Goal: Information Seeking & Learning: Learn about a topic

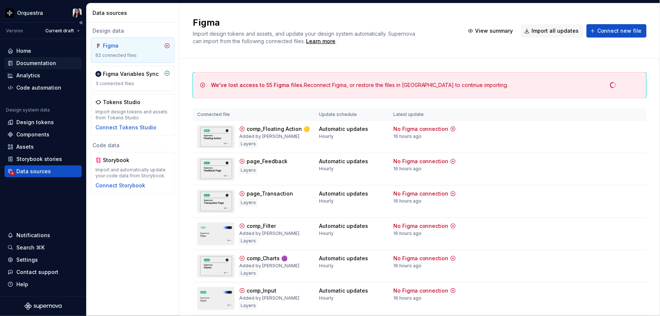
click at [35, 64] on div "Documentation" at bounding box center [36, 62] width 40 height 7
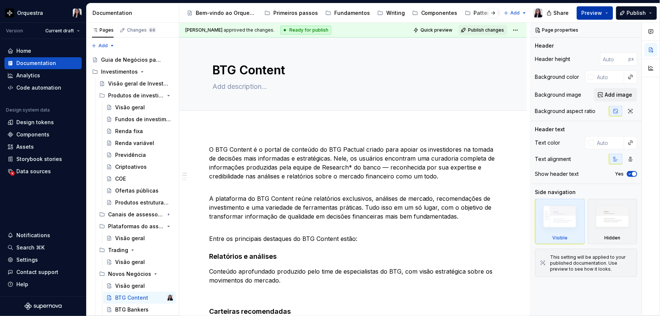
click at [591, 14] on span "Preview" at bounding box center [592, 12] width 21 height 7
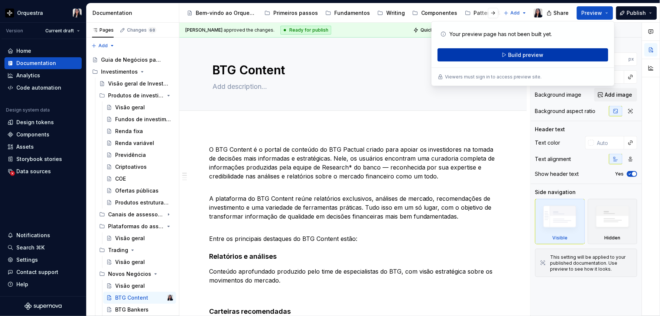
click at [507, 55] on button "Build preview" at bounding box center [523, 54] width 171 height 13
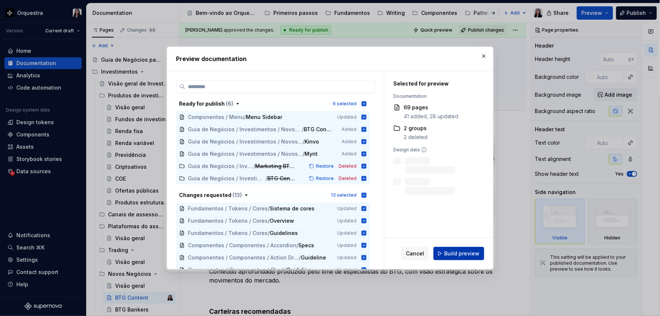
click at [451, 249] on button "Build preview" at bounding box center [459, 253] width 51 height 13
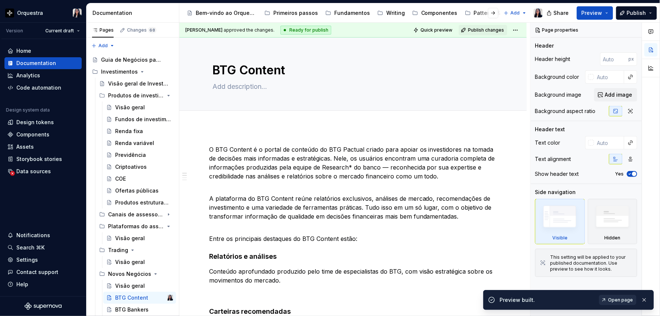
click at [619, 301] on span "Open page" at bounding box center [620, 300] width 25 height 6
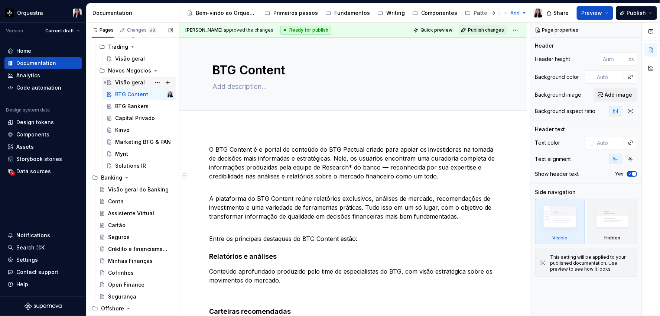
scroll to position [206, 0]
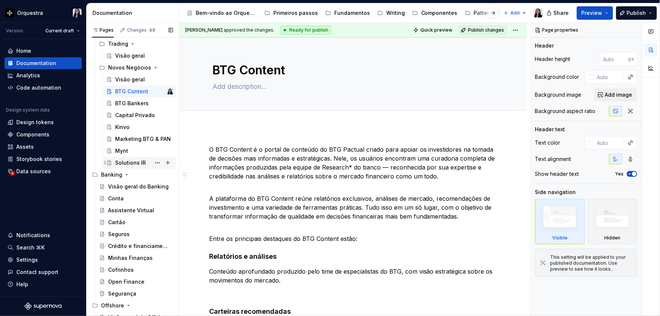
click at [129, 158] on div "Solutions IR" at bounding box center [144, 163] width 58 height 10
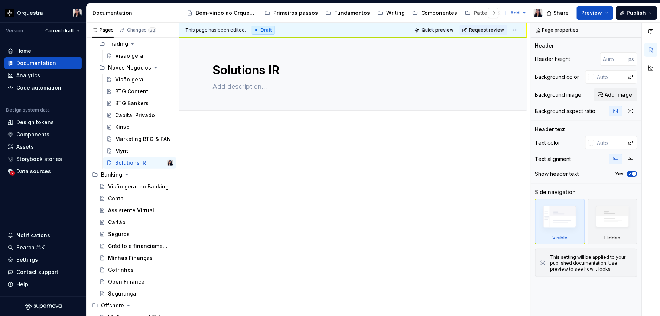
click at [233, 146] on p at bounding box center [353, 149] width 288 height 9
type textarea "*"
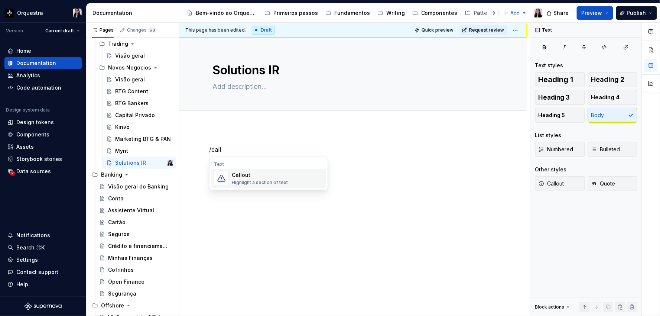
click at [251, 178] on div "Callout" at bounding box center [260, 174] width 56 height 7
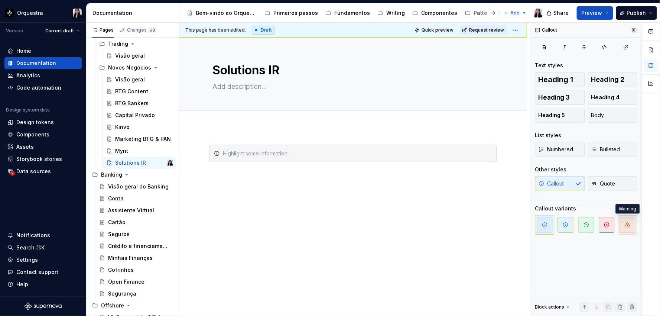
click at [626, 226] on icon "button" at bounding box center [628, 225] width 6 height 6
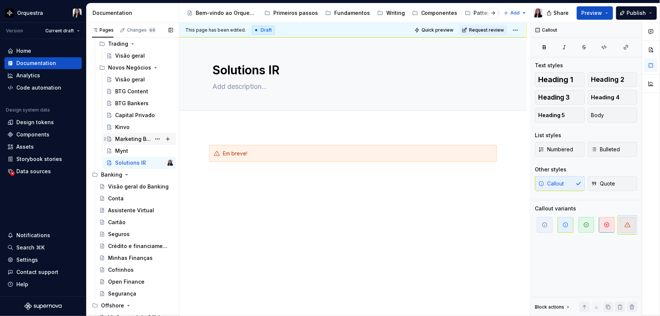
click at [127, 138] on div "Marketing BTG & PAN" at bounding box center [133, 138] width 36 height 7
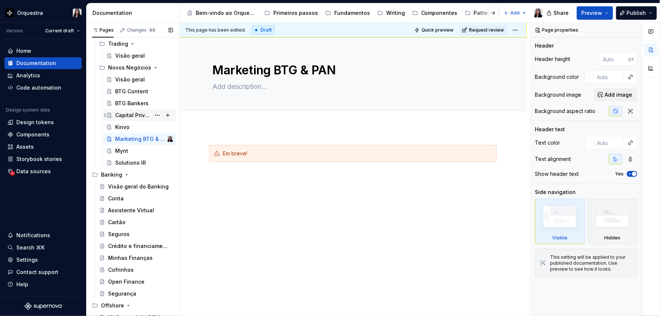
click at [129, 116] on div "Capital Privado" at bounding box center [133, 114] width 36 height 7
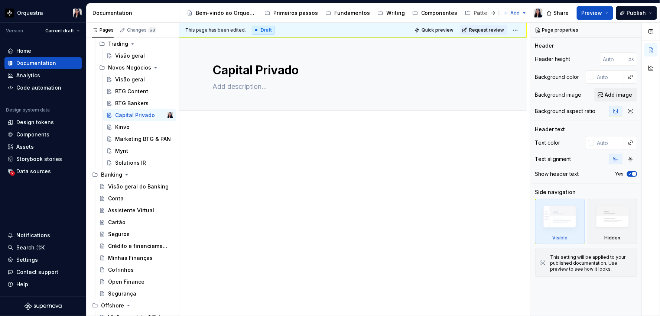
type textarea "*"
click at [232, 150] on p at bounding box center [353, 149] width 288 height 9
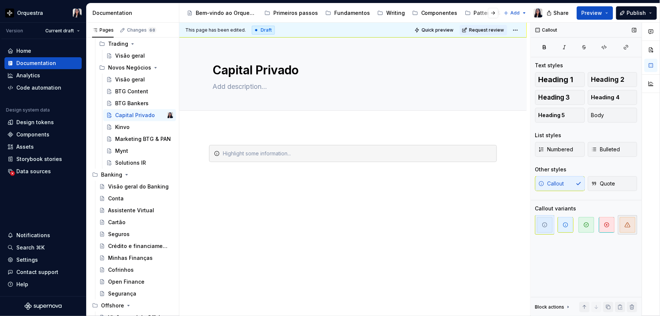
click at [629, 223] on icon "button" at bounding box center [628, 225] width 6 height 6
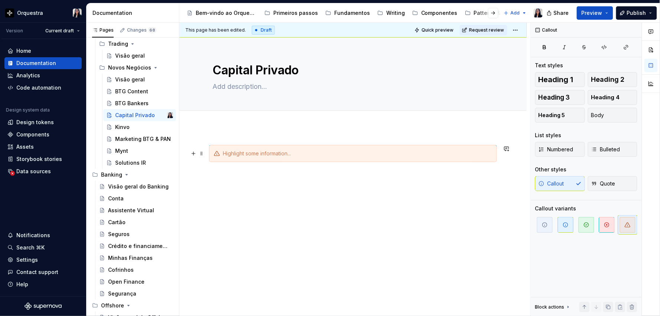
click at [350, 157] on div at bounding box center [353, 153] width 288 height 17
click at [130, 103] on div "BTG Bankers" at bounding box center [131, 103] width 33 height 7
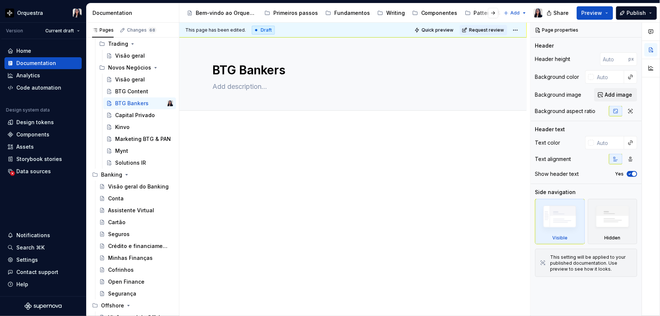
click at [217, 153] on p at bounding box center [353, 149] width 288 height 9
type textarea "*"
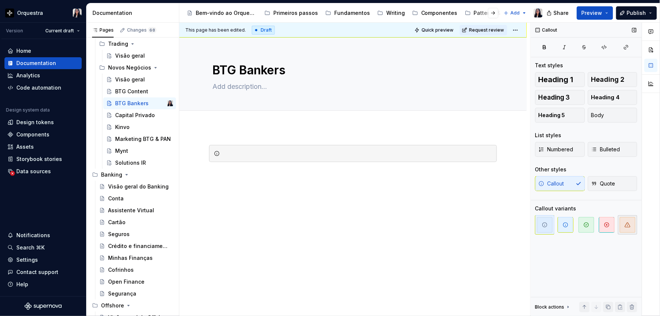
click at [628, 232] on span "button" at bounding box center [628, 225] width 16 height 16
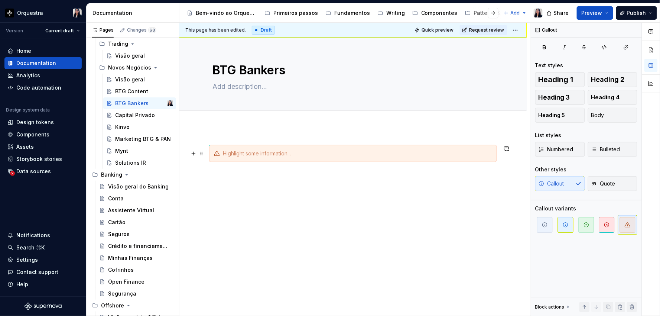
click at [351, 160] on div at bounding box center [353, 153] width 288 height 17
click at [354, 155] on div at bounding box center [357, 153] width 269 height 7
click at [132, 90] on div "BTG Content" at bounding box center [131, 91] width 33 height 7
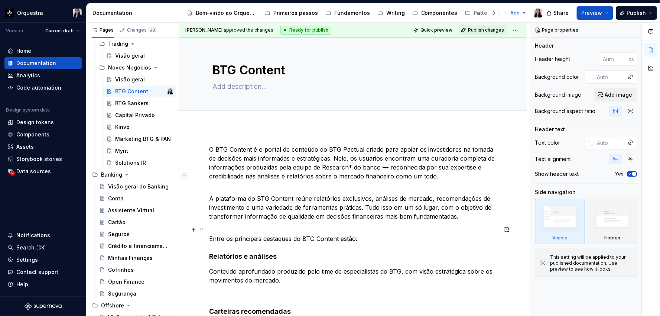
click at [358, 238] on p "Entre os principais destaques do BTG Content estão:" at bounding box center [353, 234] width 288 height 18
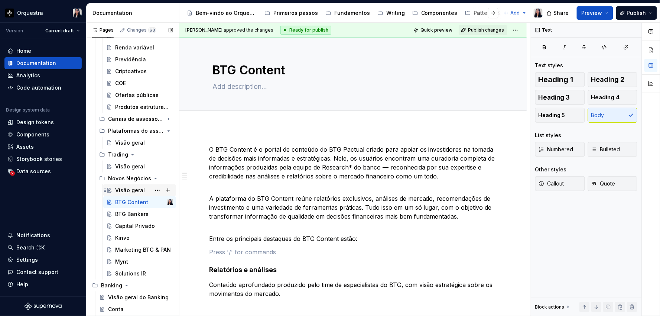
scroll to position [41, 0]
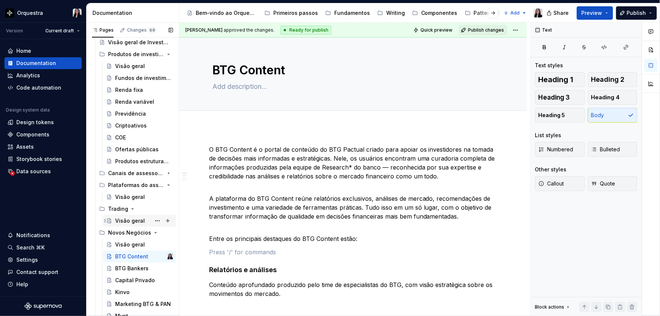
click at [124, 220] on div "Visão geral" at bounding box center [130, 220] width 30 height 7
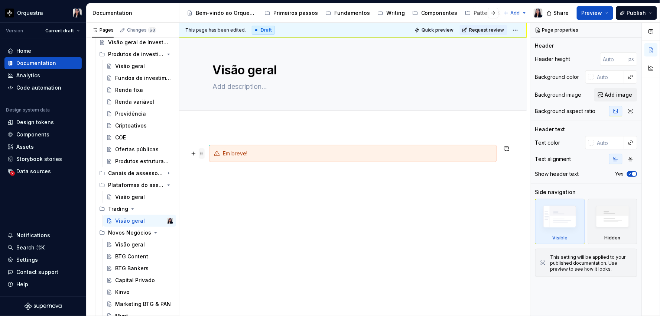
click at [202, 155] on span at bounding box center [202, 153] width 6 height 10
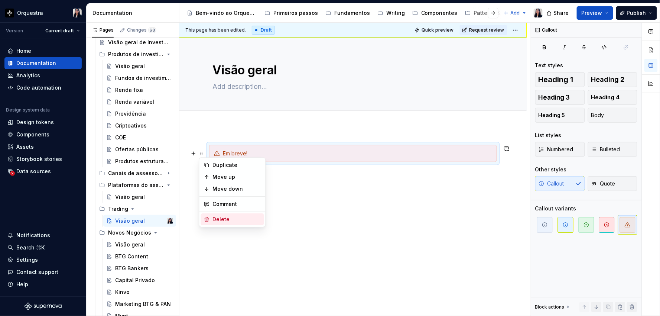
click at [221, 220] on div "Delete" at bounding box center [237, 218] width 48 height 7
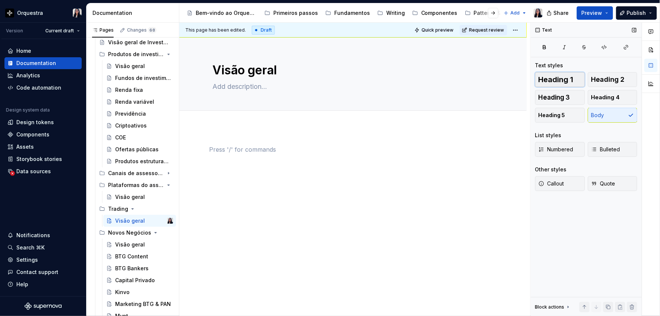
click at [557, 82] on span "Heading 1" at bounding box center [556, 79] width 35 height 7
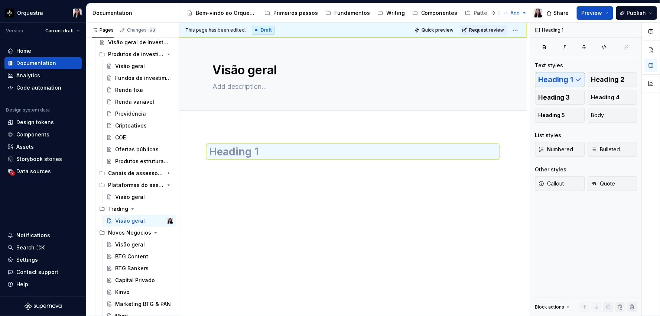
type textarea "*"
click at [267, 147] on h1 at bounding box center [353, 151] width 288 height 13
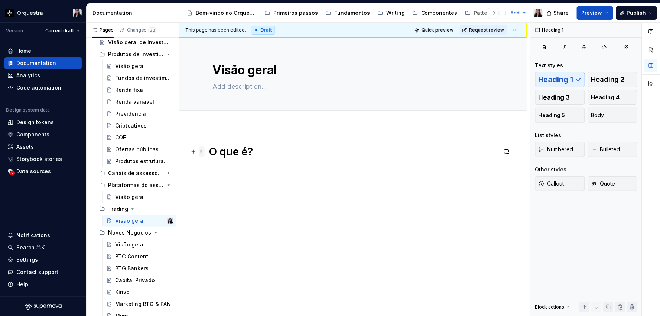
click at [202, 151] on span at bounding box center [202, 151] width 6 height 10
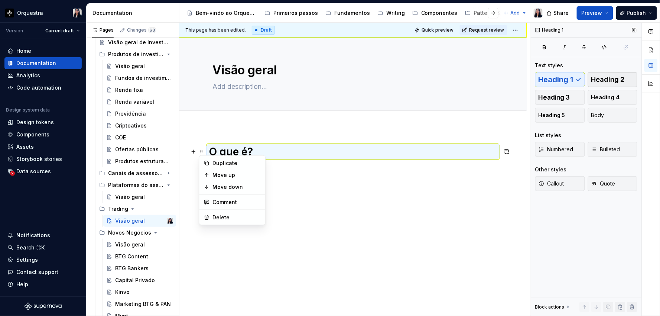
click at [608, 81] on span "Heading 2" at bounding box center [607, 79] width 33 height 7
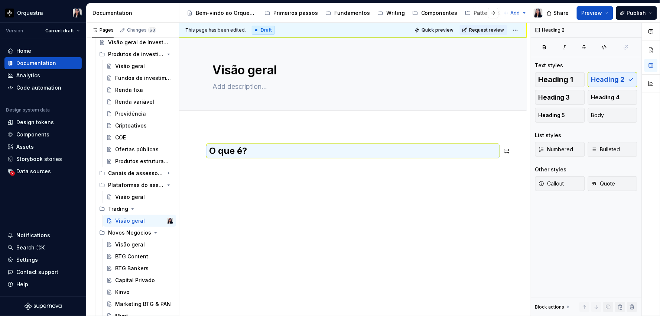
click at [221, 171] on div "O que é?" at bounding box center [353, 159] width 288 height 28
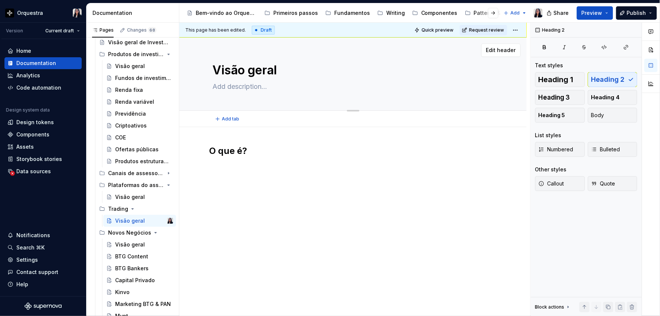
click at [243, 69] on textarea "Visão geral" at bounding box center [351, 70] width 281 height 18
type textarea "*"
type textarea "T"
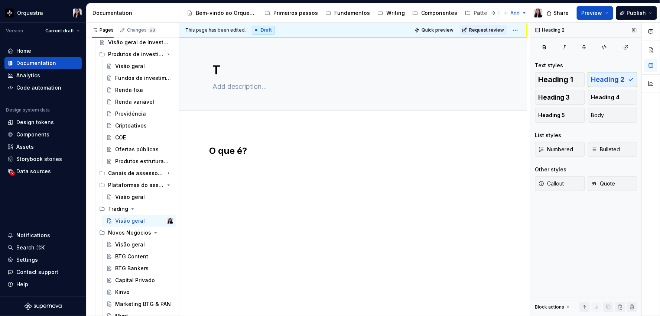
type textarea "*"
type textarea "Tr"
type textarea "*"
type textarea "Tra"
type textarea "*"
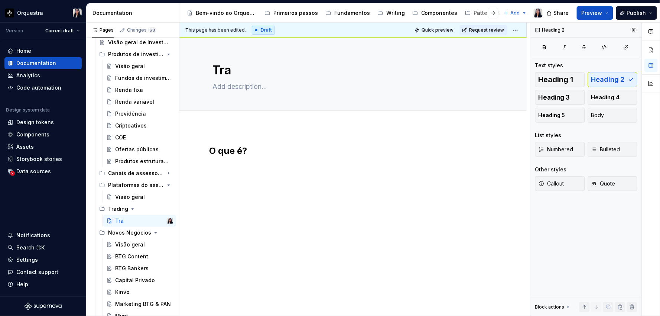
type textarea "Trad"
type textarea "*"
type textarea "Tradi"
type textarea "*"
type textarea "Trading"
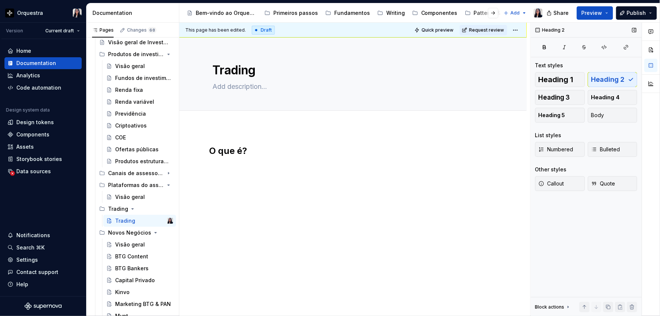
type textarea "*"
type textarea "Trading"
click at [225, 169] on div "O que é?" at bounding box center [353, 159] width 288 height 28
click at [213, 169] on div "O que é?" at bounding box center [353, 159] width 288 height 28
click at [274, 155] on h2 "O que é?" at bounding box center [353, 151] width 288 height 12
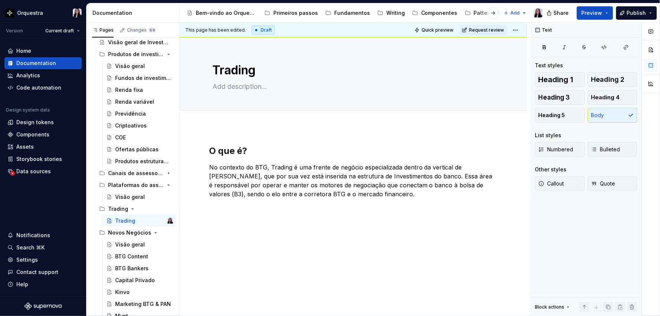
click at [223, 209] on div "O que é? No contexto do BTG, Trading é uma frente de negócio especializada dent…" at bounding box center [352, 214] width 347 height 175
click at [422, 195] on p "No contexto do BTG, Trading é uma frente de negócio especializada dentro da ver…" at bounding box center [353, 181] width 288 height 36
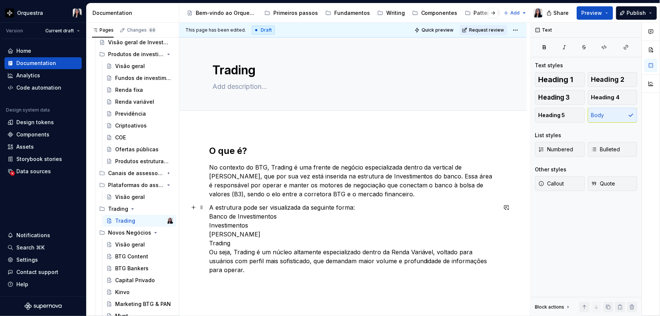
click at [210, 215] on p "A estrutura pode ser visualizada da seguinte forma: Banco de Investimentos Inve…" at bounding box center [353, 238] width 288 height 71
click at [202, 224] on div "O que é? No contexto do BTG, Trading é uma frente de negócio especializada dent…" at bounding box center [352, 252] width 347 height 251
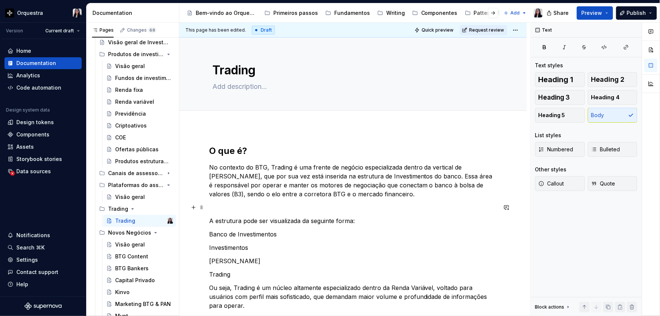
scroll to position [41, 0]
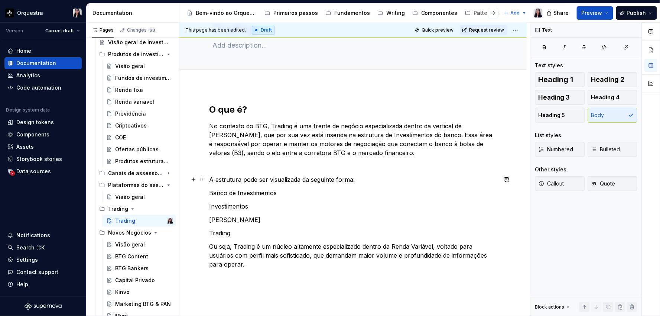
click at [229, 182] on p "A estrutura pode ser visualizada da seguinte forma:" at bounding box center [353, 179] width 288 height 9
click at [201, 179] on span at bounding box center [202, 179] width 6 height 10
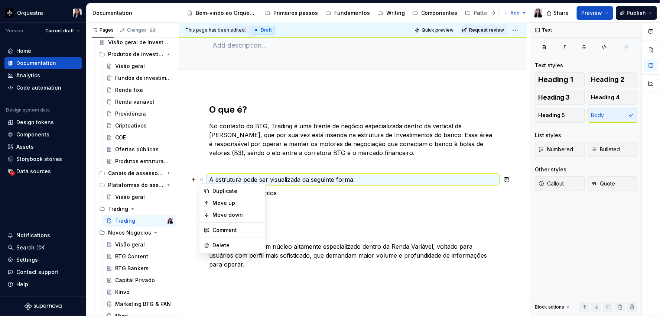
click at [306, 196] on p "Banco de Investimentos" at bounding box center [353, 192] width 288 height 9
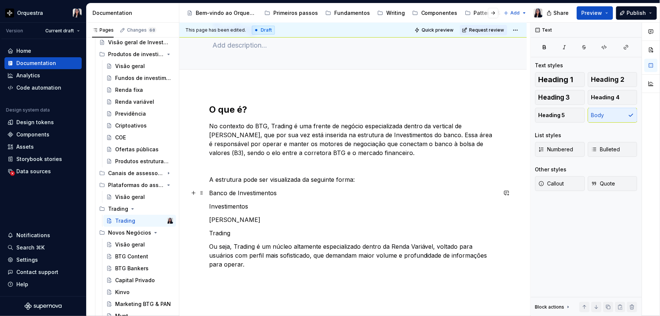
click at [240, 194] on p "Banco de Investimentos" at bounding box center [353, 192] width 288 height 9
click at [208, 192] on div "O que é? No contexto do BTG, Trading é uma frente de negócio especializada dent…" at bounding box center [352, 229] width 347 height 286
click at [241, 235] on p "Trading" at bounding box center [353, 232] width 288 height 9
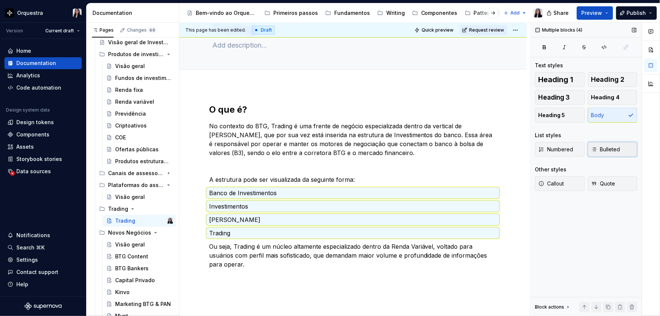
click at [604, 153] on button "Bulleted" at bounding box center [613, 149] width 50 height 15
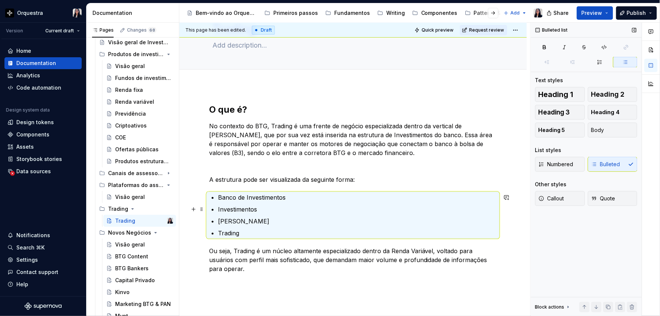
click at [264, 202] on ul "Banco de Investimentos Investimentos Renda Variável Trading" at bounding box center [357, 215] width 279 height 45
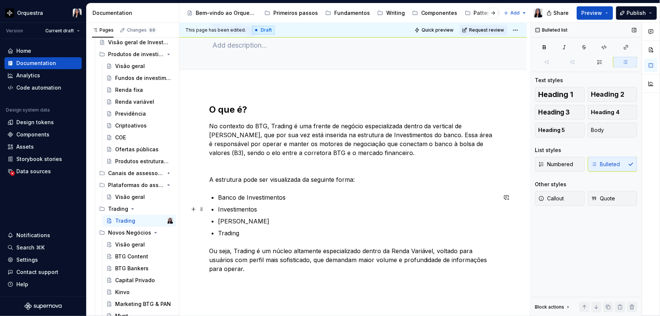
click at [216, 207] on div "O que é? No contexto do BTG, Trading é uma frente de negócio especializada dent…" at bounding box center [353, 188] width 288 height 169
click at [217, 221] on div "O que é? No contexto do BTG, Trading é uma frente de negócio especializada dent…" at bounding box center [353, 188] width 288 height 169
click at [218, 232] on p "Trading" at bounding box center [357, 232] width 279 height 9
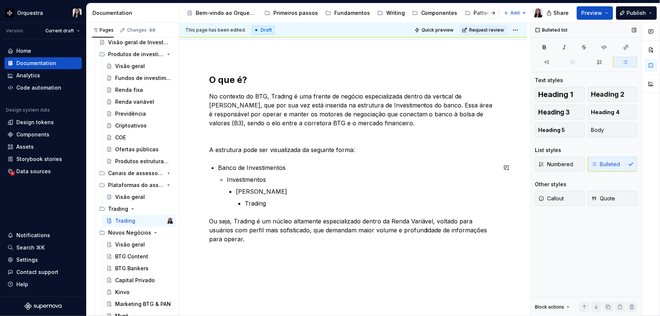
scroll to position [82, 0]
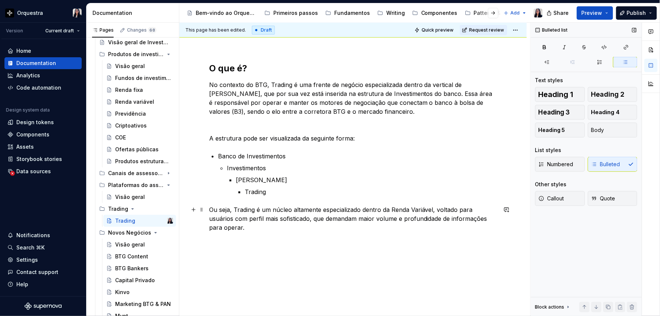
click at [233, 209] on p "Ou seja, Trading é um núcleo altamente especializado dentro da Renda Variável, …" at bounding box center [353, 218] width 288 height 27
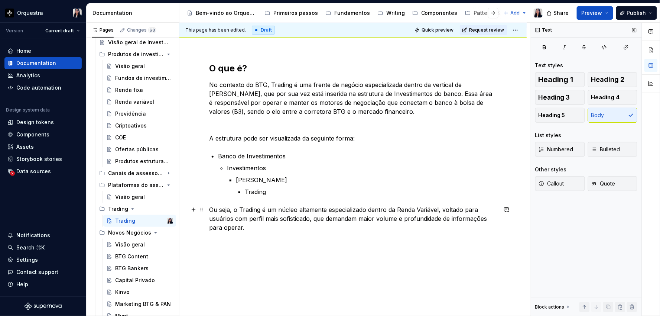
click at [269, 231] on p "Ou seja, o Trading é um núcleo altamente especializado dentro da Renda Variável…" at bounding box center [353, 218] width 288 height 27
click at [243, 228] on p "Ou seja, o Trading é um núcleo altamente especializado dentro da Renda Variável…" at bounding box center [353, 218] width 288 height 27
click at [614, 72] on button "Heading 2" at bounding box center [613, 79] width 50 height 15
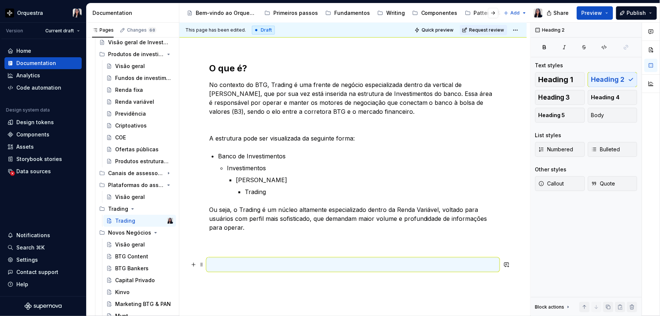
click at [329, 262] on h2 at bounding box center [353, 265] width 288 height 12
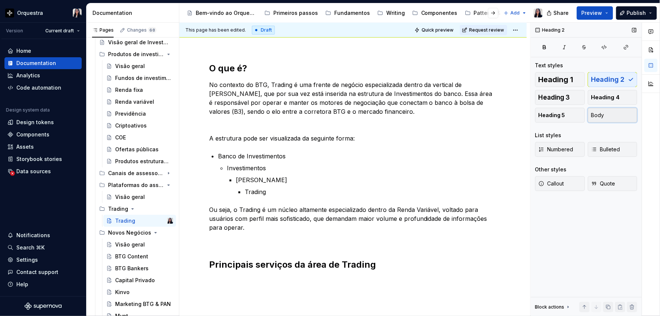
click at [613, 111] on button "Body" at bounding box center [613, 115] width 50 height 15
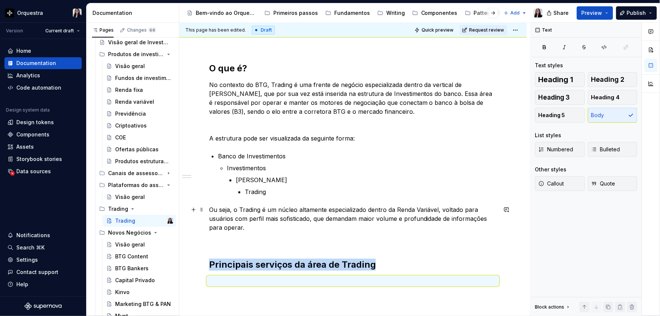
scroll to position [155, 0]
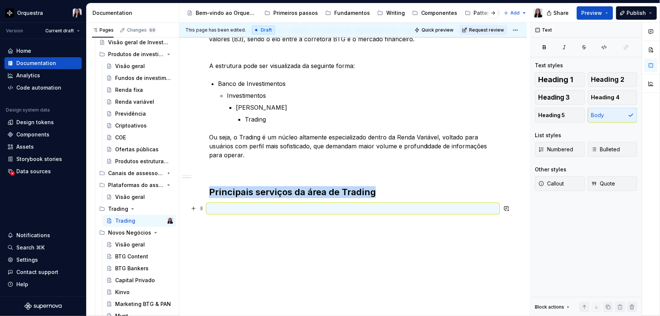
click at [230, 206] on p at bounding box center [353, 208] width 288 height 9
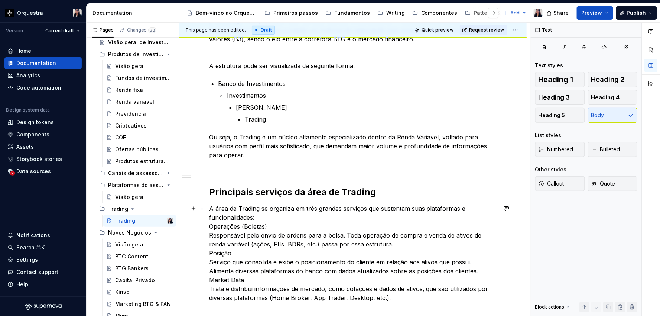
scroll to position [196, 0]
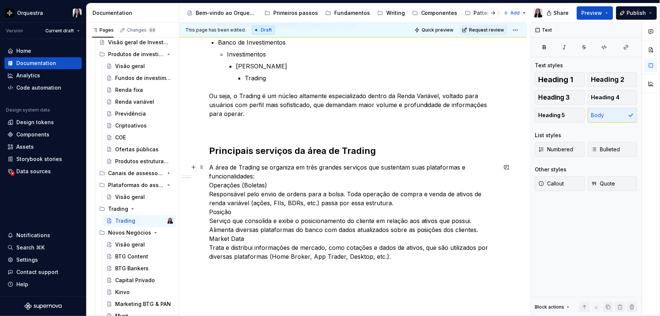
click at [207, 169] on div "O que é? No contexto do BTG, Trading é uma frente de negócio especializada dent…" at bounding box center [352, 148] width 347 height 434
click at [207, 168] on div "This page has been edited. Draft Quick preview Request review Trading Edit head…" at bounding box center [354, 169] width 351 height 293
click at [210, 166] on p "A área de Trading se organiza em três grandes serviços que sustentam suas plata…" at bounding box center [353, 212] width 288 height 98
click at [283, 175] on p "A área de Trading se organiza em três grandes serviços que sustentam suas plata…" at bounding box center [353, 212] width 288 height 98
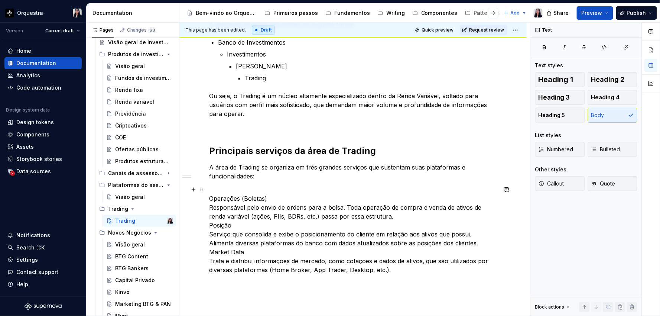
click at [202, 199] on div "O que é? No contexto do BTG, Trading é uma frente de negócio especializada dent…" at bounding box center [352, 154] width 347 height 447
click at [210, 199] on p "Operações (Boletas) Responsável pelo envio de ordens para a bolsa. Toda operaçã…" at bounding box center [353, 229] width 288 height 89
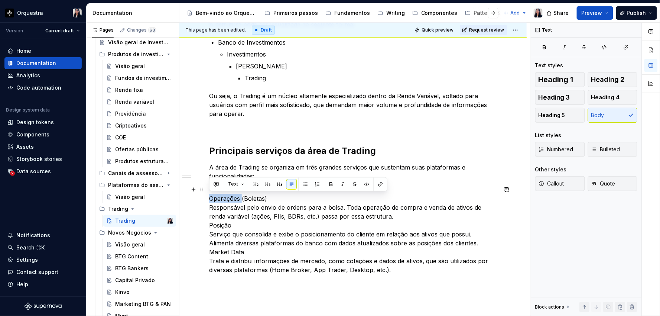
click at [210, 199] on p "Operações (Boletas) Responsável pelo envio de ordens para a bolsa. Toda operaçã…" at bounding box center [353, 229] width 288 height 89
click at [243, 198] on p "Operações (Boletas) Responsável pelo envio de ordens para a bolsa. Toda operaçã…" at bounding box center [353, 229] width 288 height 89
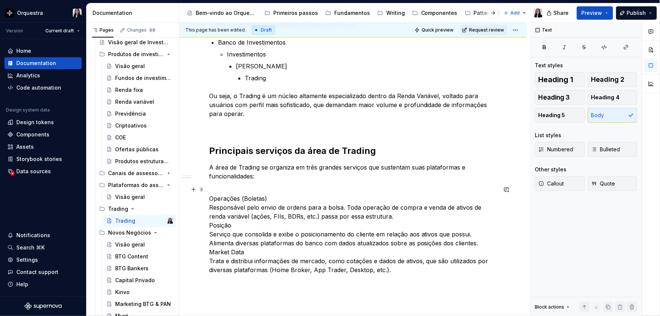
click at [207, 198] on div "O que é? No contexto do BTG, Trading é uma frente de negócio especializada dent…" at bounding box center [352, 154] width 347 height 447
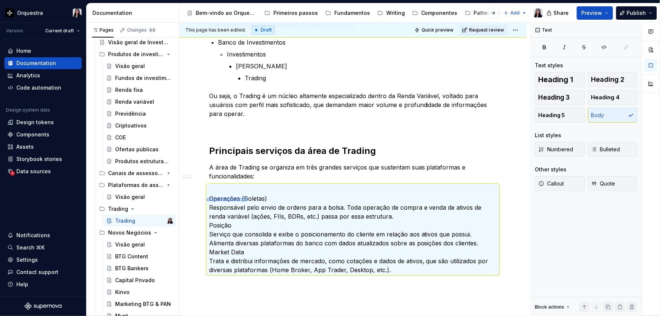
drag, startPoint x: 207, startPoint y: 198, endPoint x: 262, endPoint y: 201, distance: 55.4
click at [262, 201] on div "This page has been edited. Draft Quick preview Request review Trading Edit head…" at bounding box center [354, 169] width 351 height 293
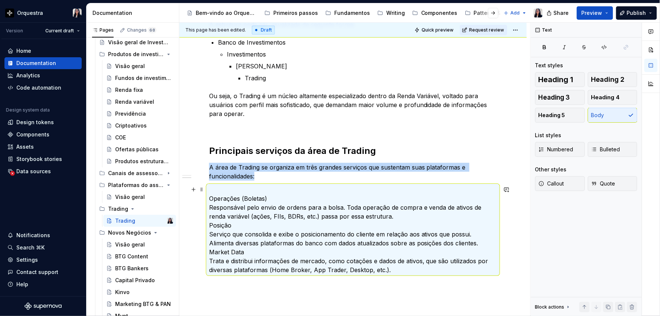
drag, startPoint x: 262, startPoint y: 198, endPoint x: 227, endPoint y: 192, distance: 35.4
click at [262, 198] on p "Operações (Boletas) Responsável pelo envio de ordens para a bolsa. Toda operaçã…" at bounding box center [353, 229] width 288 height 89
click at [227, 192] on p "Operações (Boletas) Responsável pelo envio de ordens para a bolsa. Toda operaçã…" at bounding box center [353, 229] width 288 height 89
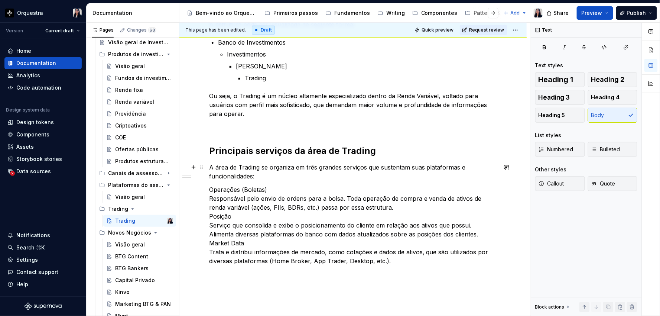
click at [278, 179] on p "A área de Trading se organiza em três grandes serviços que sustentam suas plata…" at bounding box center [353, 172] width 288 height 18
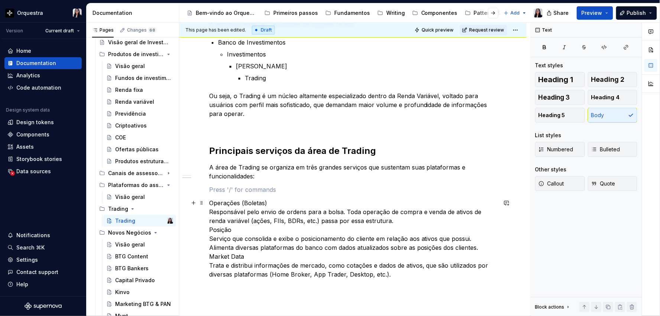
click at [211, 202] on p "Operações (Boletas) Responsável pelo envio de ordens para a bolsa. Toda operaçã…" at bounding box center [353, 238] width 288 height 80
click at [236, 203] on p "Operações (Boletas) Responsável pelo envio de ordens para a bolsa. Toda operaçã…" at bounding box center [353, 238] width 288 height 80
drag, startPoint x: 266, startPoint y: 202, endPoint x: 202, endPoint y: 202, distance: 64.6
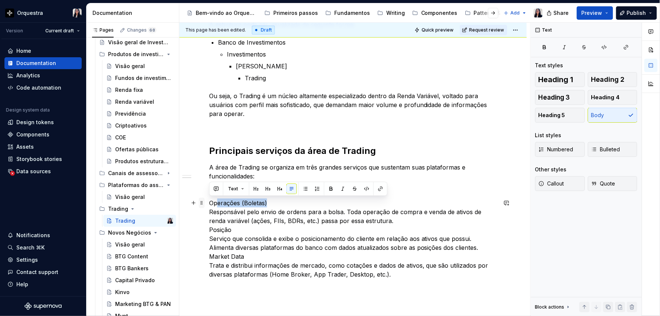
click at [209, 202] on div "O que é? No contexto do BTG, Trading é uma frente de negócio especializada dent…" at bounding box center [353, 118] width 288 height 339
click at [258, 204] on p "Operações (Boletas) Responsável pelo envio de ordens para a bolsa. Toda operaçã…" at bounding box center [353, 238] width 288 height 80
click at [276, 203] on p "Operações (Boletas) Responsável pelo envio de ordens para a bolsa. Toda operaçã…" at bounding box center [353, 238] width 288 height 80
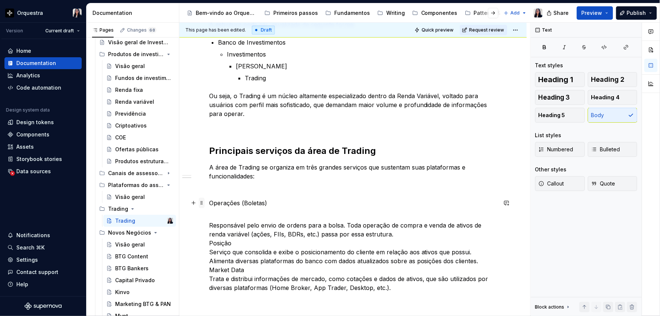
click at [201, 204] on span at bounding box center [202, 203] width 6 height 10
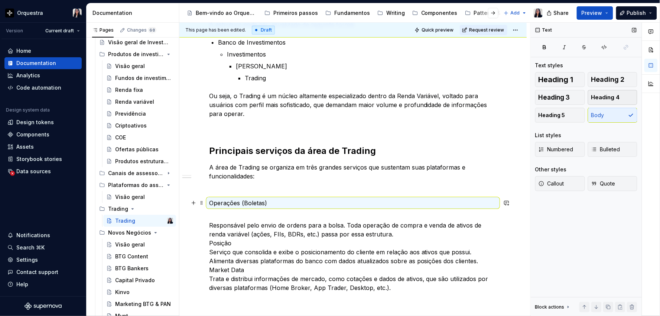
click at [616, 97] on span "Heading 4" at bounding box center [605, 97] width 29 height 7
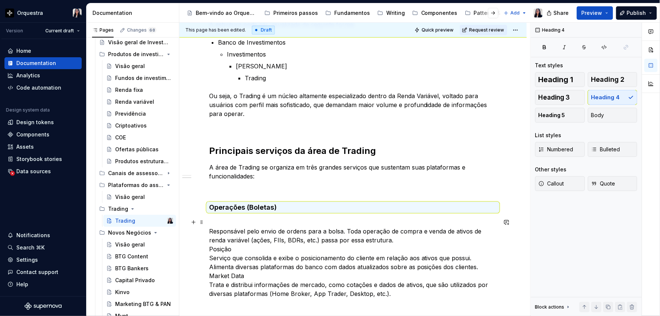
click at [242, 217] on div "O que é? No contexto do BTG, Trading é uma frente de negócio especializada dent…" at bounding box center [353, 123] width 288 height 349
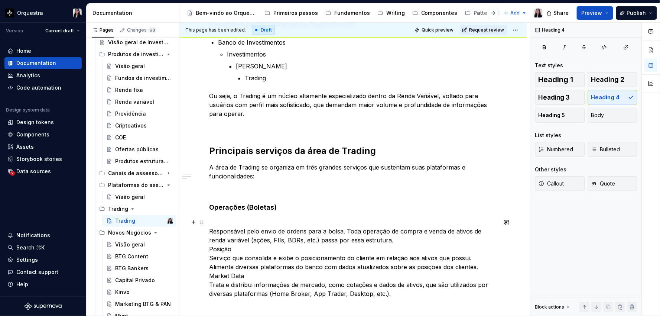
click at [209, 229] on p "Responsável pelo envio de ordens para a bolsa. Toda operação de compra e venda …" at bounding box center [353, 258] width 288 height 80
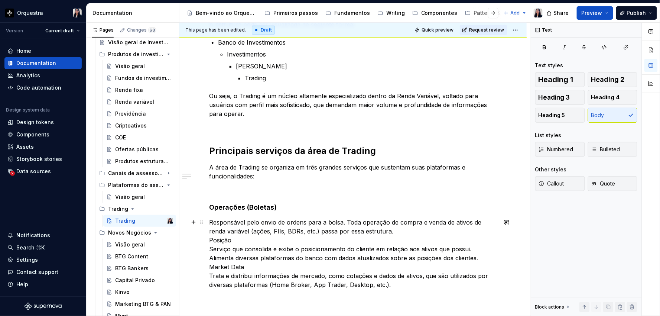
click at [408, 230] on p "Responsável pelo envio de ordens para a bolsa. Toda operação de compra e venda …" at bounding box center [353, 253] width 288 height 71
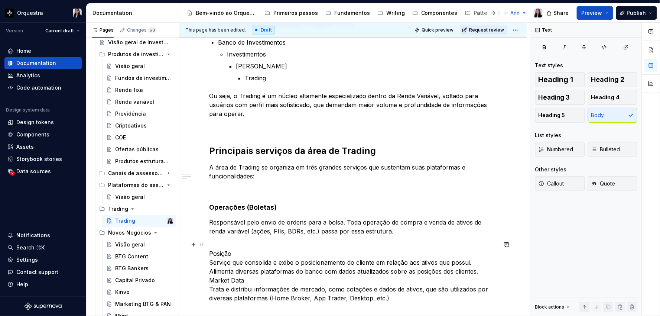
click at [262, 278] on p "Posição Serviço que consolida e exibe o posicionamento do cliente em relação ao…" at bounding box center [353, 271] width 288 height 62
click at [488, 272] on p "Posição Serviço que consolida e exibe o posicionamento do cliente em relação ao…" at bounding box center [353, 271] width 288 height 62
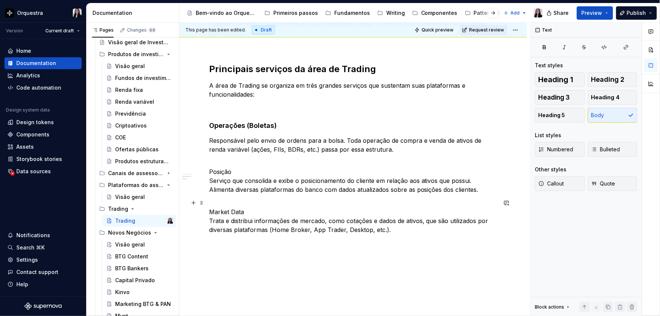
scroll to position [279, 0]
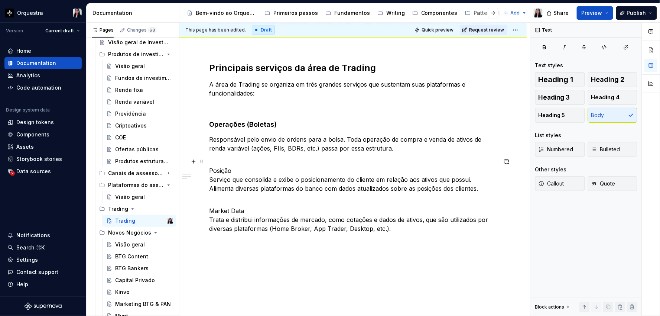
click at [217, 170] on p "Posição Serviço que consolida e exibe o posicionamento do cliente em relação ao…" at bounding box center [353, 175] width 288 height 36
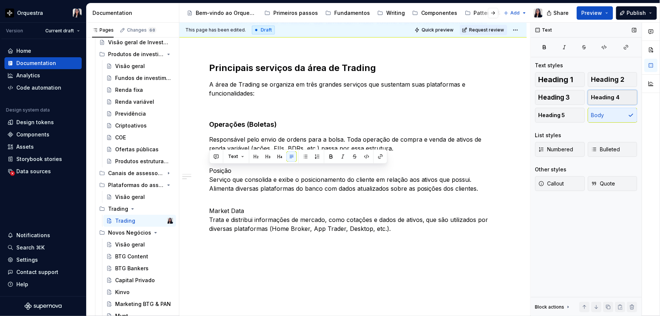
click at [613, 97] on span "Heading 4" at bounding box center [605, 97] width 29 height 7
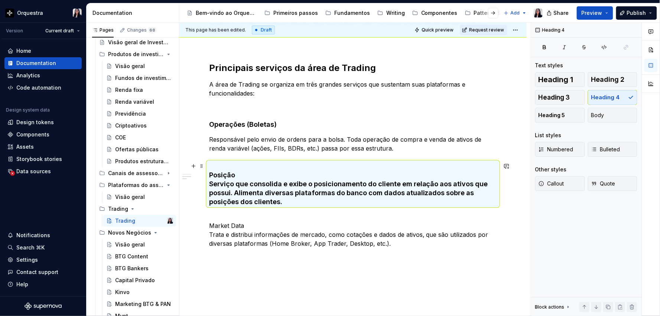
click at [237, 170] on h4 "Posição Serviço que consolida e exibe o posicionamento do cliente em relação ao…" at bounding box center [353, 184] width 288 height 45
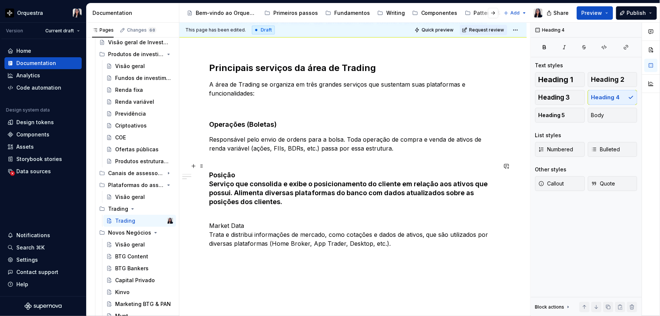
click at [218, 166] on h4 "Posição Serviço que consolida e exibe o posicionamento do cliente em relação ao…" at bounding box center [353, 184] width 288 height 45
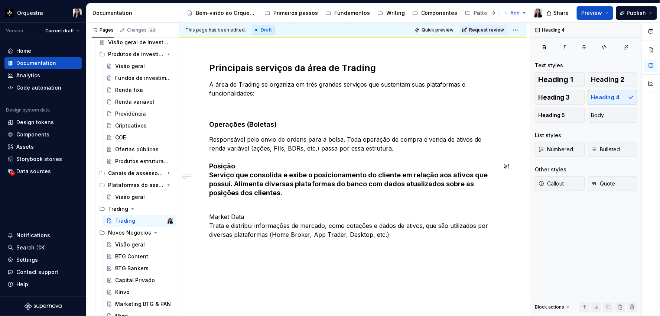
click at [217, 180] on h4 "Posição Serviço que consolida e exibe o posicionamento do cliente em relação ao…" at bounding box center [353, 180] width 288 height 36
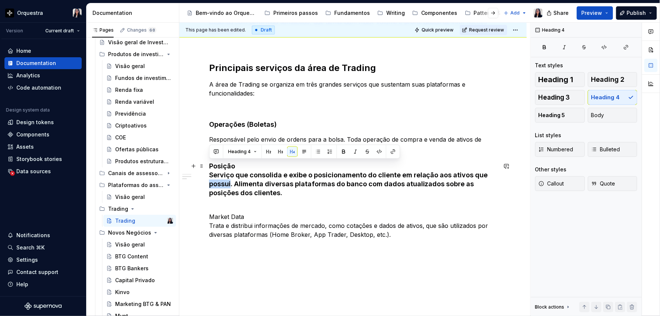
click at [217, 180] on h4 "Posição Serviço que consolida e exibe o posicionamento do cliente em relação ao…" at bounding box center [353, 180] width 288 height 36
click at [265, 181] on h4 "Posição Serviço que consolida e exibe o posicionamento do cliente em relação ao…" at bounding box center [353, 180] width 288 height 36
drag, startPoint x: 288, startPoint y: 191, endPoint x: 200, endPoint y: 176, distance: 88.9
click at [200, 176] on div "O que é? No contexto do BTG, Trading é uma frente de negócio especializada dent…" at bounding box center [352, 95] width 347 height 494
click at [621, 113] on button "Body" at bounding box center [613, 115] width 50 height 15
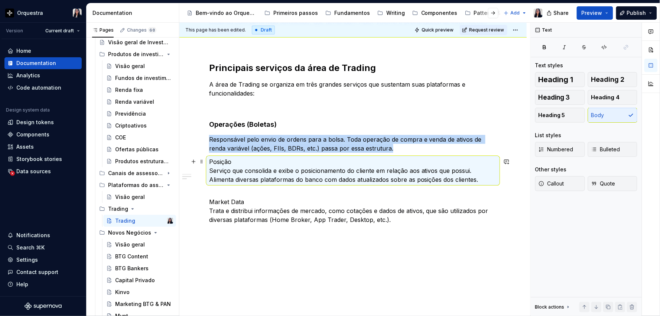
click at [244, 165] on p "Posição Serviço que consolida e exibe o posicionamento do cliente em relação ao…" at bounding box center [353, 170] width 288 height 27
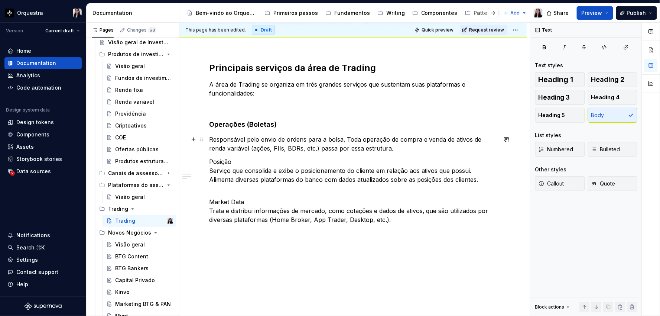
click at [415, 150] on p "Responsável pelo envio de ordens para a bolsa. Toda operação de compra e venda …" at bounding box center [353, 144] width 288 height 18
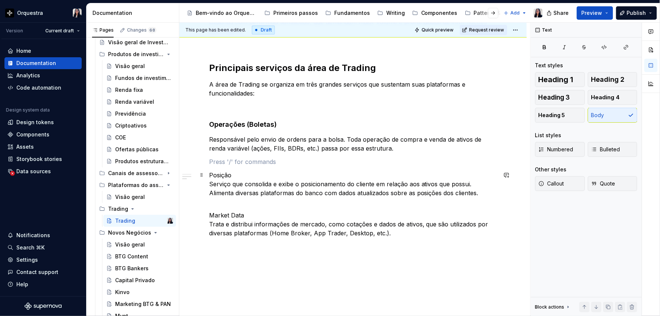
click at [249, 175] on p "Posição Serviço que consolida e exibe o posicionamento do cliente em relação ao…" at bounding box center [353, 184] width 288 height 27
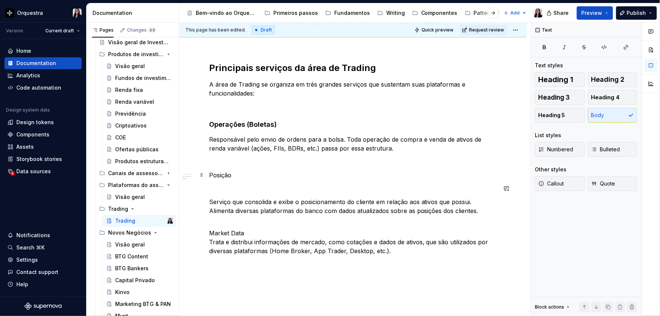
click at [217, 171] on p "Posição" at bounding box center [353, 175] width 288 height 9
click at [617, 98] on span "Heading 4" at bounding box center [605, 97] width 29 height 7
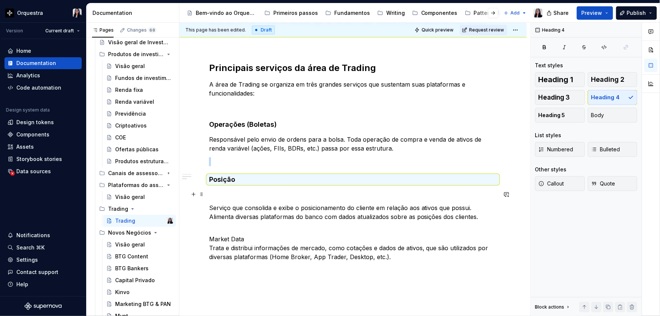
click at [234, 192] on p at bounding box center [353, 194] width 288 height 9
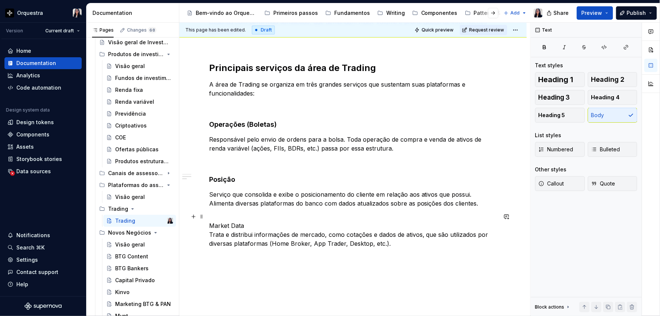
click at [245, 224] on p "Market Data Trata e distribui informações de mercado, como cotações e dados de …" at bounding box center [353, 230] width 288 height 36
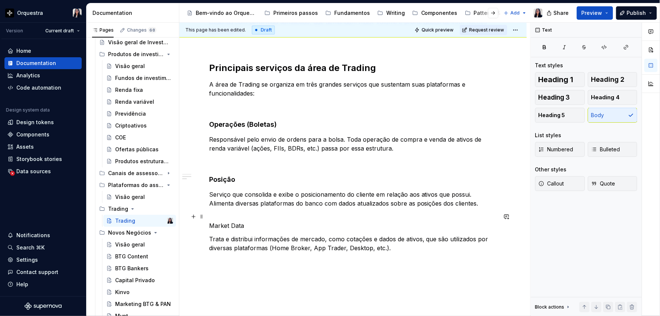
click at [214, 224] on p "Market Data" at bounding box center [353, 221] width 288 height 18
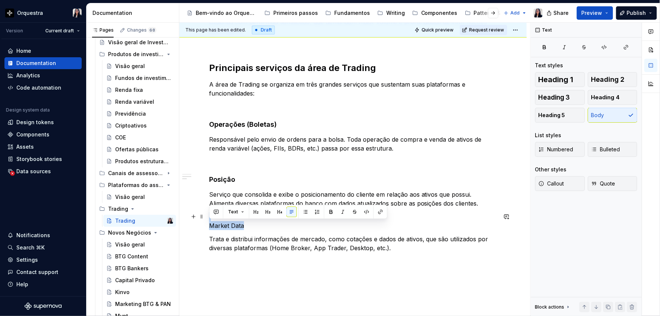
click at [214, 224] on p "Market Data" at bounding box center [353, 221] width 288 height 18
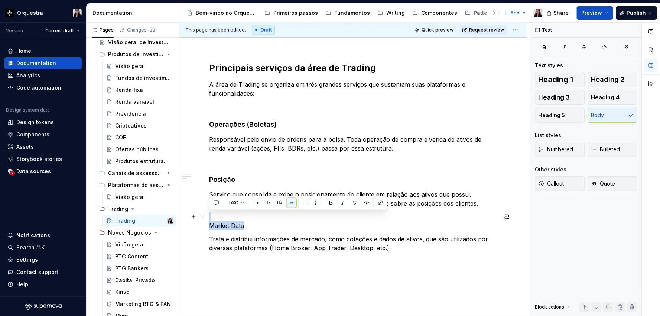
click at [237, 228] on p "Market Data" at bounding box center [353, 221] width 288 height 18
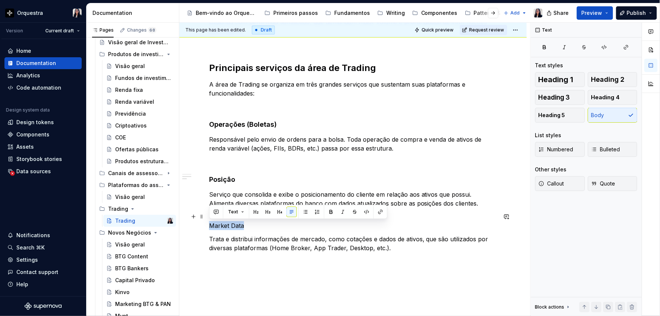
drag, startPoint x: 247, startPoint y: 225, endPoint x: 208, endPoint y: 228, distance: 38.7
click at [208, 228] on div "O que é? No contexto do BTG, Trading é uma frente de negócio especializada dent…" at bounding box center [352, 102] width 347 height 508
click at [629, 95] on button "Heading 4" at bounding box center [613, 97] width 50 height 15
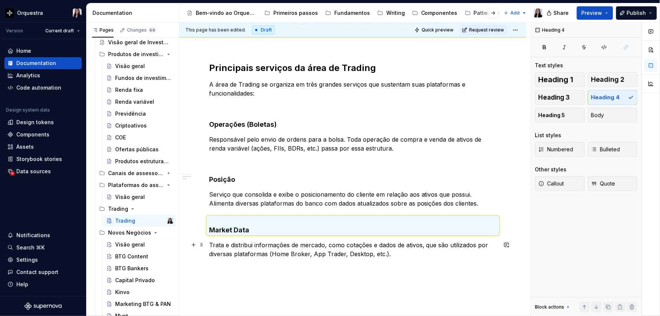
click at [393, 255] on p "Trata e distribui informações de mercado, como cotações e dados de ativos, que …" at bounding box center [353, 249] width 288 height 18
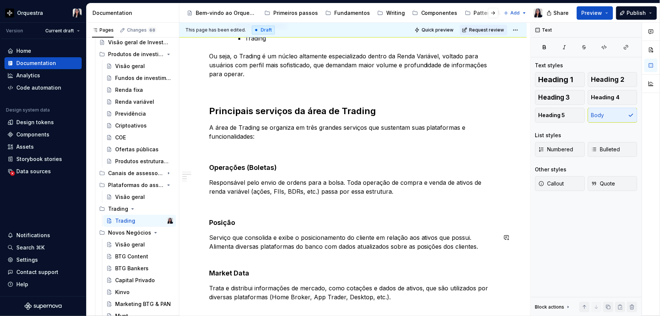
scroll to position [159, 0]
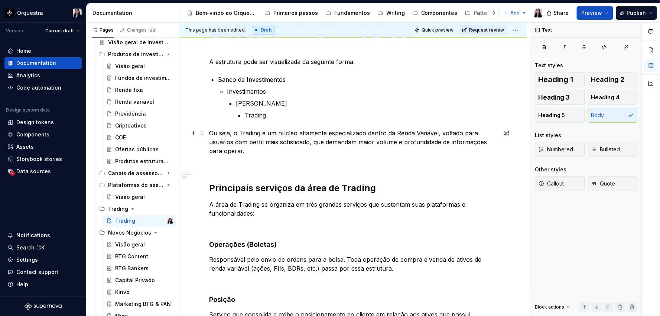
click at [277, 149] on p "Ou seja, o Trading é um núcleo altamente especializado dentro da Renda Variável…" at bounding box center [353, 142] width 288 height 27
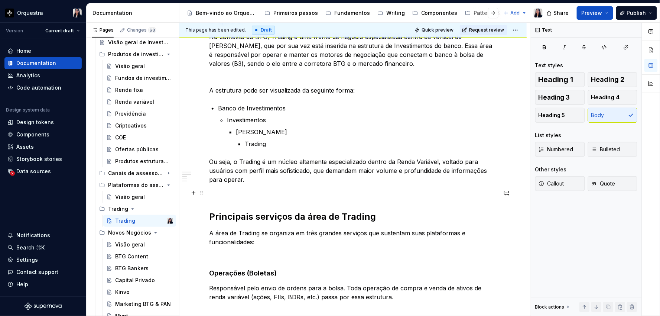
scroll to position [118, 0]
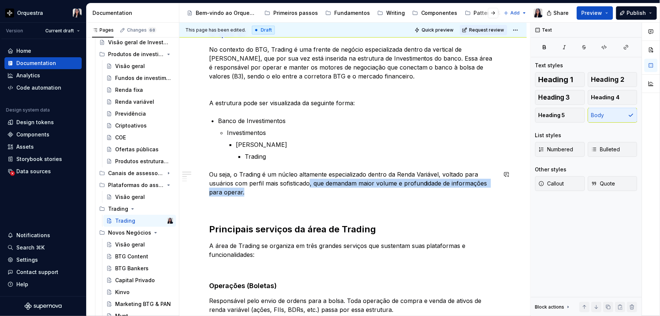
click at [309, 184] on p "Ou seja, o Trading é um núcleo altamente especializado dentro da Renda Variável…" at bounding box center [353, 183] width 288 height 27
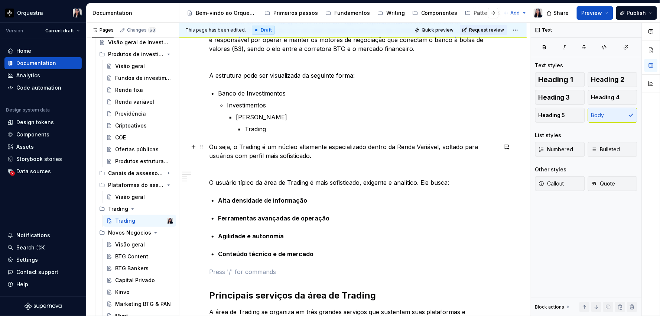
scroll to position [159, 0]
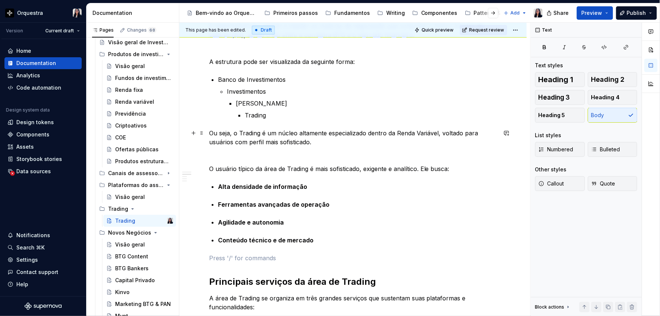
click at [438, 132] on p "Ou seja, o Trading é um núcleo altamente especializado dentro da Renda Variável…" at bounding box center [353, 138] width 288 height 18
click at [309, 140] on p "Ou seja, o Trading é um núcleo altamente especializado dentro da Renda Variável…" at bounding box center [353, 138] width 288 height 18
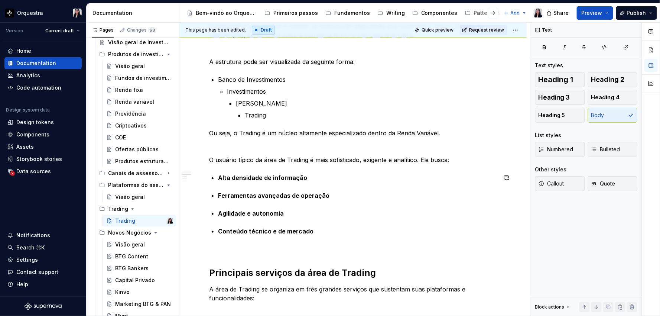
click at [296, 183] on div "O que é? No contexto do BTG, Trading é uma frente de negócio especializada dent…" at bounding box center [353, 238] width 288 height 504
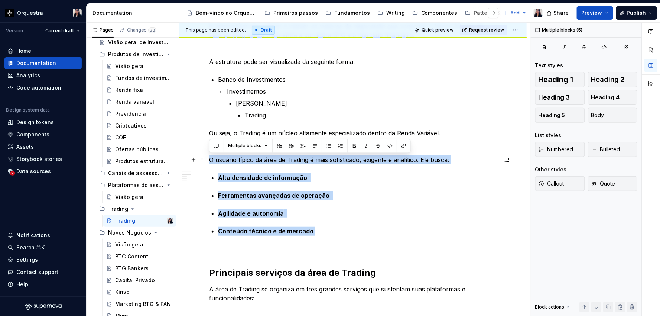
drag, startPoint x: 317, startPoint y: 229, endPoint x: 205, endPoint y: 158, distance: 132.1
click at [205, 158] on div "O que é? No contexto do BTG, Trading é uma frente de negócio especializada dent…" at bounding box center [352, 280] width 347 height 625
click at [604, 117] on button "Body" at bounding box center [613, 115] width 50 height 15
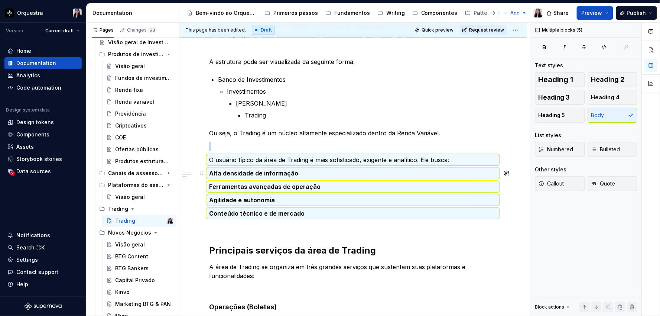
click at [246, 175] on strong "Alta densidade de informação" at bounding box center [253, 172] width 89 height 7
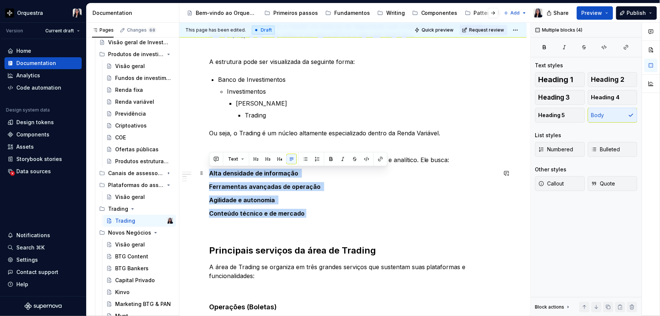
drag, startPoint x: 309, startPoint y: 217, endPoint x: 209, endPoint y: 169, distance: 111.3
click at [209, 169] on div "O que é? No contexto do BTG, Trading é uma frente de negócio especializada dent…" at bounding box center [353, 226] width 288 height 481
click at [545, 49] on icon "button" at bounding box center [544, 46] width 3 height 3
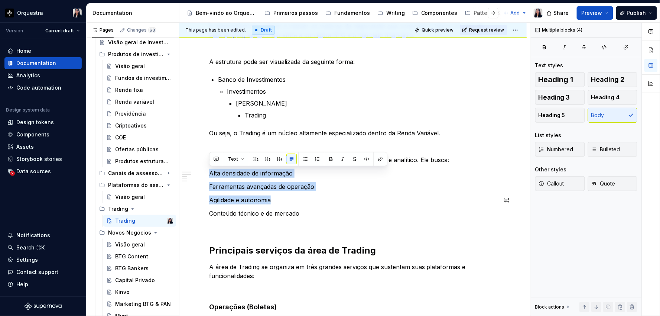
click at [309, 193] on div "O que é? No contexto do BTG, Trading é uma frente de negócio especializada dent…" at bounding box center [353, 226] width 288 height 481
click at [313, 214] on p "Conteúdo técnico e de mercado" at bounding box center [353, 213] width 288 height 9
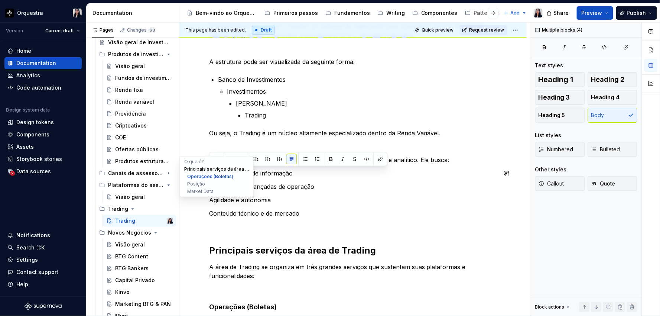
drag, startPoint x: 303, startPoint y: 212, endPoint x: 187, endPoint y: 169, distance: 123.3
click at [187, 169] on div "Trading Edit header O que é? Principais serviços da área de Trading Operações (…" at bounding box center [352, 225] width 347 height 692
click at [604, 147] on span "Bulleted" at bounding box center [605, 149] width 29 height 7
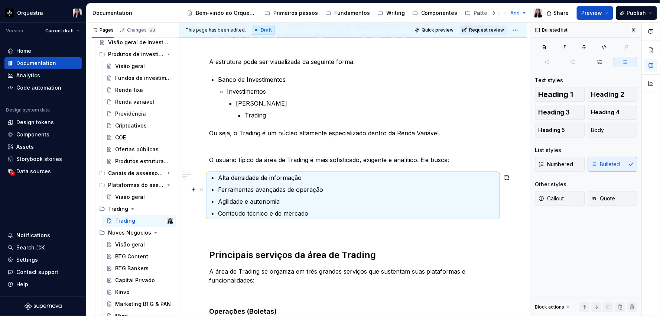
click at [325, 194] on ul "Alta densidade de informação Ferramentas avançadas de operação Agilidade e auto…" at bounding box center [357, 195] width 279 height 45
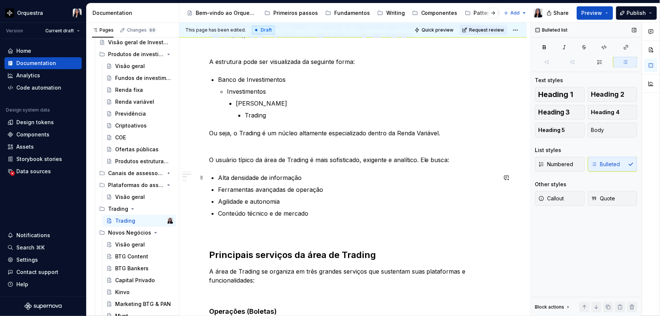
scroll to position [118, 0]
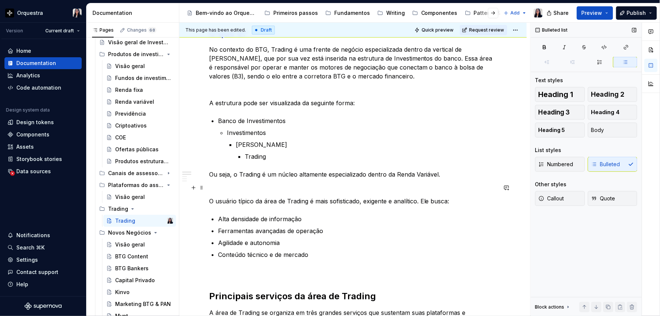
click at [272, 189] on p at bounding box center [353, 187] width 288 height 9
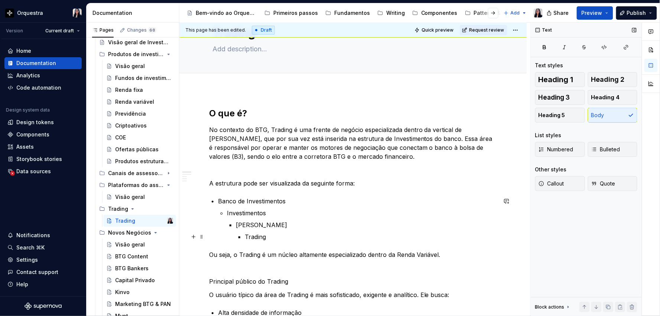
scroll to position [35, 0]
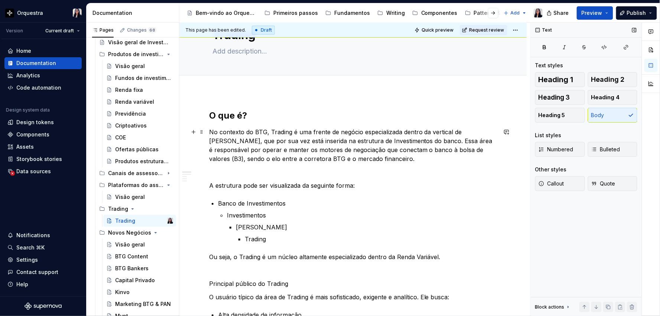
click at [289, 132] on p "No contexto do BTG, Trading é uma frente de negócio especializada dentro da ver…" at bounding box center [353, 145] width 288 height 36
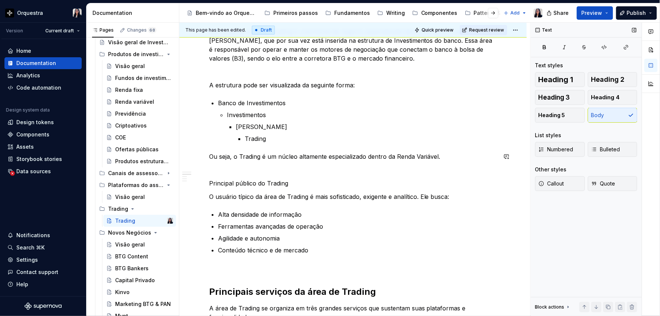
scroll to position [159, 0]
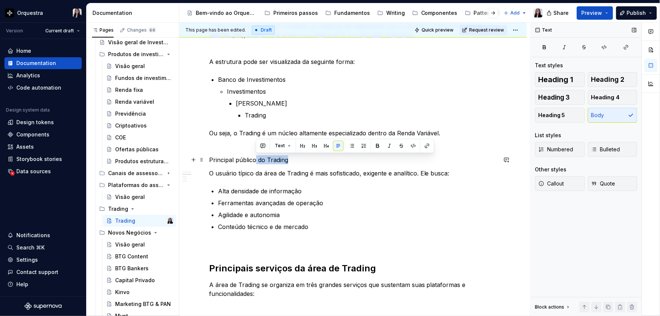
drag, startPoint x: 288, startPoint y: 158, endPoint x: 254, endPoint y: 160, distance: 33.5
click at [254, 160] on p "Principal público do Trading" at bounding box center [353, 159] width 288 height 9
click at [236, 157] on p "Principal público" at bounding box center [353, 159] width 288 height 9
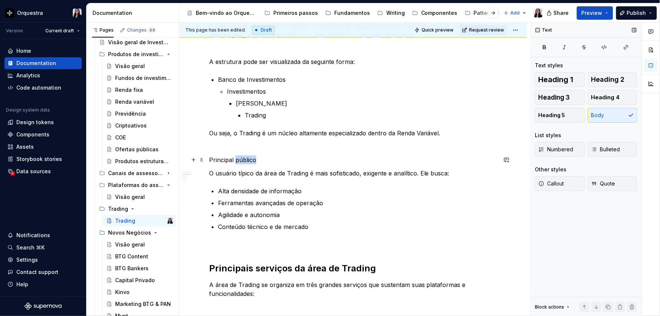
click at [236, 157] on p "Principal público" at bounding box center [353, 159] width 288 height 9
click at [616, 94] on span "Heading 4" at bounding box center [605, 97] width 29 height 7
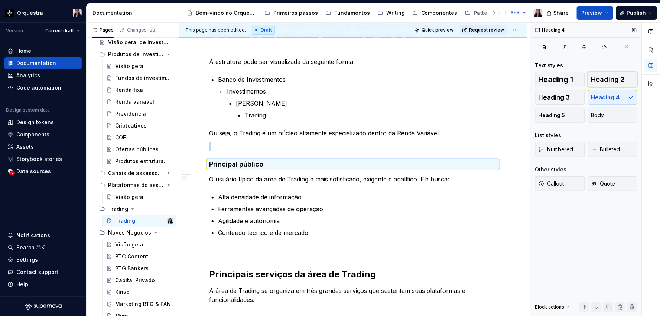
click at [619, 82] on span "Heading 2" at bounding box center [607, 79] width 33 height 7
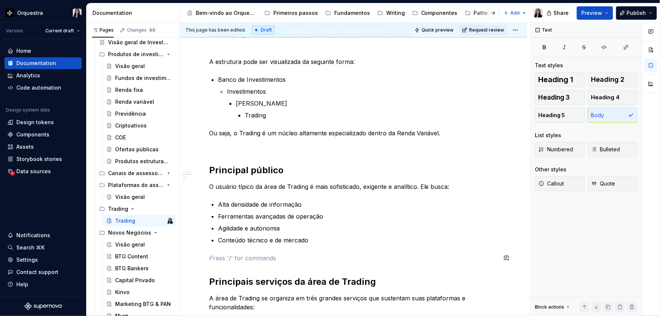
drag, startPoint x: 312, startPoint y: 248, endPoint x: 323, endPoint y: 231, distance: 19.9
click at [312, 248] on div "O que é? No contexto do BTG, Trading é uma frente de negócio especializada dent…" at bounding box center [353, 242] width 288 height 513
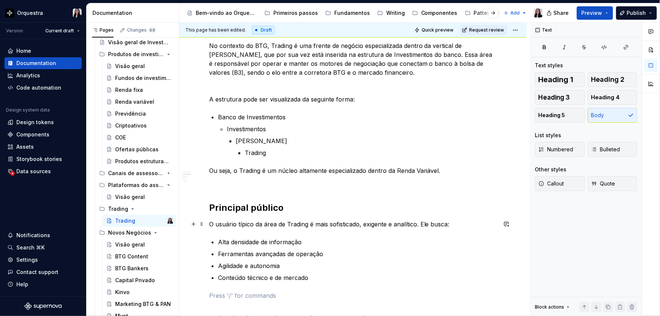
scroll to position [77, 0]
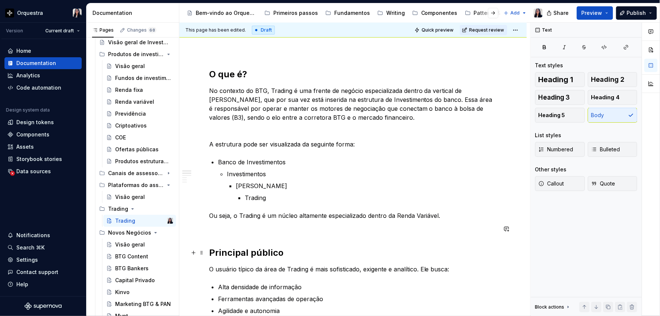
click at [238, 248] on h2 "Principal público" at bounding box center [353, 253] width 288 height 12
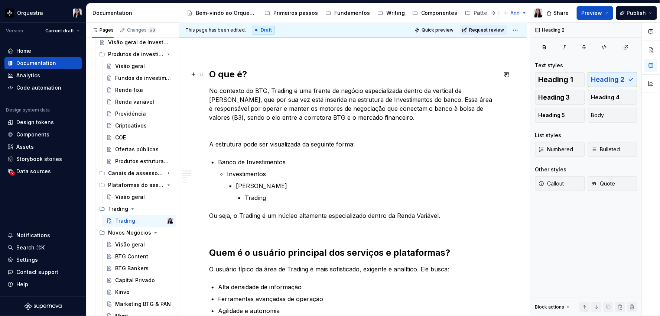
click at [220, 76] on h2 "O que é?" at bounding box center [353, 74] width 288 height 12
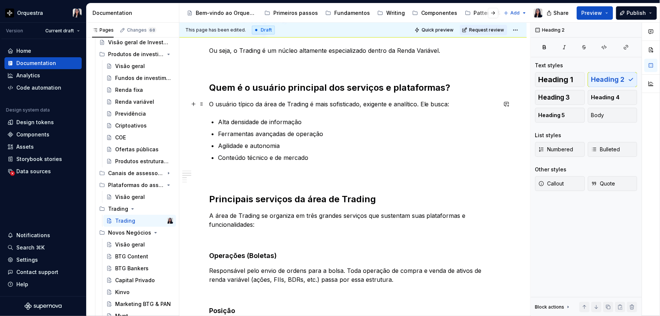
scroll to position [242, 0]
click at [334, 157] on p "Conteúdo técnico e de mercado" at bounding box center [357, 157] width 279 height 9
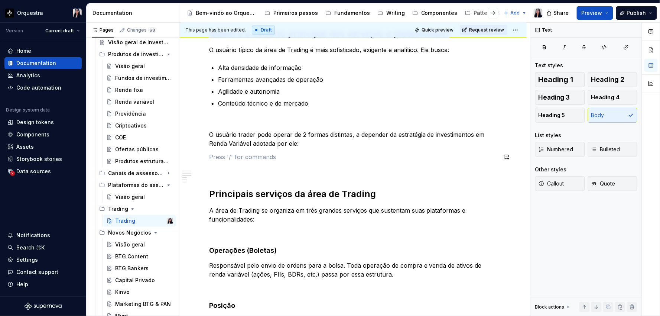
scroll to position [283, 0]
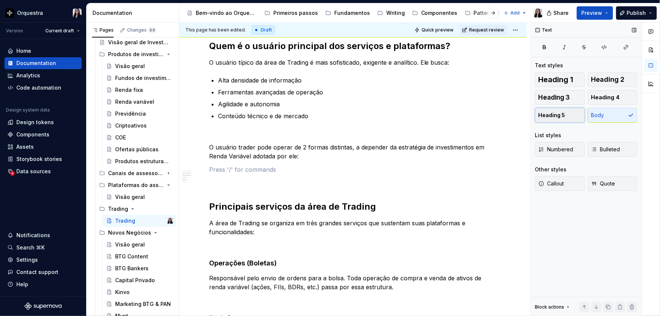
click at [565, 116] on button "Heading 5" at bounding box center [560, 115] width 50 height 15
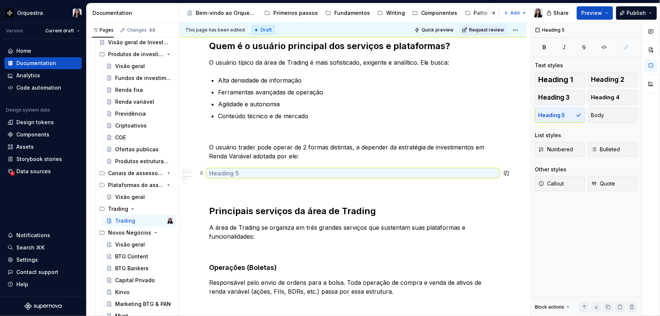
click at [282, 174] on h5 at bounding box center [353, 172] width 288 height 7
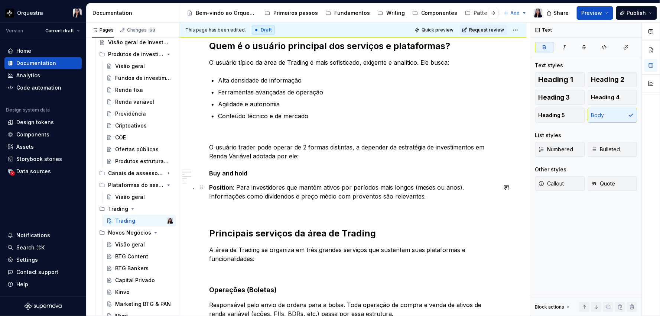
click at [223, 187] on strong "Position" at bounding box center [221, 187] width 24 height 7
click at [210, 188] on strong "Também chamado de Position" at bounding box center [253, 187] width 88 height 7
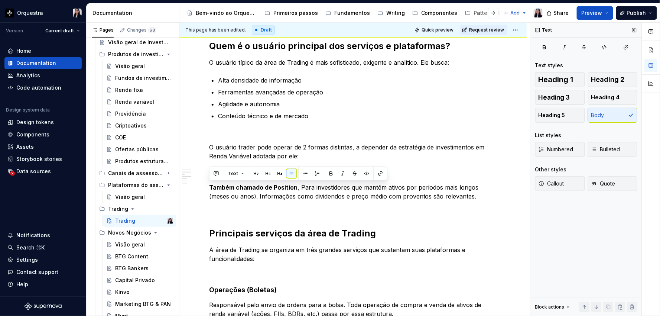
click at [610, 118] on div "Heading 1 Heading 2 Heading 3 Heading 4 Heading 5 Body" at bounding box center [586, 97] width 102 height 51
click at [309, 192] on p "Também chamado de Position , Para investidores que mantêm ativos por períodos m…" at bounding box center [353, 192] width 288 height 18
click at [543, 48] on icon "button" at bounding box center [544, 46] width 3 height 3
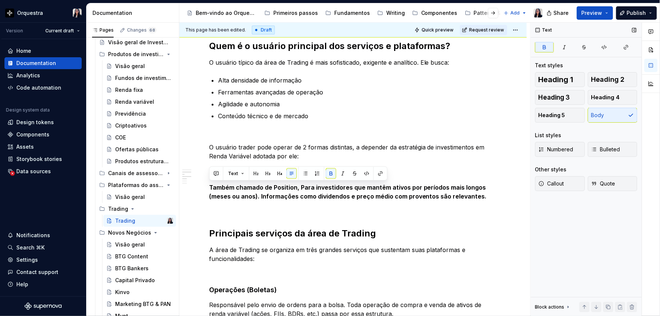
click at [543, 48] on icon "button" at bounding box center [544, 46] width 3 height 3
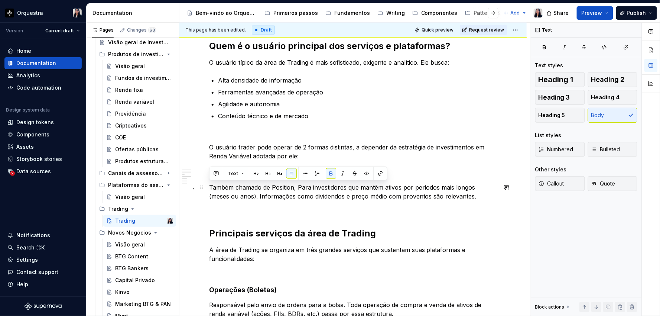
click at [293, 185] on p "Também chamado de Position, Para investidores que mantêm ativos por períodos ma…" at bounding box center [353, 192] width 288 height 18
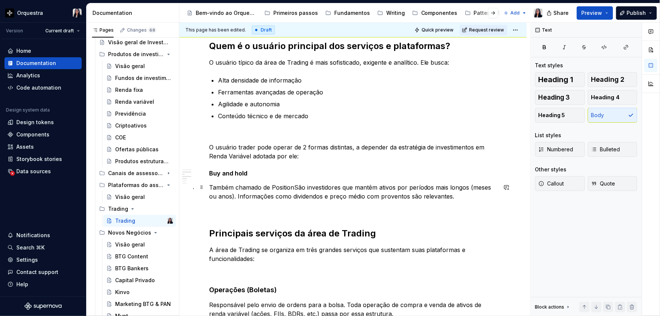
click at [293, 186] on p "Também chamado de PositionSão investidores que mantêm ativos por períodos mais …" at bounding box center [353, 192] width 288 height 18
click at [210, 189] on p "Também chamado de PositionSão investidores que mantêm ativos por períodos mais …" at bounding box center [353, 192] width 288 height 18
click at [400, 196] on p "São investidores que mantêm ativos por períodos mais longos (meses ou anos). In…" at bounding box center [353, 192] width 288 height 18
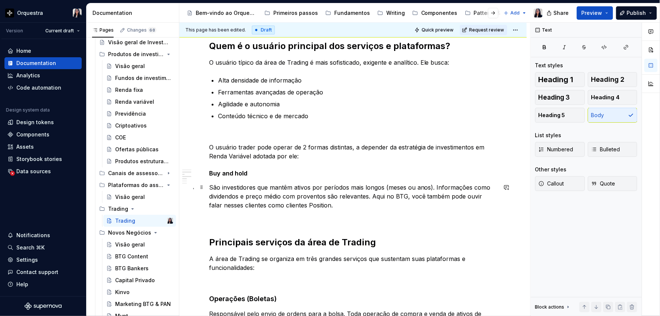
click at [335, 205] on p "São investidores que mantêm ativos por períodos mais longos (meses ou anos). In…" at bounding box center [353, 196] width 288 height 27
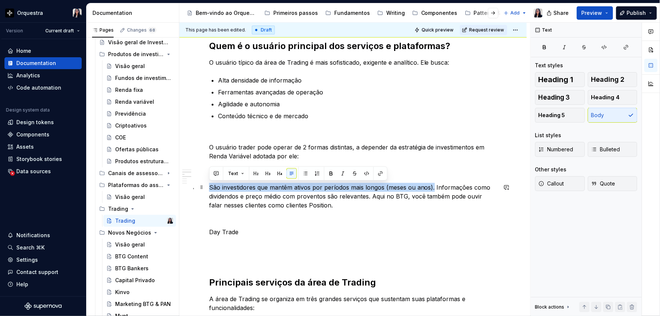
drag, startPoint x: 209, startPoint y: 187, endPoint x: 433, endPoint y: 190, distance: 224.4
click at [433, 190] on p "São investidores que mantêm ativos por períodos mais longos (meses ou anos). In…" at bounding box center [353, 196] width 288 height 27
copy p "São investidores que mantêm ativos por períodos mais longos (meses ou anos)."
click at [214, 241] on p at bounding box center [353, 245] width 288 height 9
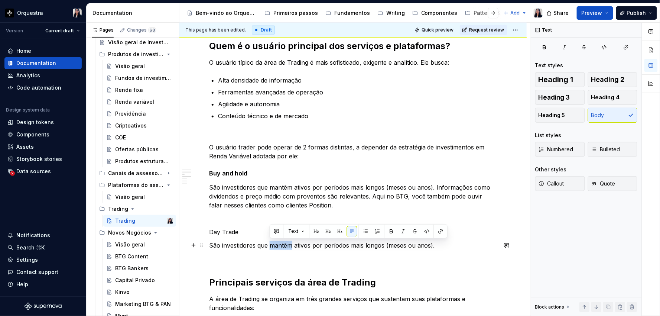
drag, startPoint x: 269, startPoint y: 244, endPoint x: 292, endPoint y: 244, distance: 22.7
click at [292, 244] on p "São investidores que mantêm ativos por períodos mais longos (meses ou anos)." at bounding box center [353, 245] width 288 height 9
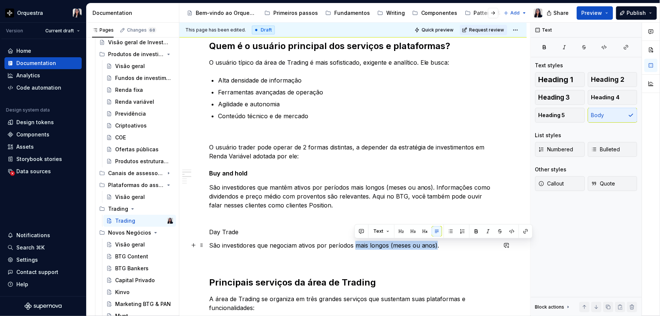
drag, startPoint x: 355, startPoint y: 246, endPoint x: 436, endPoint y: 247, distance: 81.7
click at [436, 247] on p "São investidores que negociam ativos por períodos mais longos (meses ou anos)." at bounding box center [353, 245] width 288 height 9
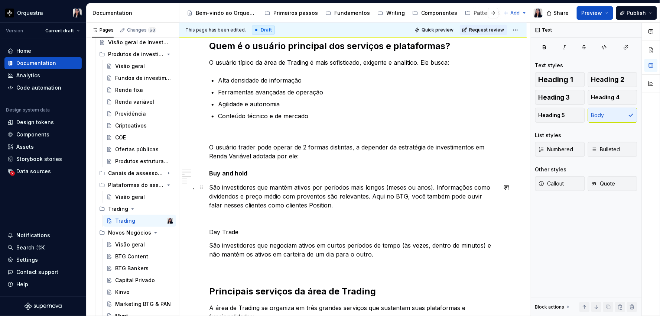
click at [431, 184] on p "São investidores que mantêm ativos por períodos mais longos (meses ou anos). In…" at bounding box center [353, 196] width 288 height 27
click at [211, 187] on p "São investidores que mantêm ativos por períodos mais longos (meses ou anos). In…" at bounding box center [353, 196] width 288 height 27
click at [379, 255] on p "São investidores que negociam ativos em curtos períodos de tempo (às vezes, den…" at bounding box center [353, 250] width 288 height 18
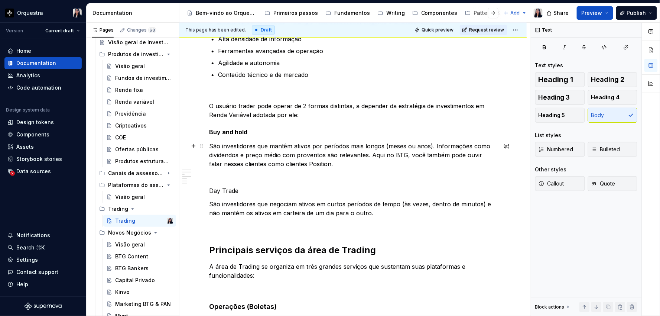
click at [317, 165] on p "São investidores que mantêm ativos por períodos mais longos (meses ou anos). In…" at bounding box center [353, 155] width 288 height 27
click at [325, 165] on p "São investidores que mantêm ativos por períodos mais longos (meses ou anos). In…" at bounding box center [353, 155] width 288 height 27
click at [433, 146] on p "São investidores que mantêm ativos por períodos mais longos (meses ou anos). In…" at bounding box center [353, 155] width 288 height 27
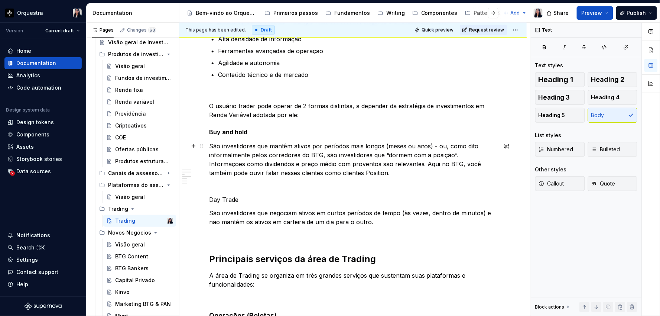
click at [389, 162] on p "São investidores que mantêm ativos por períodos mais longos (meses ou anos) - o…" at bounding box center [353, 160] width 288 height 36
click at [457, 155] on p "São investidores que mantêm ativos por períodos mais longos (meses ou anos) - o…" at bounding box center [353, 160] width 288 height 36
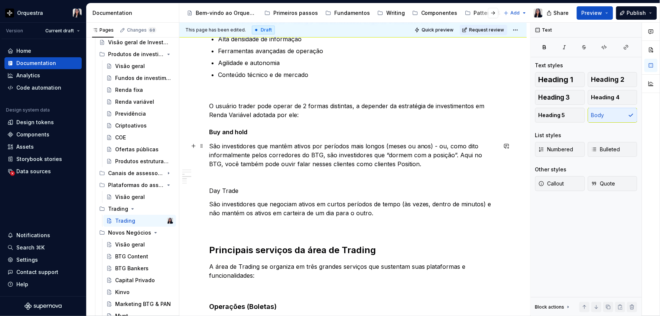
click at [454, 156] on p "São investidores que mantêm ativos por períodos mais longos (meses ou anos) - o…" at bounding box center [353, 155] width 288 height 27
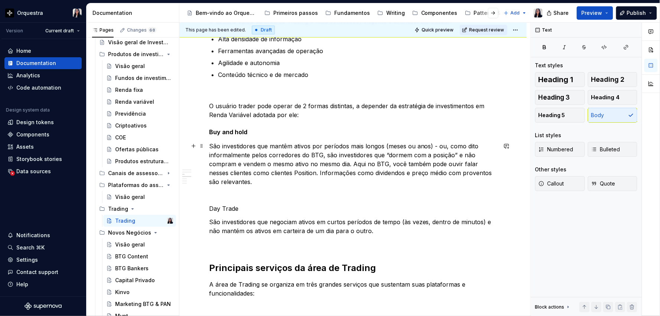
click at [322, 171] on p "São investidores que mantêm ativos por períodos mais longos (meses ou anos) - o…" at bounding box center [353, 164] width 288 height 45
click at [320, 172] on p "São investidores que mantêm ativos por períodos mais longos (meses ou anos) - o…" at bounding box center [353, 164] width 288 height 45
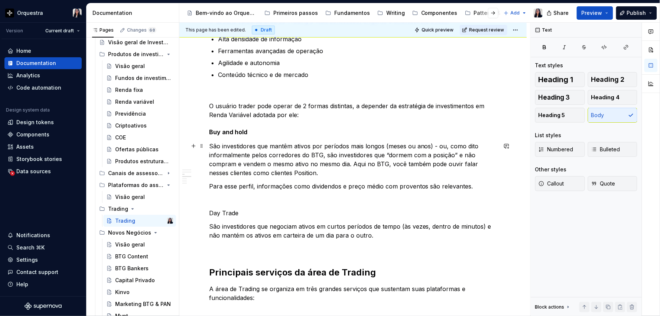
click at [354, 166] on p "São investidores que mantêm ativos por períodos mais longos (meses ou anos) - o…" at bounding box center [353, 160] width 288 height 36
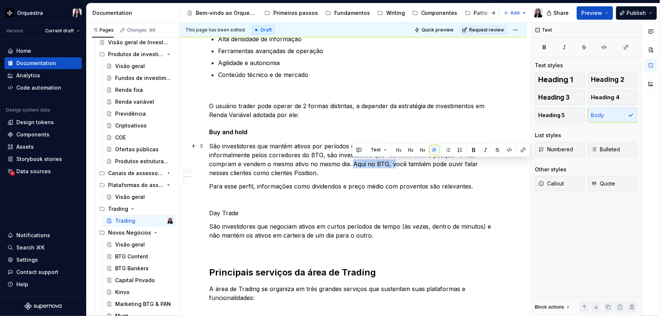
click at [392, 165] on p "São investidores que mantêm ativos por períodos mais longos (meses ou anos) - o…" at bounding box center [353, 160] width 288 height 36
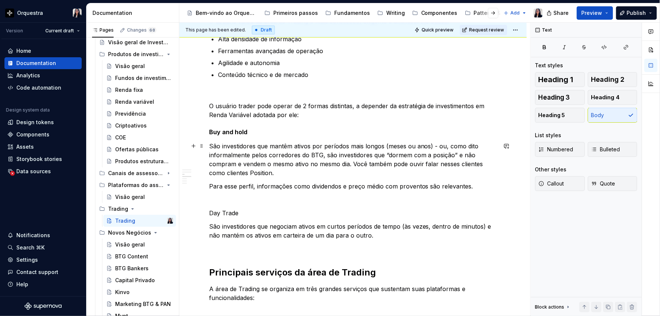
click at [272, 173] on p "São investidores que mantêm ativos por períodos mais longos (meses ou anos) - o…" at bounding box center [353, 160] width 288 height 36
drag, startPoint x: 320, startPoint y: 155, endPoint x: 251, endPoint y: 156, distance: 69.1
click at [251, 156] on p "São investidores que mantêm ativos por períodos mais longos (meses ou anos) - o…" at bounding box center [353, 160] width 288 height 36
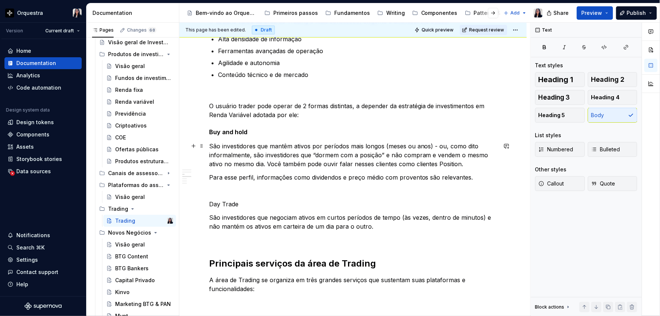
click at [272, 162] on p "São investidores que mantêm ativos por períodos mais longos (meses ou anos) - o…" at bounding box center [353, 155] width 288 height 27
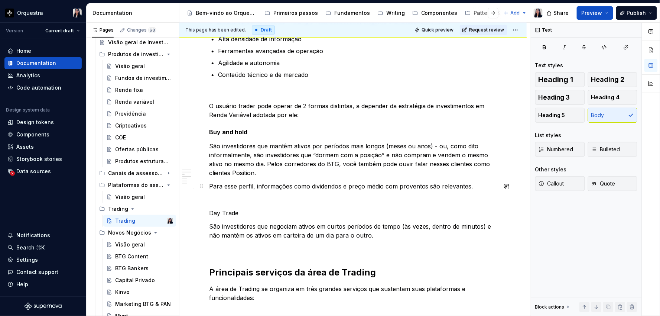
click at [468, 186] on p "Para esse perfil, informações como dividendos e preço médio com proventos são r…" at bounding box center [353, 186] width 288 height 9
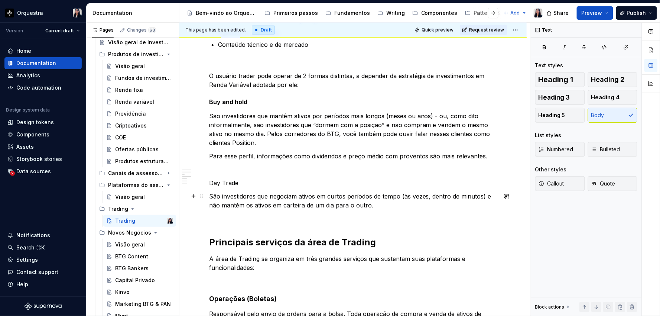
scroll to position [366, 0]
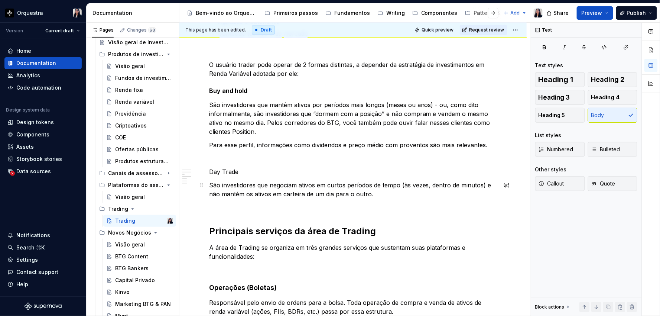
click at [390, 196] on p "São investidores que negociam ativos em curtos períodos de tempo (às vezes, den…" at bounding box center [353, 190] width 288 height 18
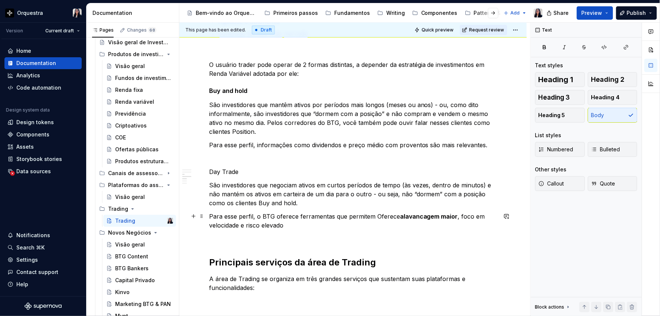
click at [393, 213] on p "Para esse perfil, o BTG oferece ferramentas que permitem Oferece alavancagem ma…" at bounding box center [353, 221] width 288 height 18
click at [443, 215] on strong "alavancagem maior" at bounding box center [419, 215] width 58 height 7
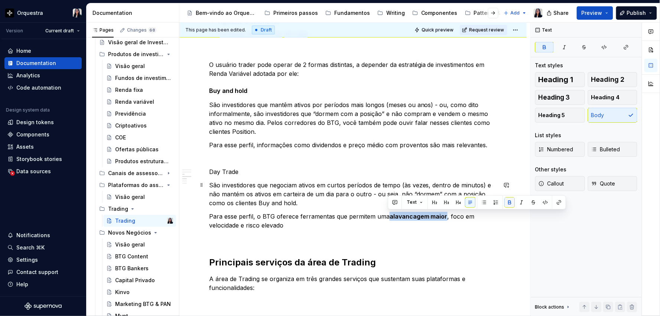
click at [508, 203] on button "button" at bounding box center [509, 202] width 10 height 10
click at [447, 214] on p "Para esse perfil, o BTG oferece ferramentas que permitem uma alavancagem maior,…" at bounding box center [353, 221] width 288 height 18
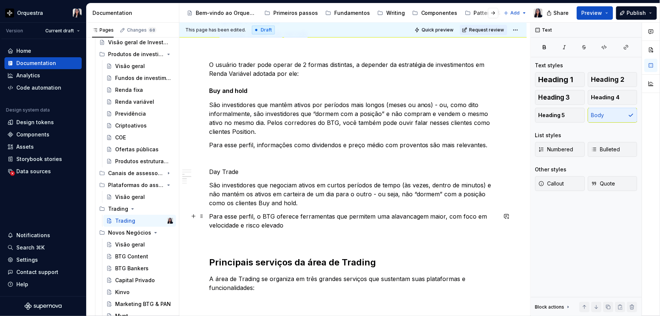
click at [251, 225] on p "Para esse perfil, o BTG oferece ferramentas que permitem uma alavancagem maior,…" at bounding box center [353, 221] width 288 height 18
click at [250, 227] on p "Para esse perfil, o BTG oferece ferramentas que permitem uma alavancagem maior,…" at bounding box center [353, 221] width 288 height 18
click at [249, 227] on p "Para esse perfil, o BTG oferece ferramentas que permitem uma alavancagem maior,…" at bounding box center [353, 221] width 288 height 18
click at [247, 227] on p "Para esse perfil, o BTG oferece ferramentas que permitem uma alavancagem maior,…" at bounding box center [353, 221] width 288 height 18
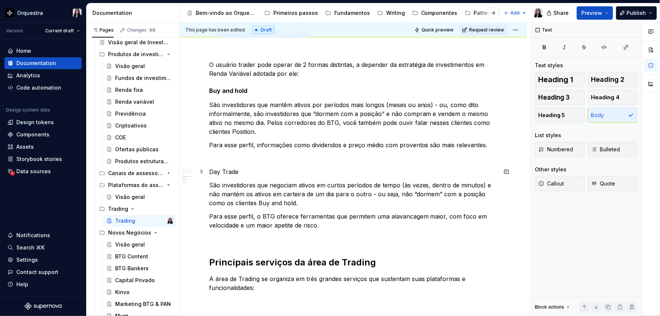
click at [208, 169] on div "O que é? No contexto do BTG, Trading é uma frente de negócio especializada dent…" at bounding box center [352, 172] width 347 height 821
click at [201, 172] on span at bounding box center [202, 171] width 6 height 10
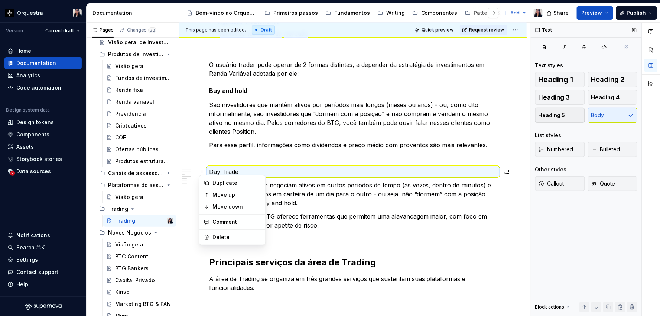
click at [556, 113] on span "Heading 5" at bounding box center [552, 114] width 27 height 7
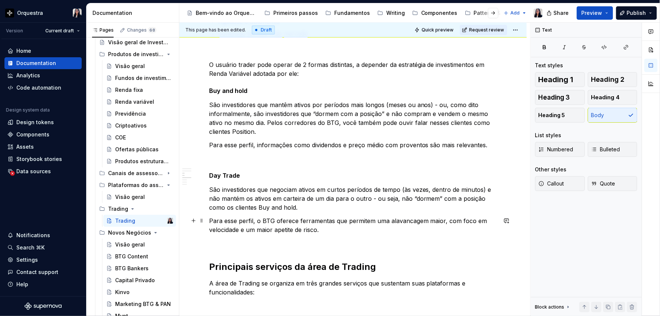
click at [345, 223] on p "Para esse perfil, o BTG oferece ferramentas que permitem uma alavancagem maior,…" at bounding box center [353, 225] width 288 height 18
click at [345, 231] on p "Para esse perfil, o BTG oferece ferramentas que permitem uma alavancagem maior,…" at bounding box center [353, 225] width 288 height 18
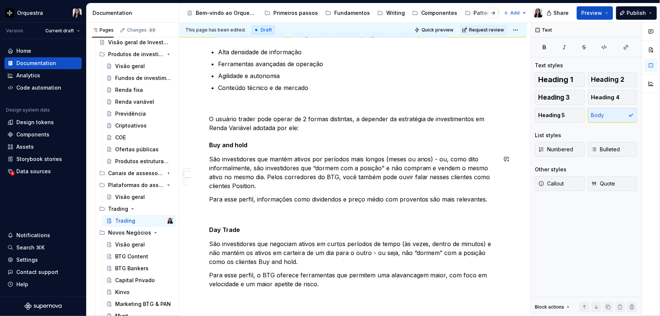
scroll to position [324, 0]
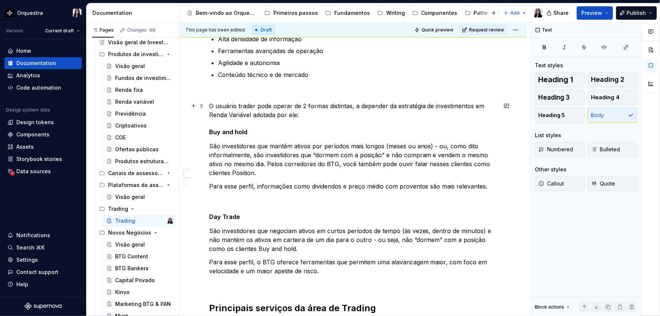
click at [306, 116] on p "O usuário trader pode operar de 2 formas distintas, a depender da estratégia de…" at bounding box center [353, 110] width 288 height 18
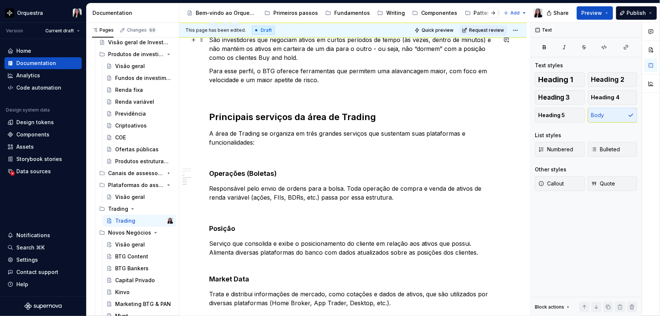
scroll to position [530, 0]
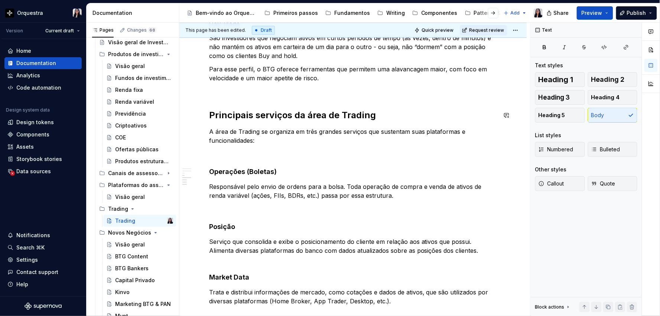
click at [215, 87] on p at bounding box center [353, 91] width 288 height 9
click at [220, 91] on p at bounding box center [353, 91] width 288 height 9
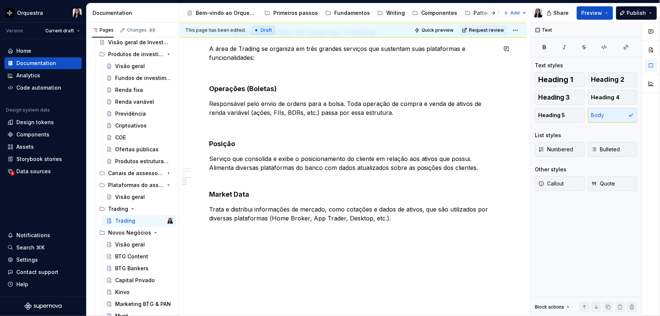
scroll to position [649, 0]
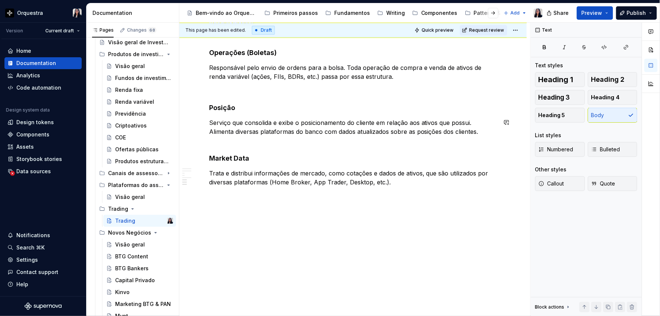
click at [215, 93] on p at bounding box center [353, 89] width 288 height 9
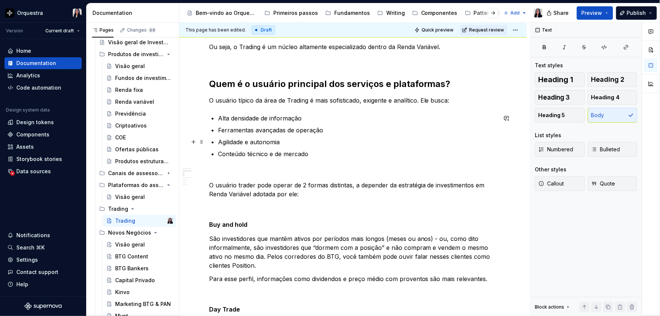
scroll to position [237, 0]
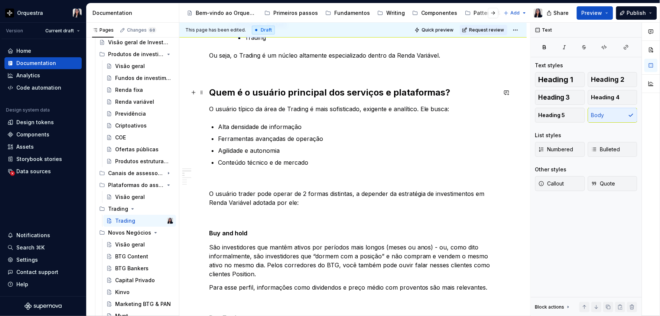
click at [209, 92] on h2 "Quem é o usuário principal dos serviços e plataformas?" at bounding box center [353, 93] width 288 height 12
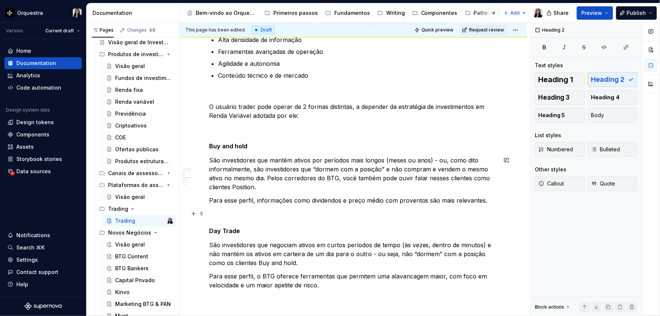
scroll to position [402, 0]
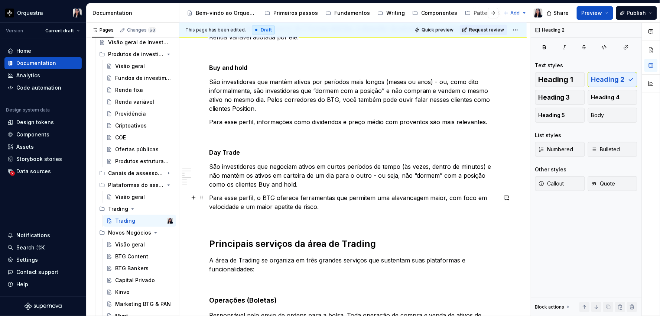
click at [372, 208] on p "Para esse perfil, o BTG oferece ferramentas que permitem uma alavancagem maior,…" at bounding box center [353, 202] width 288 height 18
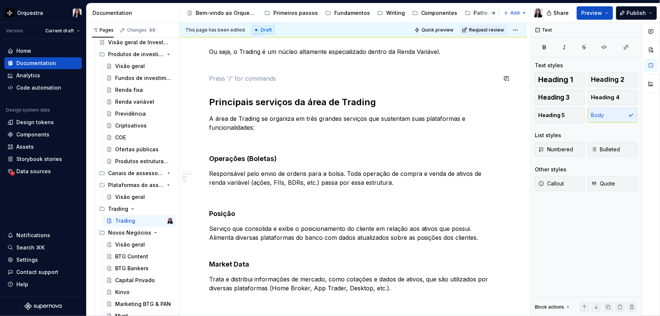
scroll to position [347, 0]
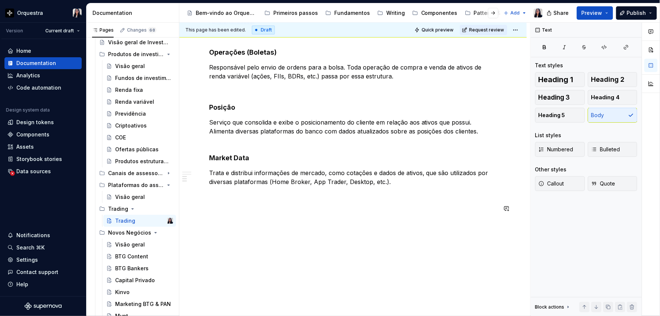
click at [243, 233] on div "O que é? No contexto do BTG, Trading é uma frente de negócio especializada dent…" at bounding box center [352, 48] width 347 height 536
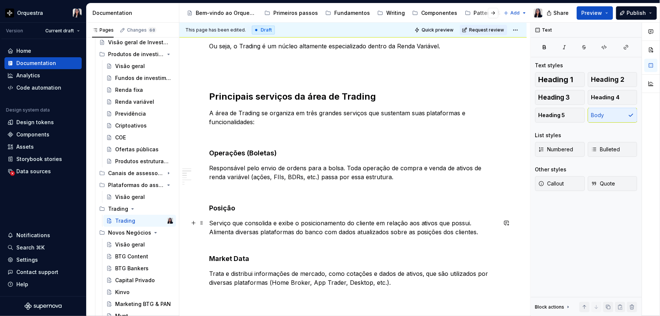
scroll to position [154, 0]
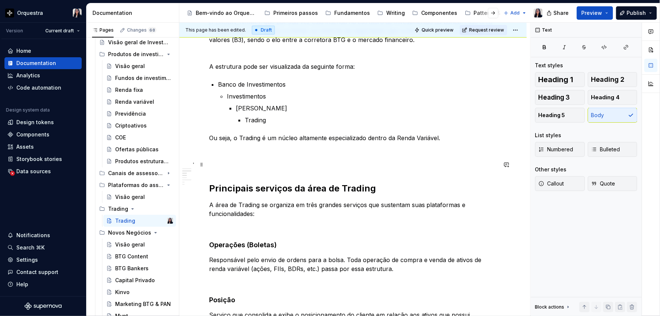
click at [236, 166] on p at bounding box center [353, 164] width 288 height 9
click at [214, 168] on p at bounding box center [353, 164] width 288 height 9
click at [217, 155] on p at bounding box center [353, 151] width 288 height 9
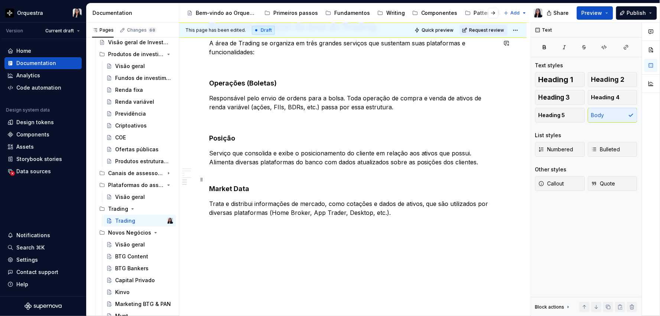
scroll to position [649, 0]
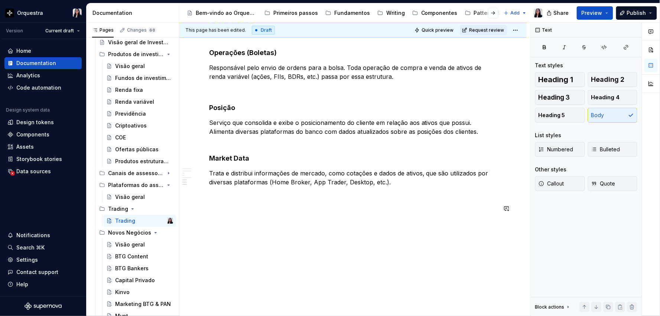
click at [225, 90] on p at bounding box center [353, 89] width 288 height 9
click at [216, 93] on p at bounding box center [353, 89] width 288 height 9
click at [214, 145] on h4 "Market Data" at bounding box center [353, 154] width 288 height 18
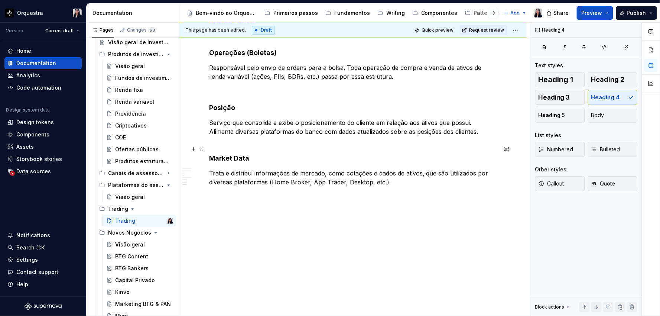
click at [214, 145] on h4 "Market Data" at bounding box center [353, 154] width 288 height 18
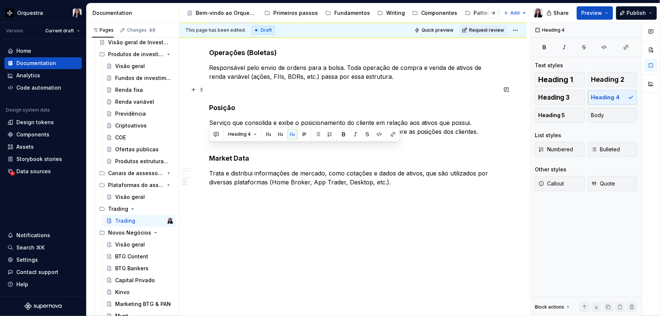
click at [210, 94] on p at bounding box center [353, 89] width 288 height 9
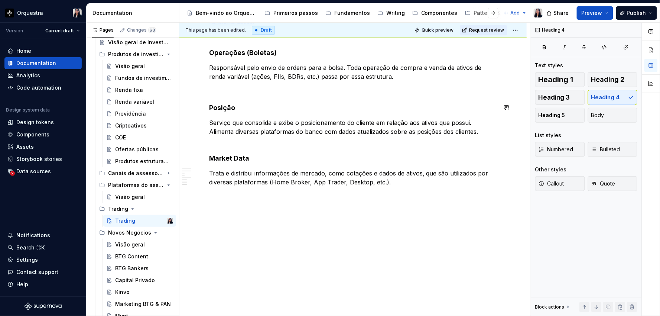
click at [225, 76] on p "Responsável pelo envio de ordens para a bolsa. Toda operação de compra e venda …" at bounding box center [353, 72] width 288 height 18
click at [218, 88] on p at bounding box center [353, 89] width 288 height 9
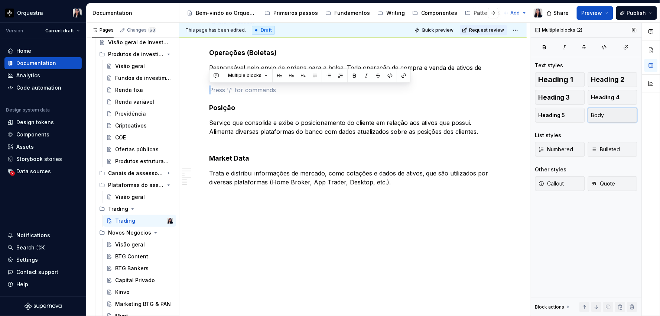
click at [617, 113] on button "Body" at bounding box center [613, 115] width 50 height 15
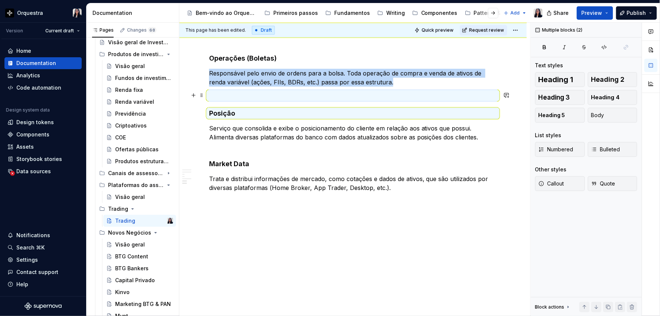
click at [376, 98] on p at bounding box center [353, 95] width 288 height 9
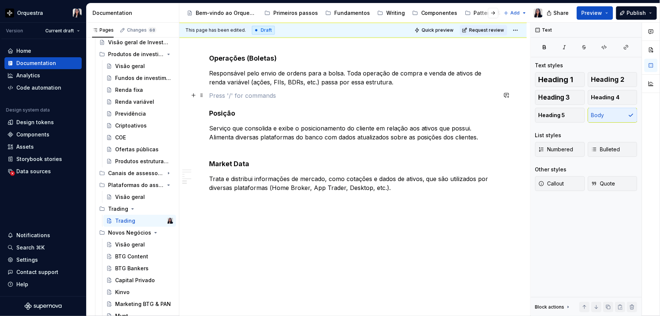
click at [317, 97] on p at bounding box center [353, 95] width 288 height 9
click at [265, 152] on h4 "Market Data" at bounding box center [353, 159] width 288 height 18
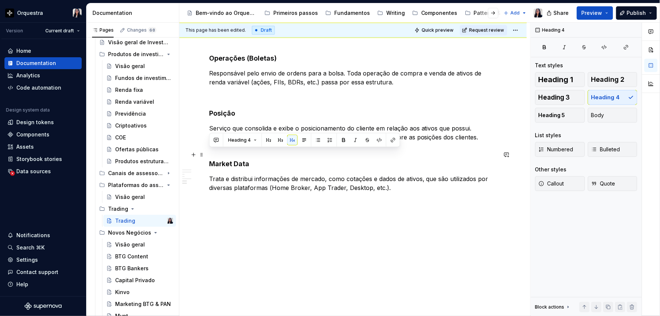
click at [265, 158] on h4 "Market Data" at bounding box center [353, 159] width 288 height 18
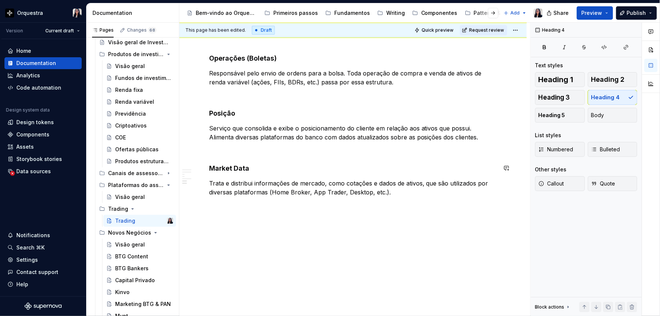
click at [210, 151] on p at bounding box center [353, 150] width 288 height 9
click at [290, 166] on h4 "Market Data" at bounding box center [353, 168] width 288 height 9
click at [224, 154] on p at bounding box center [353, 150] width 288 height 9
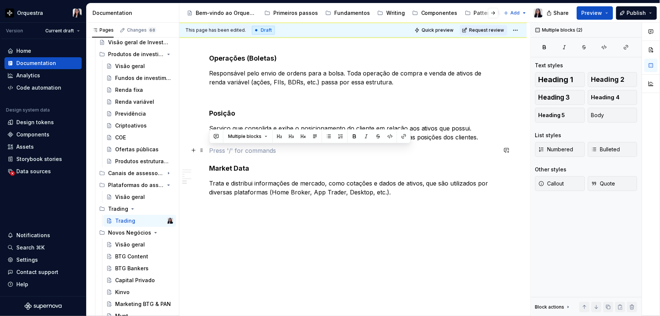
click at [224, 154] on p at bounding box center [353, 150] width 288 height 9
click at [609, 108] on button "Body" at bounding box center [613, 115] width 50 height 15
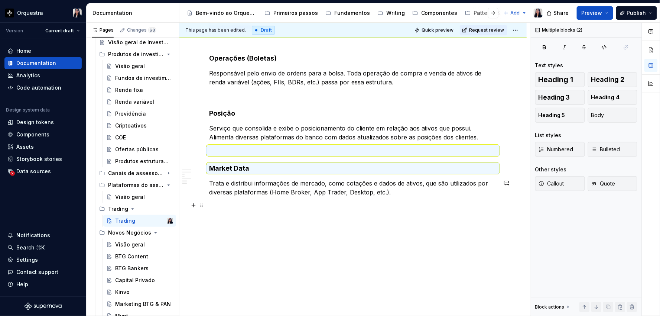
click at [322, 209] on p at bounding box center [353, 205] width 288 height 9
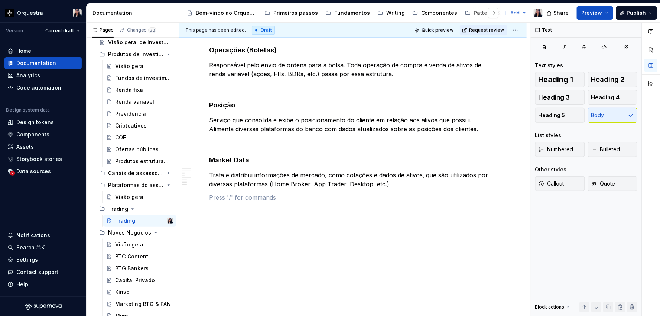
scroll to position [654, 0]
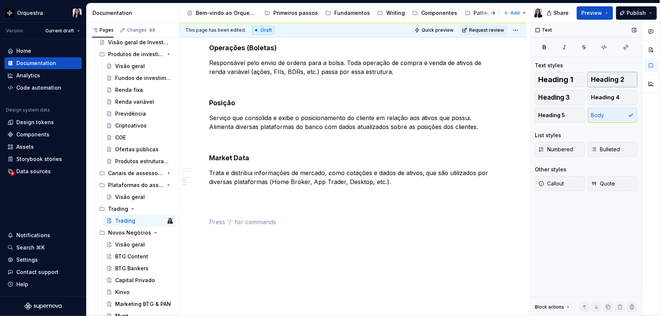
click at [619, 75] on button "Heading 2" at bounding box center [613, 79] width 50 height 15
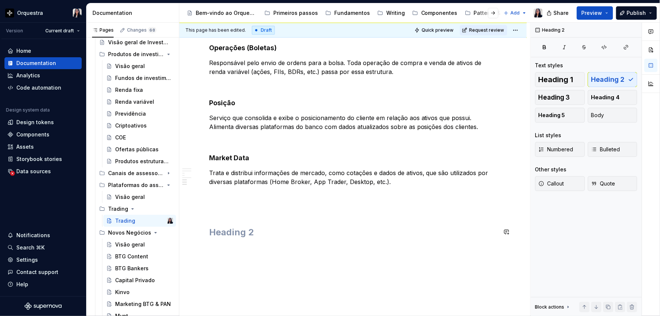
click at [312, 230] on h2 at bounding box center [353, 232] width 288 height 12
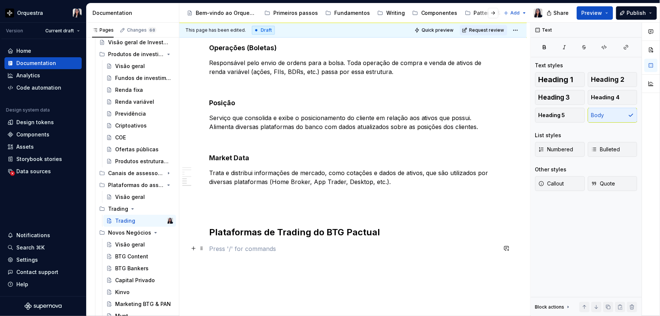
click at [219, 250] on p at bounding box center [353, 248] width 288 height 9
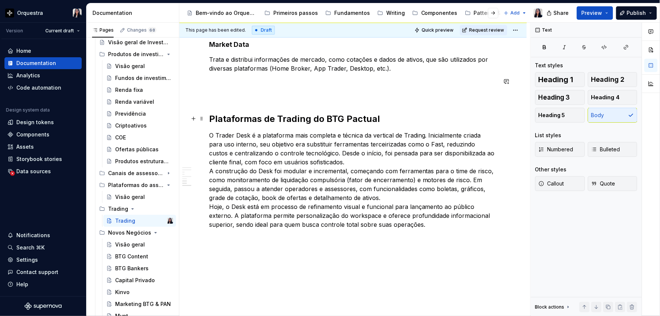
scroll to position [778, 0]
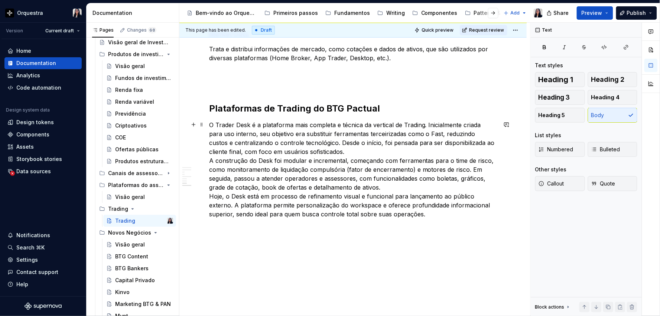
click at [422, 132] on p "O Trader Desk é a plataforma mais completa e técnica da vertical de Trading. In…" at bounding box center [353, 169] width 288 height 98
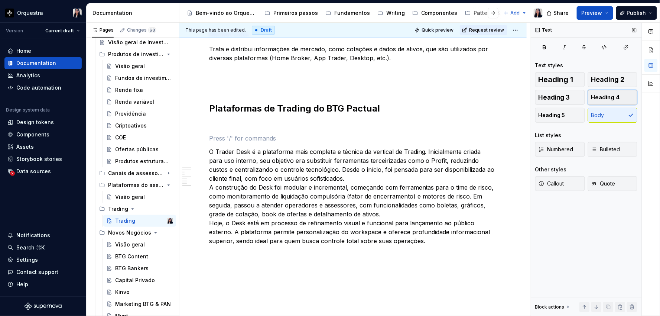
click at [615, 98] on span "Heading 4" at bounding box center [605, 97] width 29 height 7
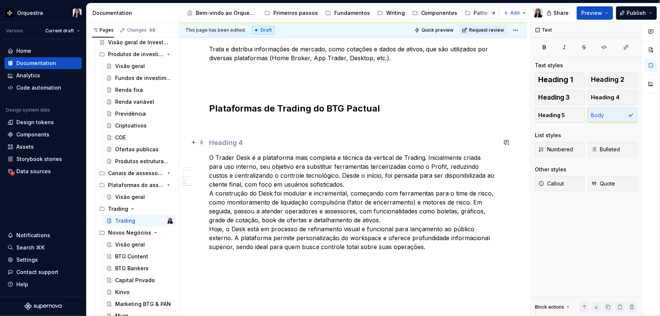
click at [266, 145] on h4 at bounding box center [353, 142] width 288 height 9
click at [426, 157] on p "O Trader Desk é a plataforma mais completa e técnica da vertical de Trading. In…" at bounding box center [353, 202] width 288 height 98
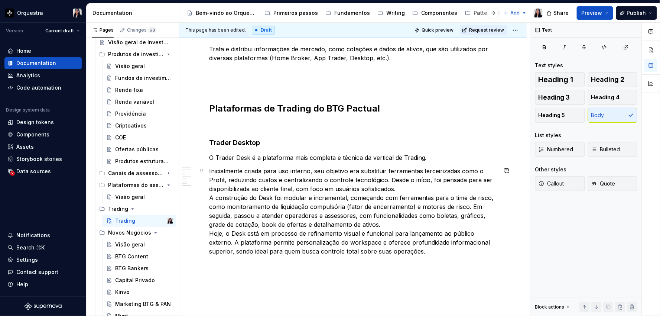
click at [405, 188] on p "Inicialmente criada para uso interno, seu objetivo era substituir ferramentas t…" at bounding box center [353, 210] width 288 height 89
click at [476, 197] on p "Inicialmente criada para uso interno, seu objetivo era substituir ferramentas t…" at bounding box center [353, 210] width 288 height 89
click at [390, 222] on p "Inicialmente criada para uso interno, seu objetivo era substituir ferramentas t…" at bounding box center [353, 210] width 288 height 89
click at [230, 231] on p "Inicialmente criada para uso interno, seu objetivo era substituir ferramentas t…" at bounding box center [353, 210] width 288 height 89
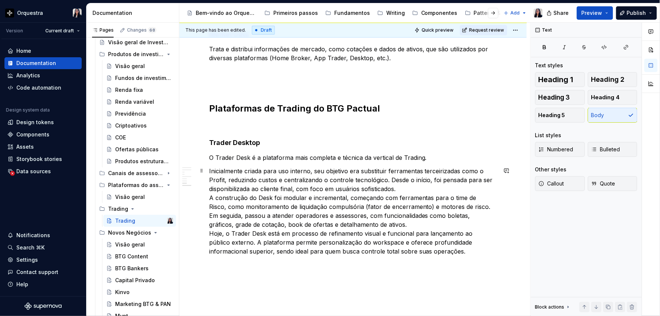
click at [412, 186] on p "Inicialmente criada para uso interno, seu objetivo era substituir ferramentas t…" at bounding box center [353, 210] width 288 height 89
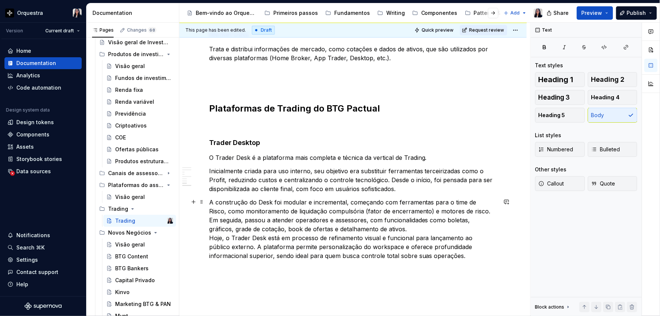
click at [389, 229] on p "A construção do Desk foi modular e incremental, começando com ferramentas para …" at bounding box center [353, 229] width 288 height 62
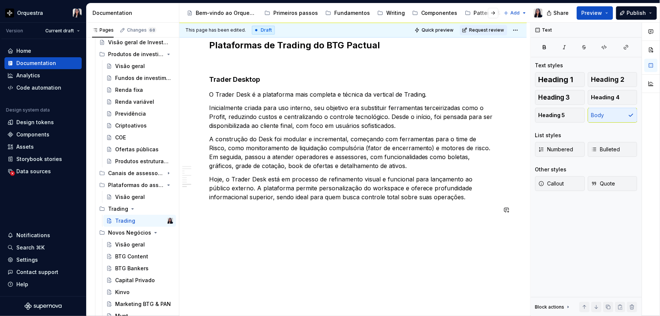
scroll to position [843, 0]
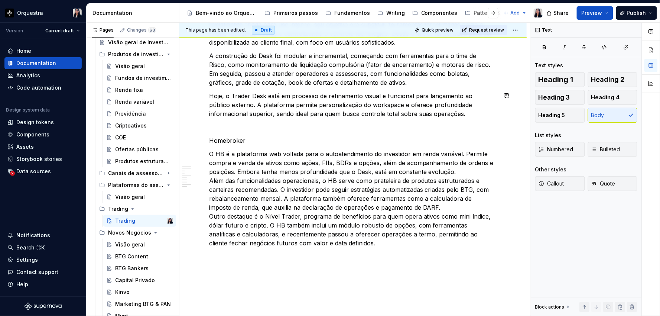
scroll to position [925, 0]
click at [239, 170] on p "O HB é a plataforma web voltada para o autoatendimento do investidor em renda v…" at bounding box center [353, 197] width 288 height 98
click at [330, 171] on p "O HB é a plataforma web voltada para o autoatendimento do investidor em renda v…" at bounding box center [353, 197] width 288 height 98
click at [485, 170] on p "O HB é a plataforma web voltada para o autoatendimento do investidor em renda v…" at bounding box center [353, 197] width 288 height 98
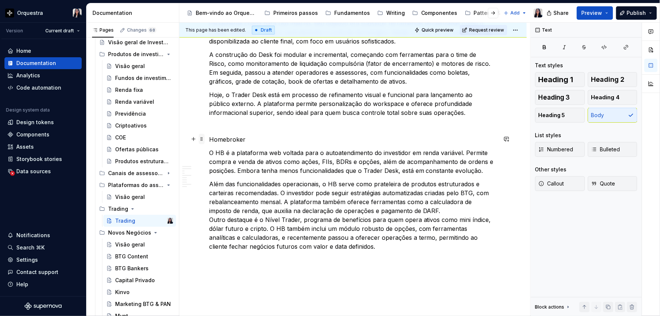
click at [199, 139] on span at bounding box center [202, 139] width 6 height 10
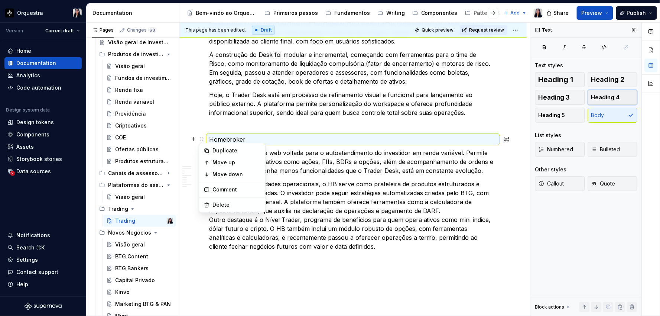
click at [617, 97] on span "Heading 4" at bounding box center [605, 97] width 29 height 7
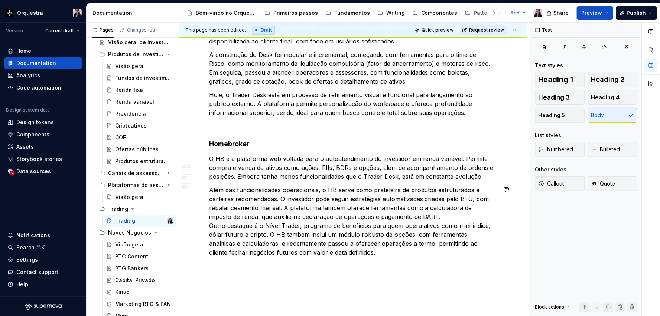
click at [425, 212] on p "Além das funcionalidades operacionais, o HB serve como prateleira de produtos e…" at bounding box center [353, 220] width 288 height 71
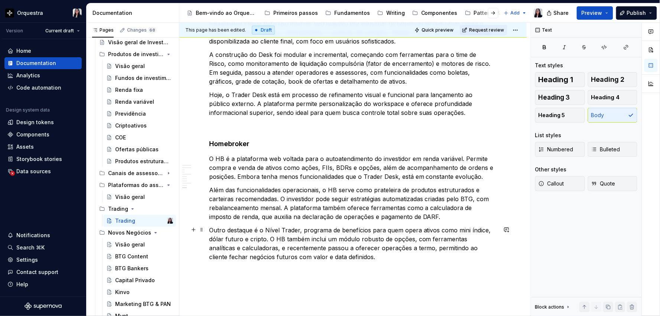
click at [354, 256] on p "Outro destaque é o Nível Trader, programa de benefícios para quem opera ativos …" at bounding box center [353, 243] width 288 height 36
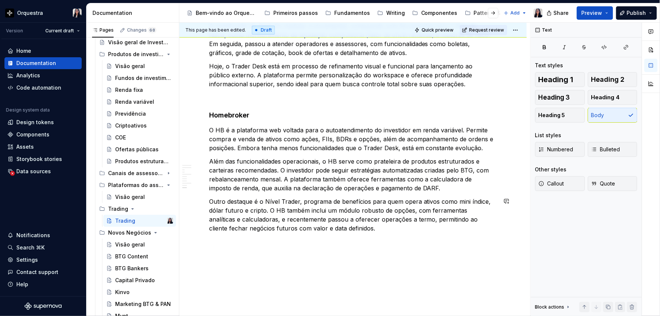
scroll to position [967, 0]
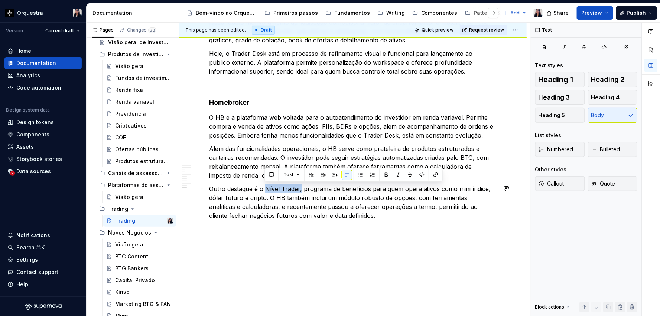
drag, startPoint x: 266, startPoint y: 189, endPoint x: 300, endPoint y: 188, distance: 33.8
click at [300, 188] on p "Outro destaque é o Nível Trader, programa de benefícios para quem opera ativos …" at bounding box center [353, 202] width 288 height 36
click at [288, 188] on p "Outro destaque é o Nível Trader, programa de benefícios para quem opera ativos …" at bounding box center [353, 202] width 288 height 36
drag, startPoint x: 265, startPoint y: 188, endPoint x: 298, endPoint y: 186, distance: 33.1
click at [298, 186] on p "Outro destaque é o Nível Trader, programa de benefícios para quem opera ativos …" at bounding box center [353, 202] width 288 height 36
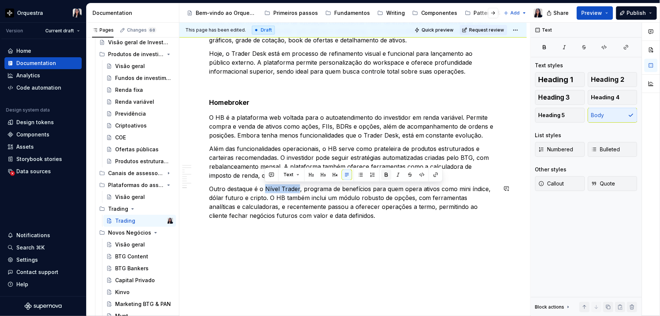
click at [384, 175] on button "button" at bounding box center [386, 174] width 10 height 10
click at [370, 191] on p "Outro destaque é o Nível Trader , programa de benefícios para quem opera ativos…" at bounding box center [353, 202] width 288 height 36
click at [397, 189] on p "Outro destaque é o Nível Trader , programa de benefícios para quem opera ativos…" at bounding box center [353, 202] width 288 height 36
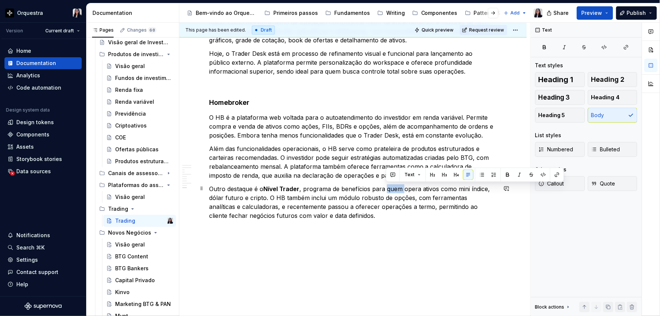
click at [397, 189] on p "Outro destaque é o Nível Trader , programa de benefícios para quem opera ativos…" at bounding box center [353, 202] width 288 height 36
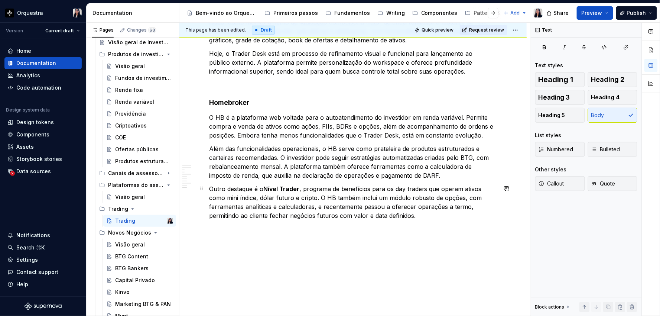
click at [320, 196] on p "Outro destaque é o Nível Trader , programa de benefícios para os day traders qu…" at bounding box center [353, 202] width 288 height 36
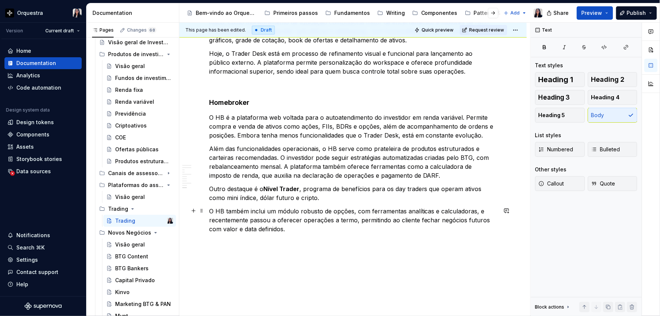
click at [305, 229] on p "O HB também inclui um módulo robusto de opções, com ferramentas analíticas e ca…" at bounding box center [353, 220] width 288 height 27
drag, startPoint x: 208, startPoint y: 269, endPoint x: 423, endPoint y: 251, distance: 215.1
click at [423, 251] on p "App Trader" at bounding box center [353, 255] width 288 height 9
click at [217, 268] on p at bounding box center [353, 269] width 288 height 9
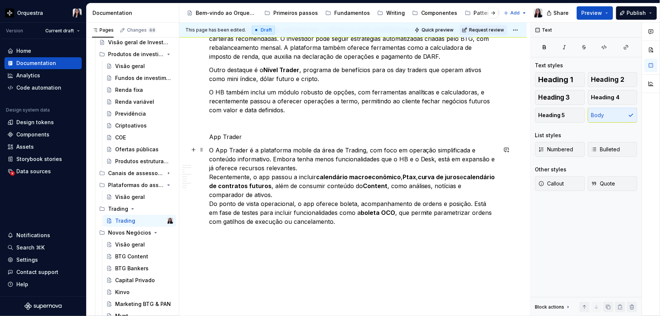
scroll to position [1098, 0]
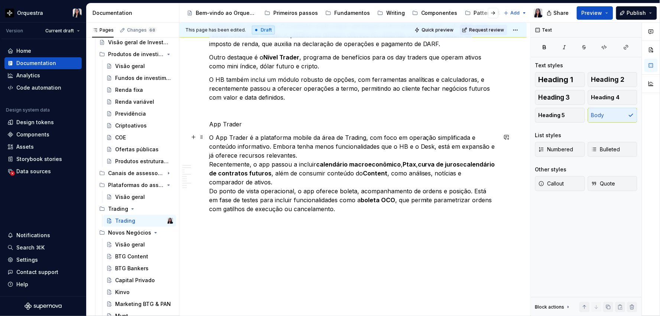
click at [304, 155] on p "O App Trader é a plataforma mobile da área de Trading, com foco em operação sim…" at bounding box center [353, 173] width 288 height 80
click at [273, 145] on p "O App Trader é a plataforma mobile da área de Trading, com foco em operação sim…" at bounding box center [353, 173] width 288 height 80
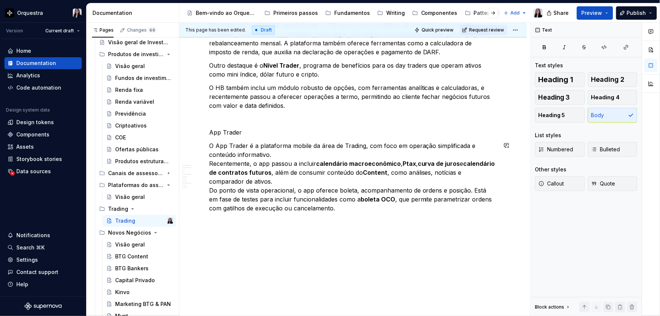
scroll to position [1090, 0]
click at [317, 172] on p "O App Trader é a plataforma mobile da área de Trading, com foco em operação sim…" at bounding box center [353, 177] width 288 height 71
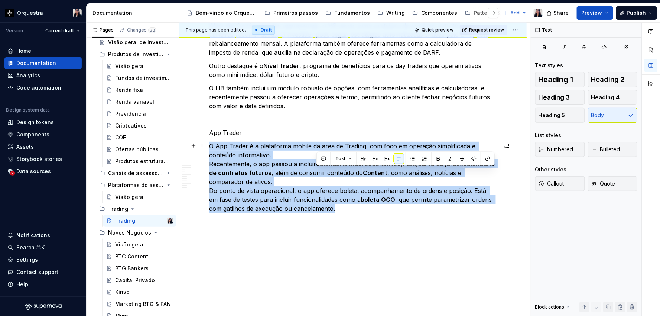
click at [317, 172] on p "O App Trader é a plataforma mobile da área de Trading, com foco em operação sim…" at bounding box center [353, 177] width 288 height 71
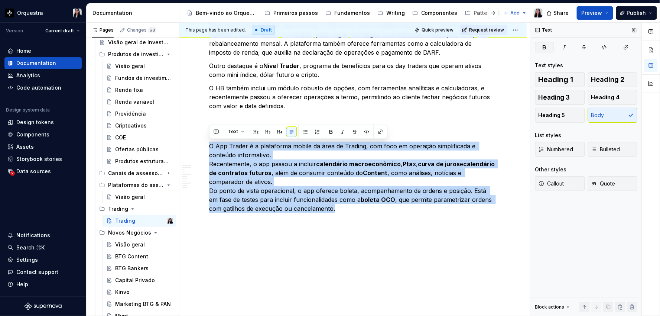
click at [545, 48] on icon "button" at bounding box center [545, 47] width 6 height 6
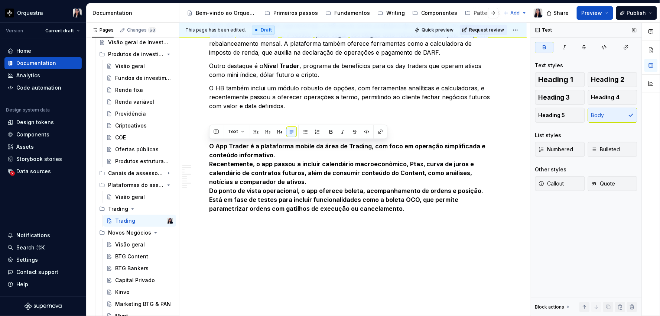
click at [545, 48] on icon "button" at bounding box center [545, 47] width 6 height 6
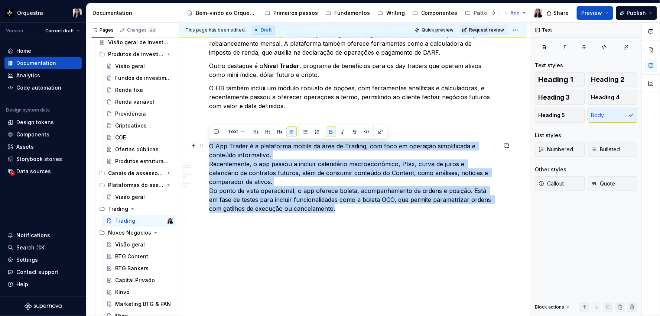
click at [371, 179] on p "O App Trader é a plataforma mobile da área de Trading, com foco em operação sim…" at bounding box center [353, 177] width 288 height 71
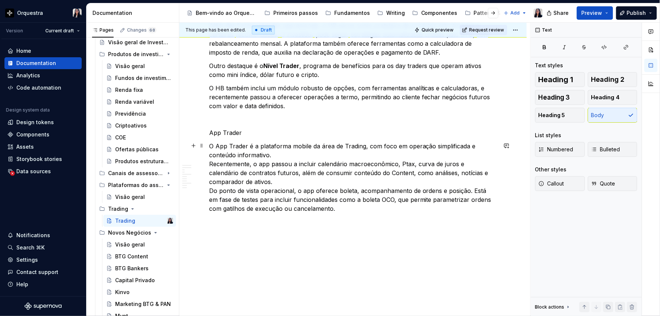
click at [412, 162] on p "O App Trader é a plataforma mobile da área de Trading, com foco em operação sim…" at bounding box center [353, 177] width 288 height 71
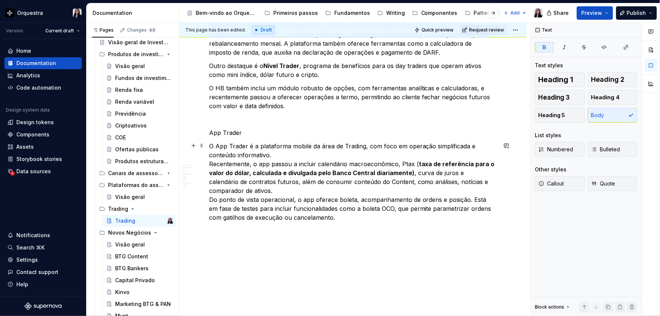
click at [410, 160] on p "O App Trader é a plataforma mobile da área de Trading, com foco em operação sim…" at bounding box center [353, 182] width 288 height 80
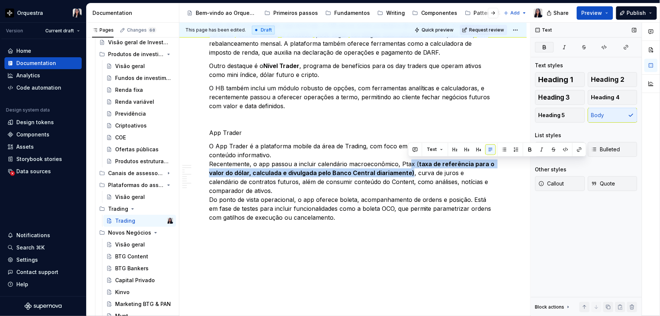
click at [545, 47] on icon "button" at bounding box center [544, 46] width 3 height 3
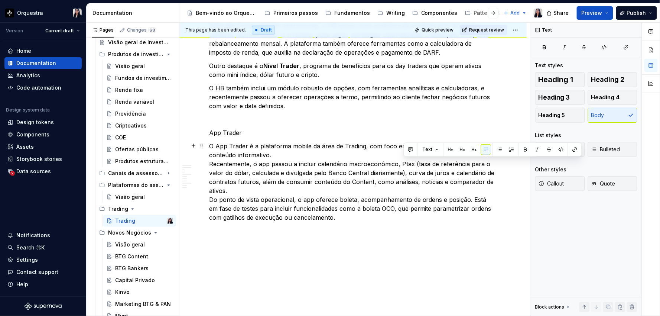
click at [436, 172] on p "O App Trader é a plataforma mobile da área de Trading, com foco em operação sim…" at bounding box center [353, 182] width 288 height 80
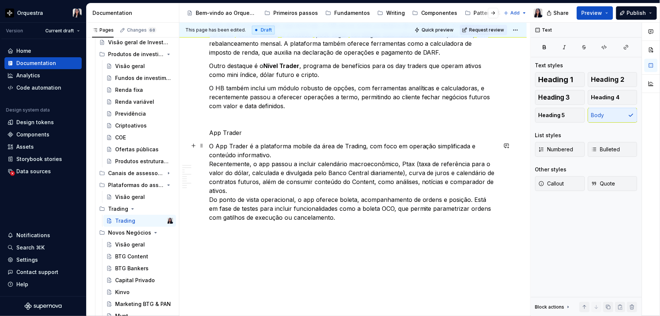
click at [279, 186] on p "O App Trader é a plataforma mobile da área de Trading, com foco em operação sim…" at bounding box center [353, 182] width 288 height 80
click at [374, 219] on p "O App Trader é a plataforma mobile da área de Trading, com foco em operação sim…" at bounding box center [353, 182] width 288 height 80
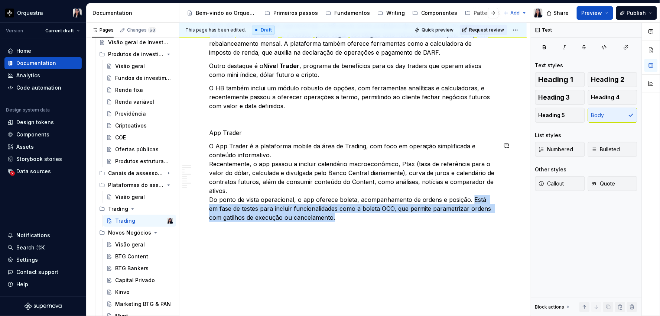
click at [471, 199] on p "O App Trader é a plataforma mobile da área de Trading, com foco em operação sim…" at bounding box center [353, 182] width 288 height 80
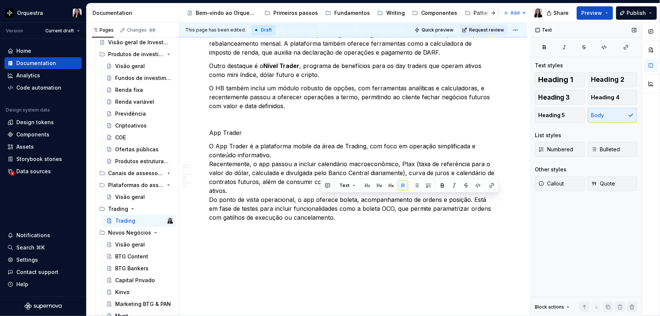
scroll to position [1080, 0]
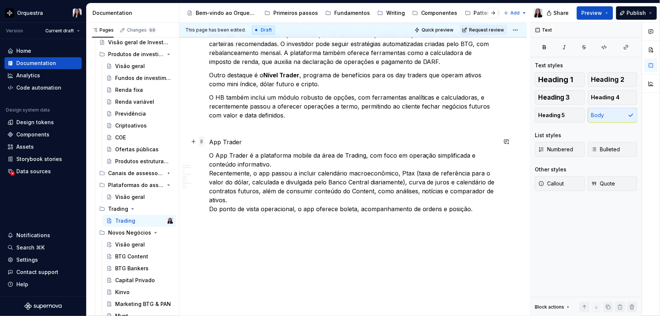
click at [201, 142] on span at bounding box center [202, 141] width 6 height 10
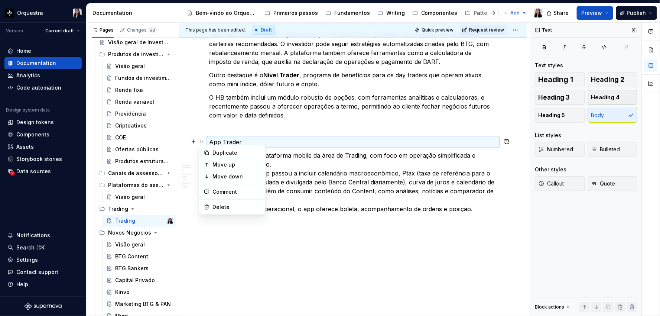
click at [612, 98] on span "Heading 4" at bounding box center [605, 97] width 29 height 7
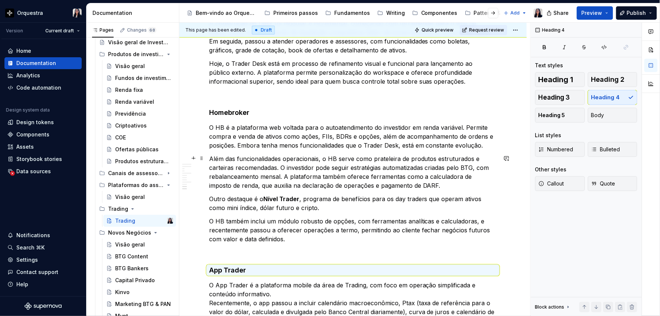
scroll to position [833, 0]
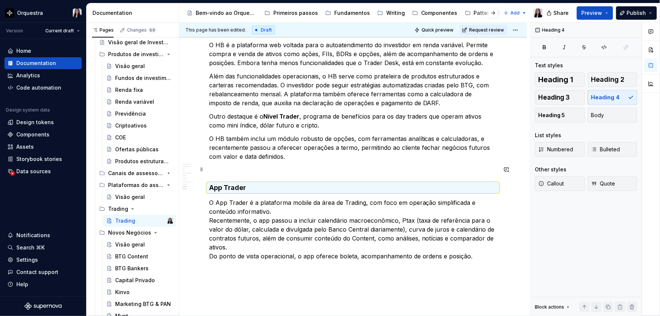
click at [238, 170] on p at bounding box center [353, 169] width 288 height 9
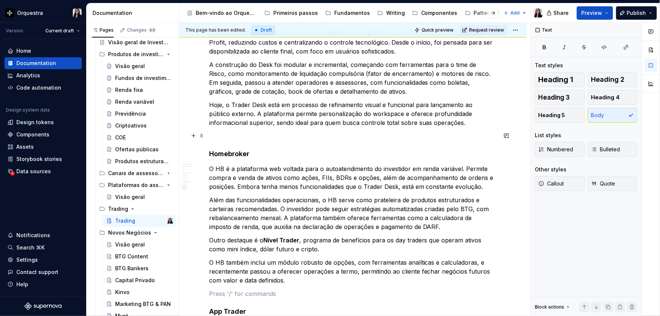
click at [221, 140] on p at bounding box center [353, 136] width 288 height 9
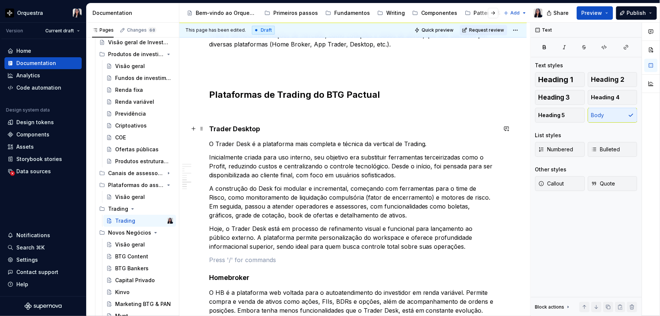
scroll to position [668, 0]
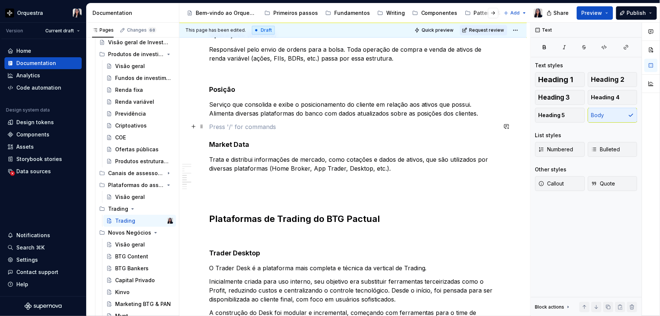
click at [221, 128] on p at bounding box center [353, 126] width 288 height 9
click at [221, 129] on p at bounding box center [353, 126] width 288 height 9
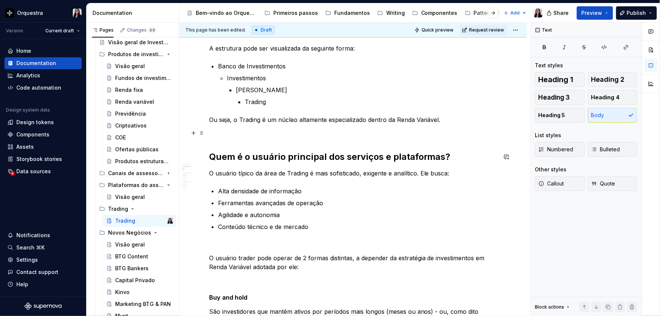
scroll to position [0, 0]
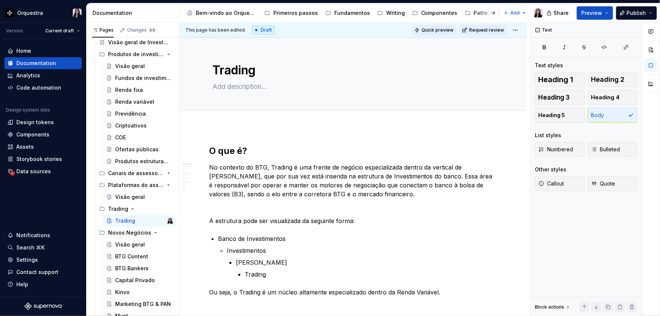
click at [444, 28] on span "Quick preview" at bounding box center [438, 30] width 32 height 6
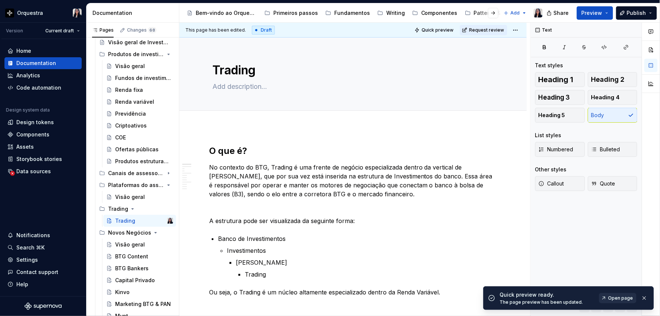
click at [626, 299] on span "Open page" at bounding box center [620, 298] width 25 height 6
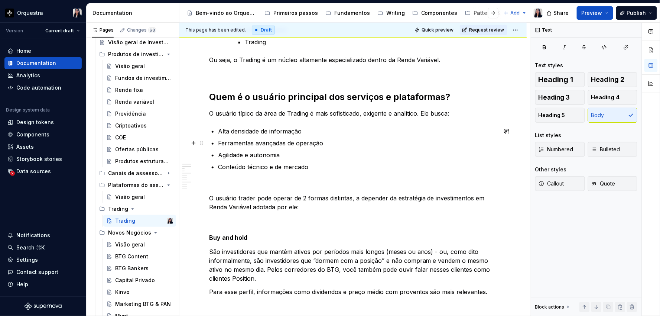
scroll to position [289, 0]
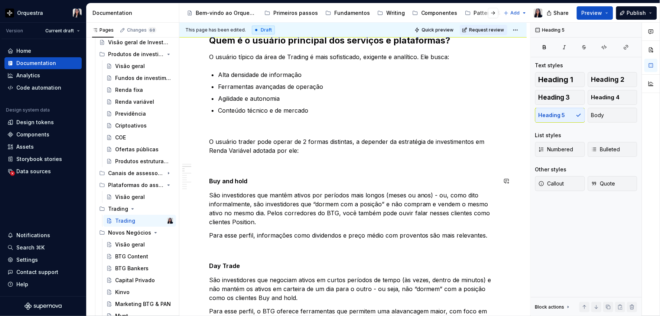
click at [236, 164] on p at bounding box center [353, 163] width 288 height 9
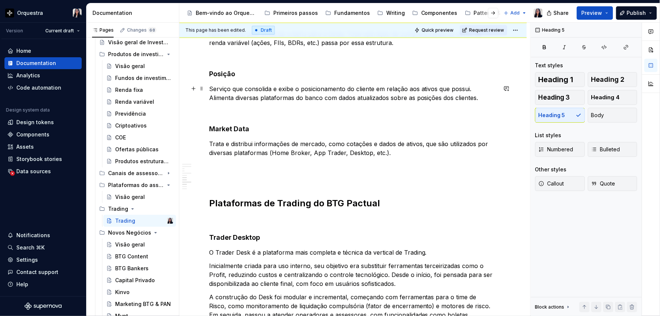
scroll to position [701, 0]
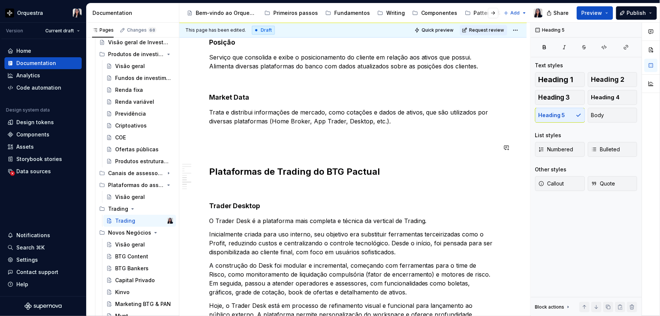
click at [233, 142] on div "O que é? No contexto do BTG, Trading é uma frente de negócio especializada dent…" at bounding box center [353, 14] width 288 height 1141
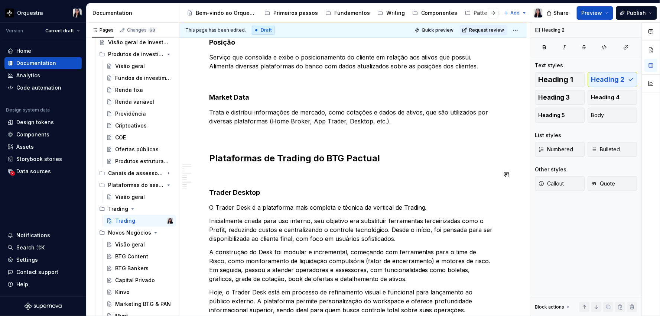
click at [246, 175] on p at bounding box center [353, 174] width 288 height 9
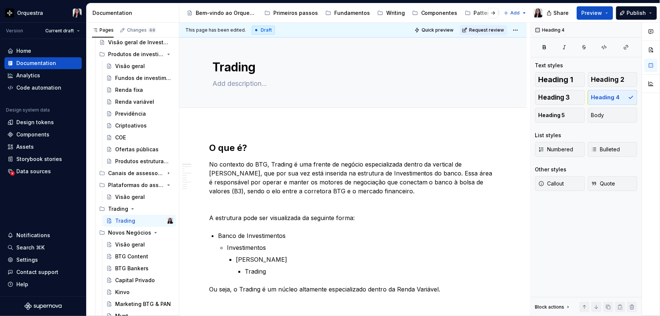
scroll to position [0, 0]
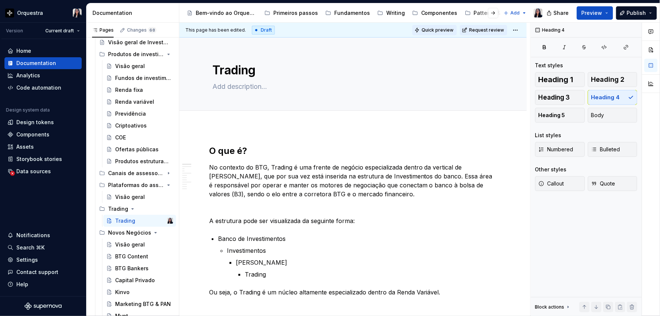
click at [429, 30] on span "Quick preview" at bounding box center [438, 30] width 32 height 6
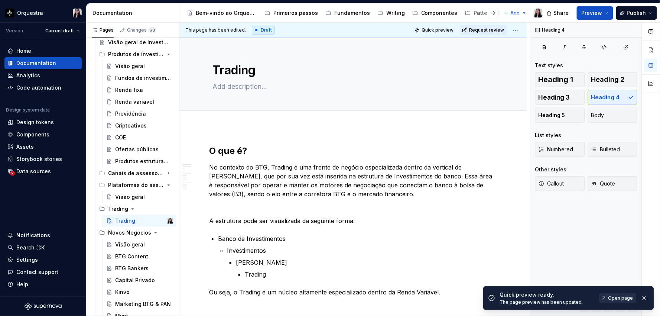
click at [614, 297] on span "Open page" at bounding box center [620, 298] width 25 height 6
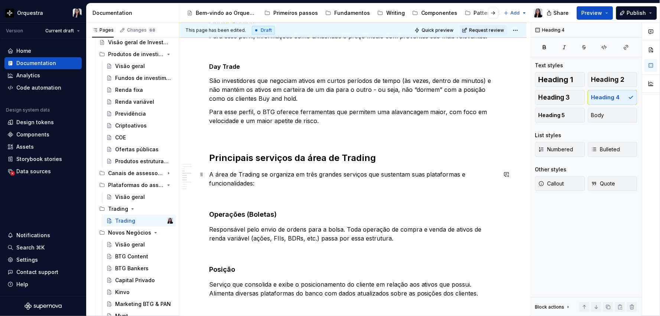
scroll to position [495, 0]
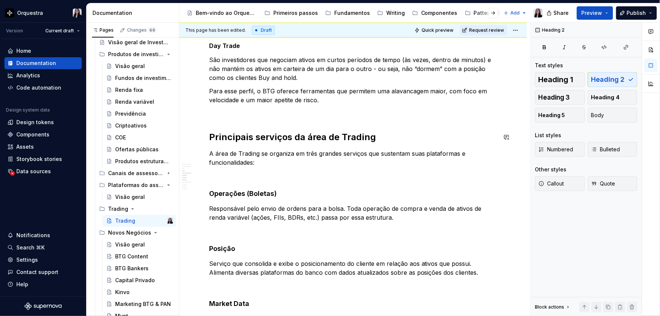
click at [233, 121] on div "O que é? No contexto do BTG, Trading é uma frente de negócio especializada dent…" at bounding box center [353, 205] width 288 height 1110
click at [222, 113] on p at bounding box center [353, 113] width 288 height 9
click at [229, 174] on p at bounding box center [353, 175] width 288 height 9
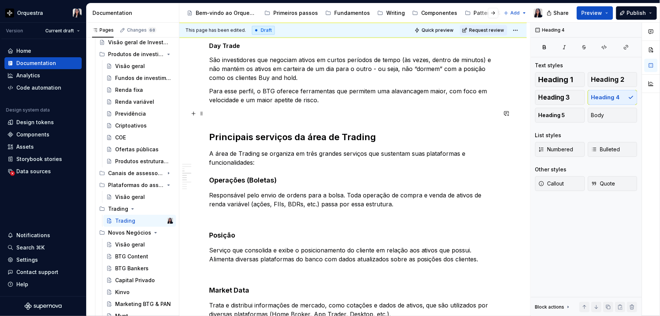
click at [224, 113] on p at bounding box center [353, 113] width 288 height 9
click at [513, 30] on html "Orquestra Version Current draft Home Documentation Analytics Code automation De…" at bounding box center [330, 158] width 660 height 316
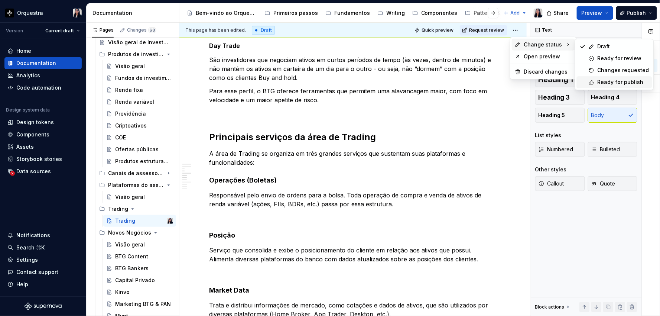
click at [611, 81] on div "Ready for publish" at bounding box center [624, 81] width 52 height 7
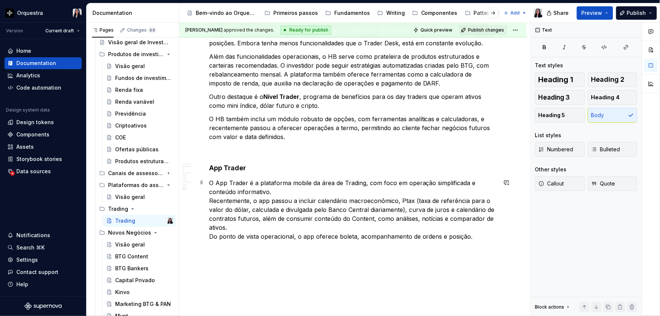
scroll to position [1028, 0]
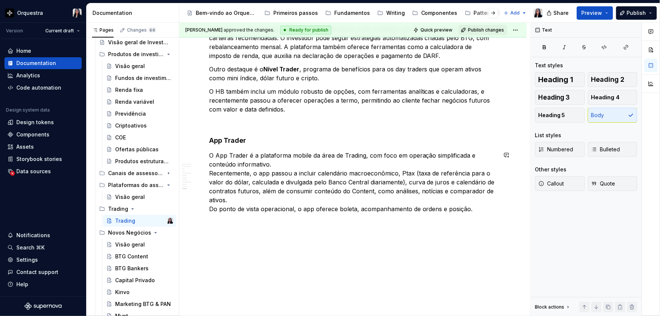
click at [567, 186] on button "Callout" at bounding box center [560, 183] width 50 height 15
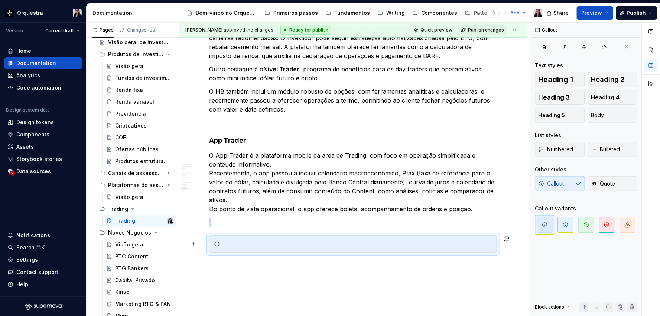
click at [373, 240] on div at bounding box center [357, 243] width 269 height 7
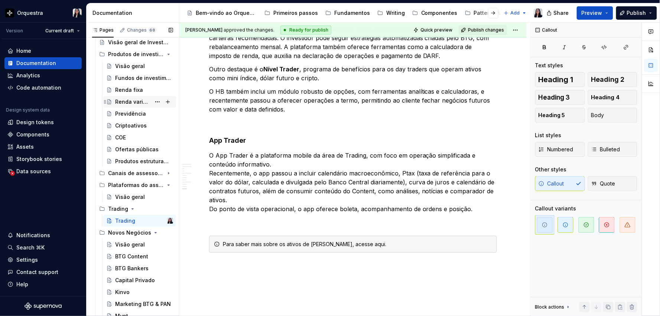
click at [140, 100] on div "Renda variável" at bounding box center [133, 101] width 36 height 7
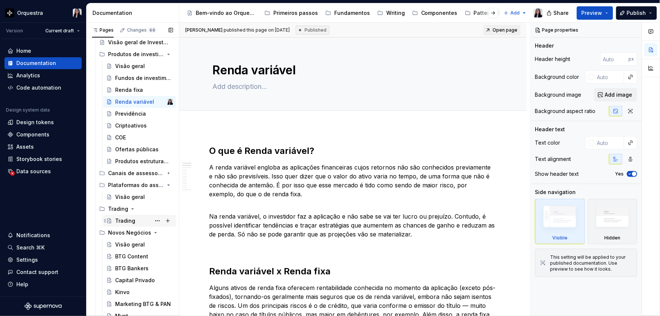
click at [128, 217] on div "Trading" at bounding box center [125, 220] width 20 height 7
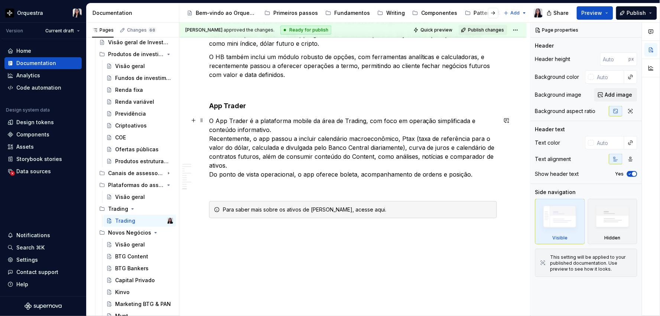
scroll to position [1068, 0]
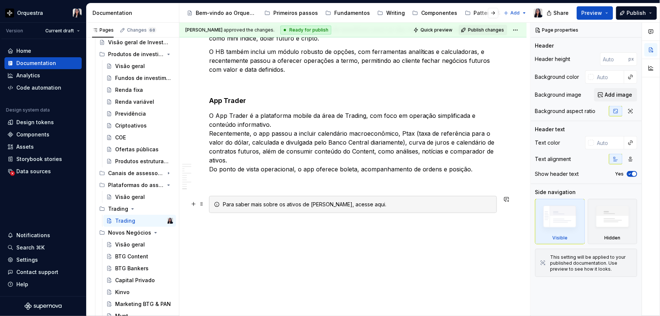
click at [372, 204] on div "Para saber mais sobre os ativos de [PERSON_NAME], acesse aqui." at bounding box center [357, 204] width 269 height 7
type textarea "*"
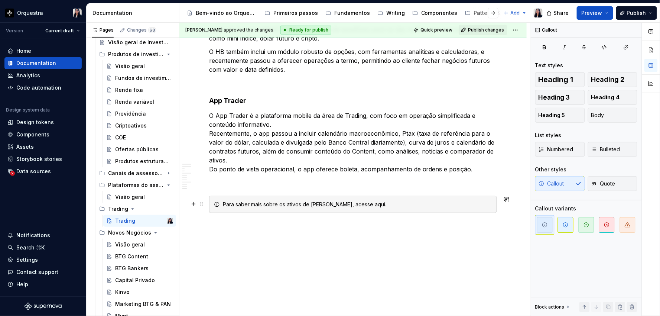
click at [372, 204] on div "Para saber mais sobre os ativos de [PERSON_NAME], acesse aqui." at bounding box center [357, 204] width 269 height 7
click at [623, 51] on button "button" at bounding box center [626, 47] width 22 height 10
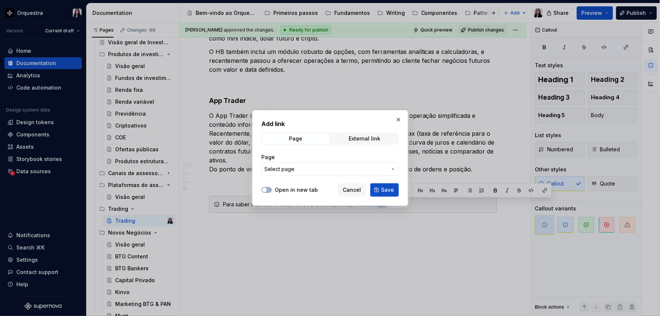
click at [318, 172] on span "Select page" at bounding box center [326, 168] width 123 height 7
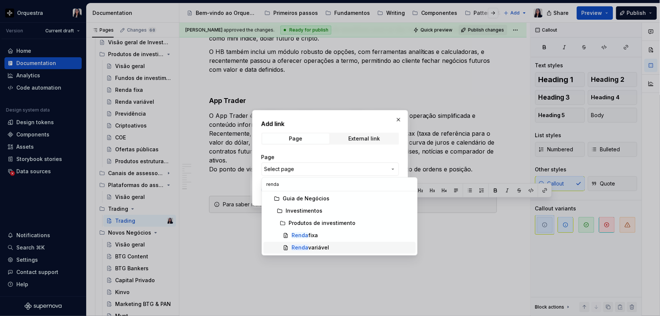
type input "renda"
click at [324, 246] on div "Renda variável" at bounding box center [311, 247] width 38 height 7
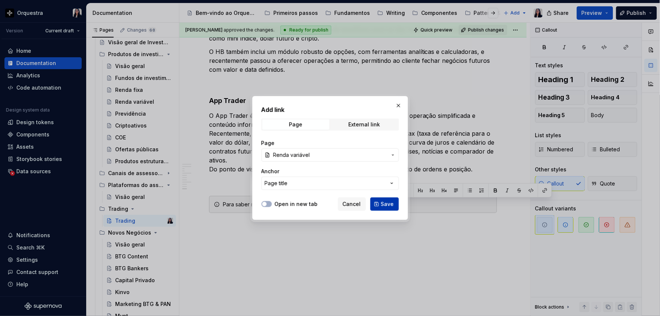
click at [391, 203] on span "Save" at bounding box center [387, 203] width 13 height 7
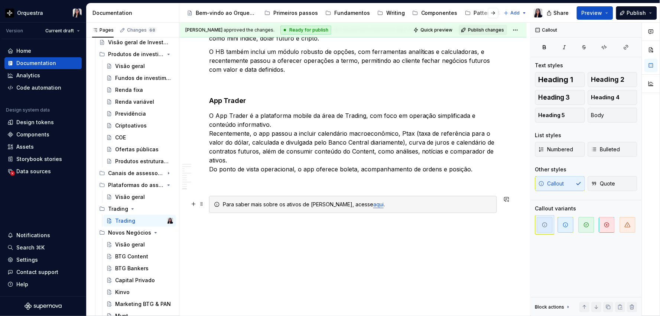
click at [346, 205] on div "Para saber mais sobre os ativos de [PERSON_NAME], acesse aqui ." at bounding box center [357, 204] width 269 height 7
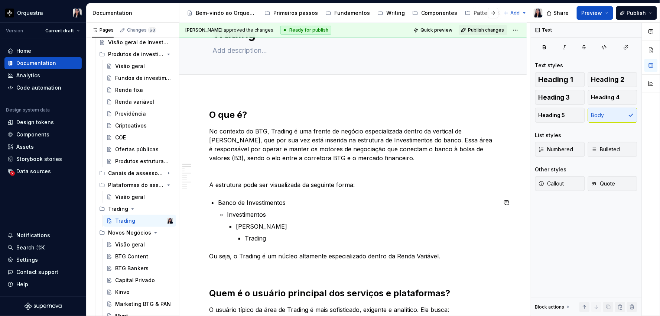
scroll to position [0, 0]
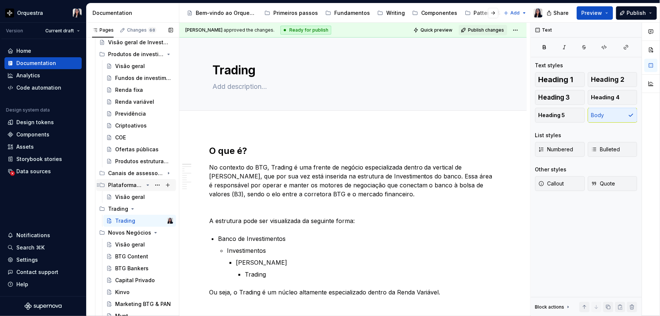
click at [145, 185] on icon "Page tree" at bounding box center [148, 185] width 6 height 6
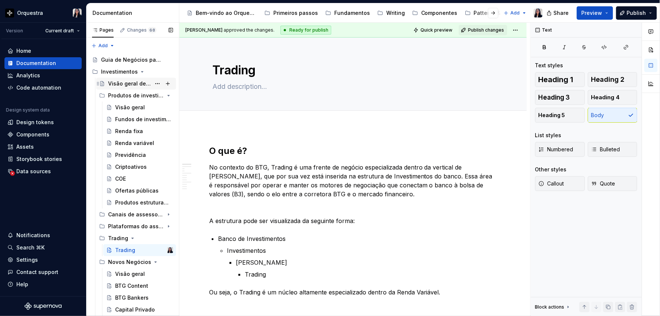
click at [133, 86] on div "Visão geral de Investimentos" at bounding box center [129, 83] width 43 height 7
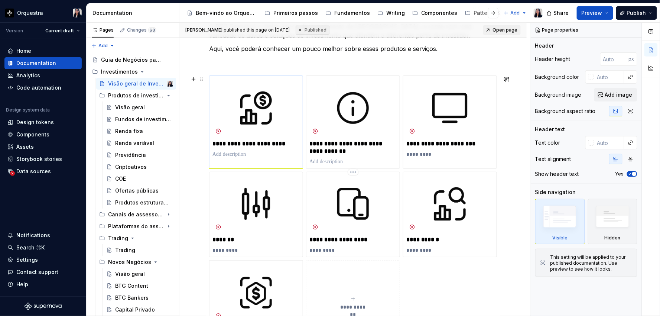
scroll to position [124, 0]
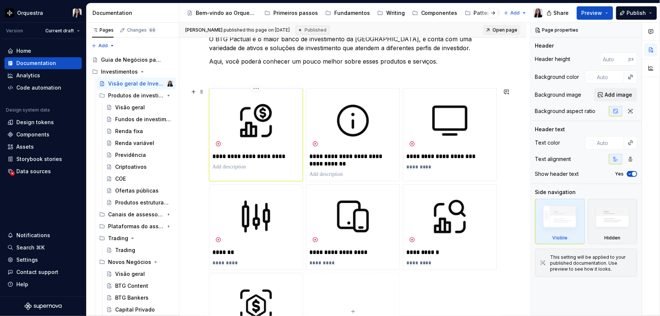
click at [217, 142] on icon at bounding box center [218, 144] width 4 height 4
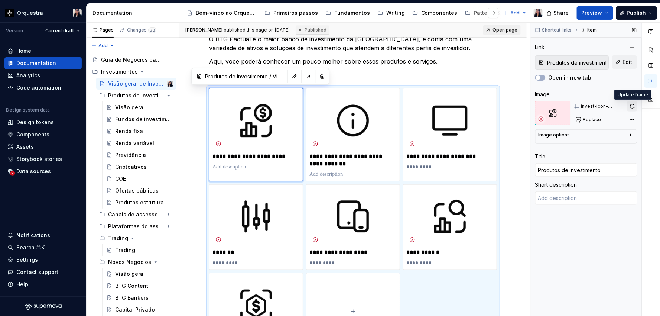
click at [629, 104] on button "button" at bounding box center [632, 106] width 10 height 10
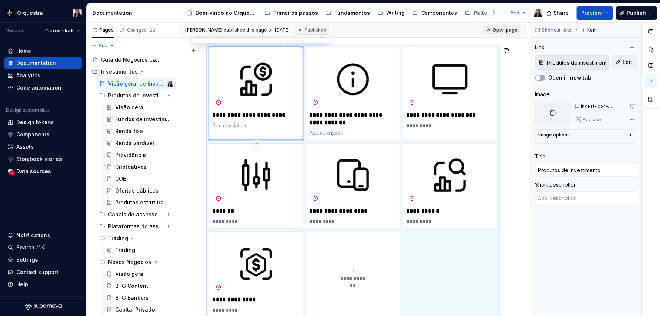
click at [218, 222] on p "*********" at bounding box center [255, 221] width 87 height 7
type textarea "*"
type input "Trading / Trading"
type input "Trading"
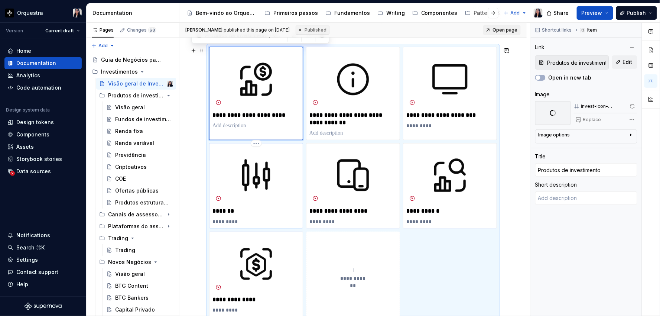
type textarea "Em breve!"
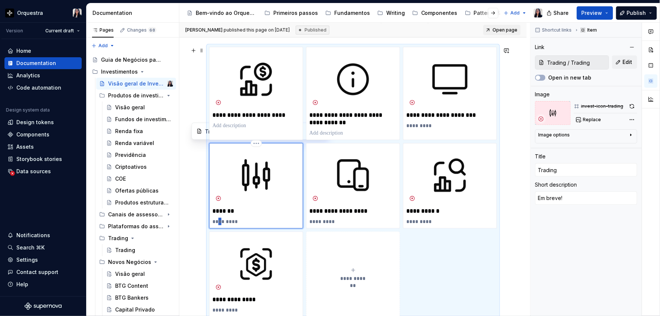
click at [218, 222] on p "*********" at bounding box center [255, 221] width 87 height 7
type textarea "*"
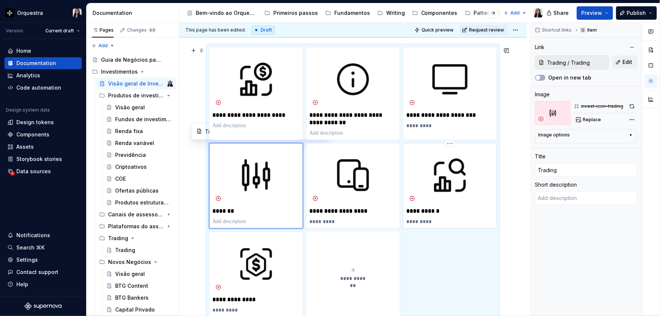
click at [418, 222] on p "*********" at bounding box center [449, 221] width 87 height 7
type textarea "*"
type input "BTG Content / Visão geral"
type input "BTG Content"
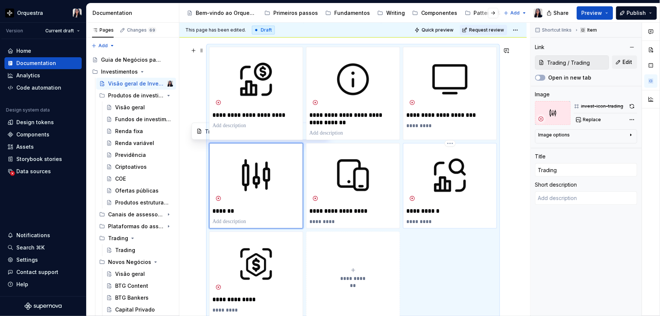
type textarea "Em breve!"
click at [418, 222] on p "*********" at bounding box center [449, 221] width 87 height 7
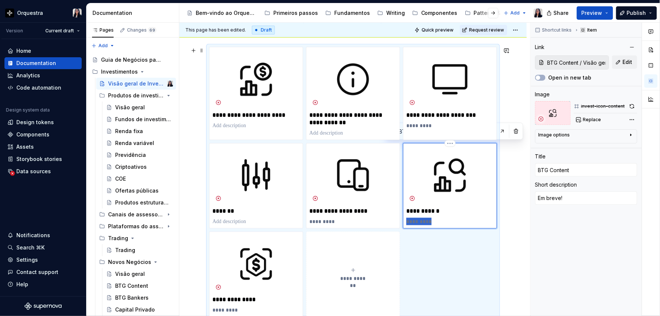
click at [418, 222] on p "*********" at bounding box center [449, 221] width 87 height 7
type textarea "*"
type input "Novos Negócios / Visão geral"
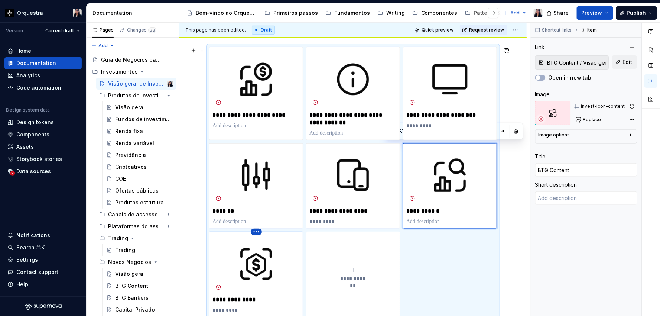
type input "Novos Negócios"
type textarea "Em breve!"
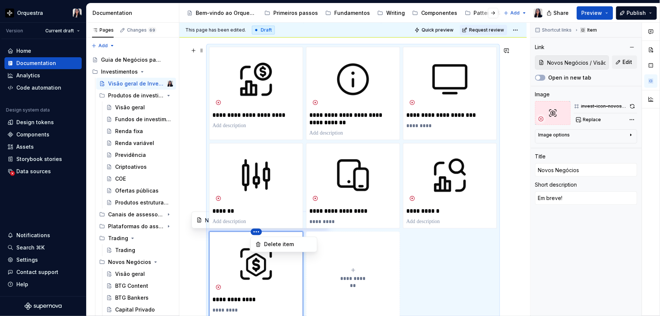
click at [311, 166] on html "Orquestra Version Current draft Home Documentation Analytics Code automation De…" at bounding box center [330, 158] width 660 height 316
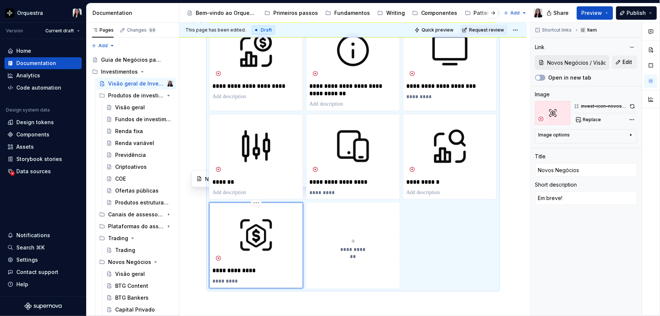
scroll to position [206, 0]
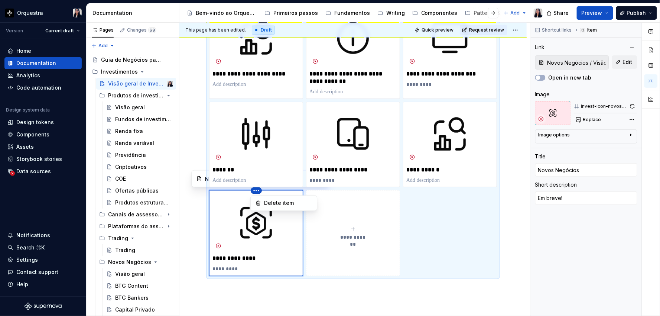
click at [311, 156] on html "Orquestra Version Current draft Home Documentation Analytics Code automation De…" at bounding box center [330, 158] width 660 height 316
click at [282, 243] on html "Orquestra Version Current draft Home Documentation Analytics Code automation De…" at bounding box center [330, 158] width 660 height 316
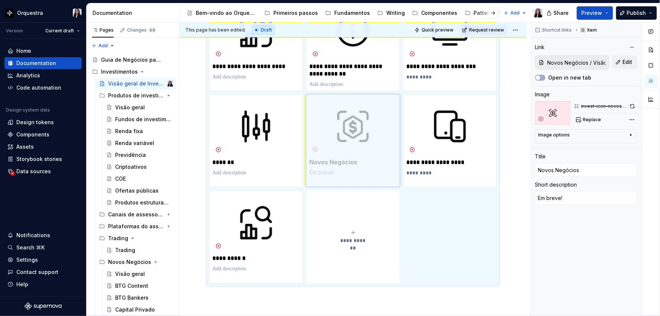
drag, startPoint x: 290, startPoint y: 221, endPoint x: 406, endPoint y: 137, distance: 142.8
click at [406, 137] on body "Orquestra Version Current draft Home Documentation Analytics Code automation De…" at bounding box center [330, 158] width 660 height 316
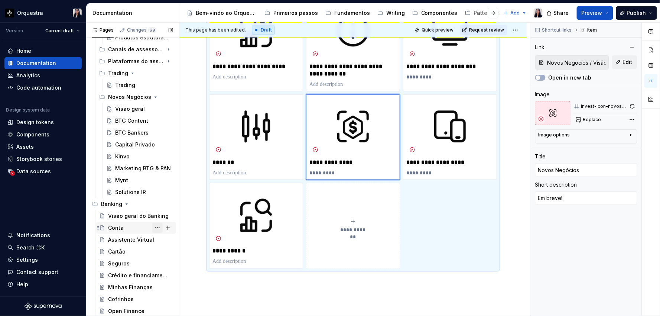
scroll to position [124, 0]
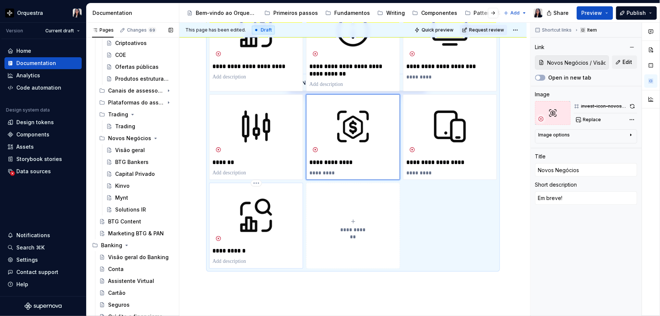
type textarea "*"
type input "BTG Content / Visão geral"
type input "BTG Content"
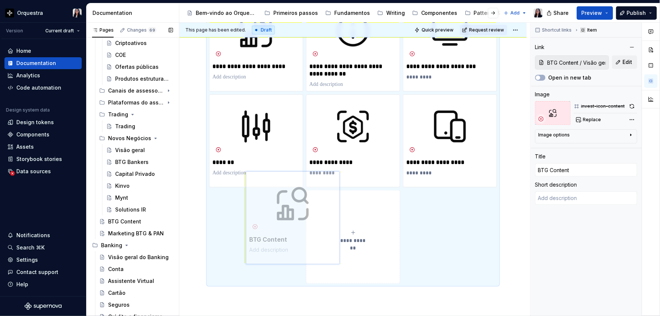
scroll to position [221, 0]
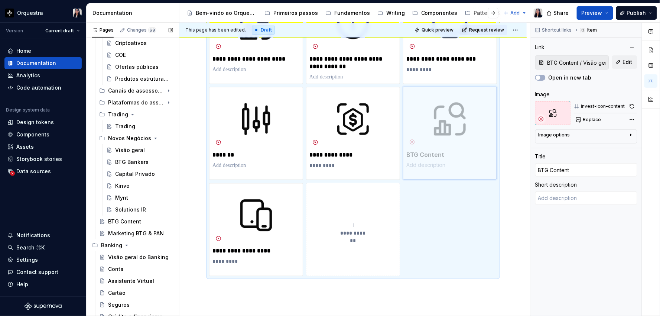
drag, startPoint x: 270, startPoint y: 205, endPoint x: 461, endPoint y: 124, distance: 207.3
click at [461, 124] on body "Orquestra Version Current draft Home Documentation Analytics Code automation De…" at bounding box center [330, 158] width 660 height 316
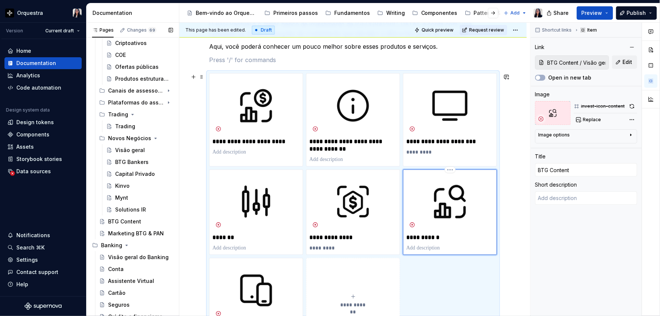
scroll to position [180, 0]
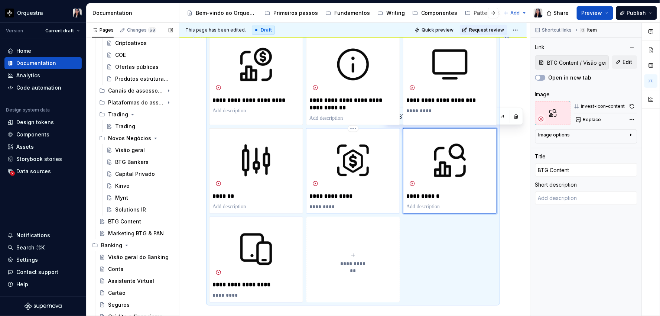
click at [314, 205] on p "*********" at bounding box center [352, 206] width 87 height 7
type textarea "*"
type input "Novos Negócios / Visão geral"
type input "Novos Negócios"
type textarea "Em breve!"
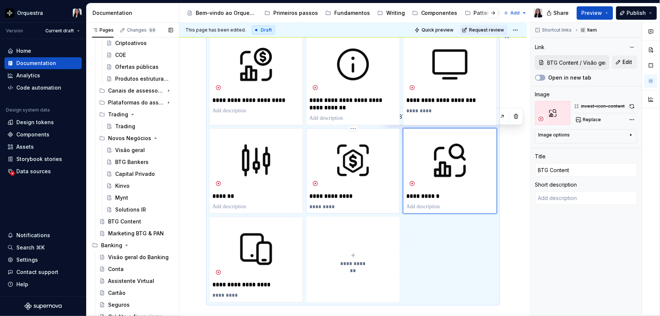
type input "Novos Negócios / Visão geral"
click at [314, 205] on p "*********" at bounding box center [352, 206] width 87 height 7
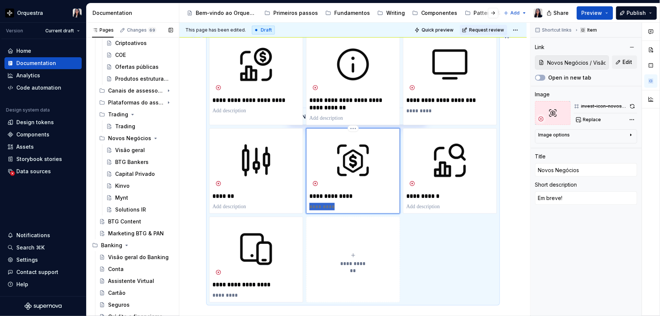
click at [314, 205] on p "*********" at bounding box center [352, 206] width 87 height 7
type textarea "*"
click at [507, 202] on div "**********" at bounding box center [352, 185] width 347 height 477
click at [597, 103] on div "invest-icon-novos neg" at bounding box center [603, 106] width 45 height 6
click at [632, 106] on button "button" at bounding box center [632, 106] width 9 height 10
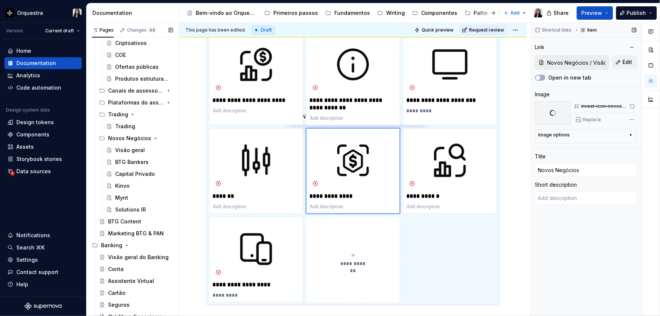
click at [615, 97] on div "Image" at bounding box center [586, 94] width 102 height 7
click at [389, 130] on html "Orquestra Version Current draft Home Documentation Analytics Code automation De…" at bounding box center [330, 158] width 660 height 316
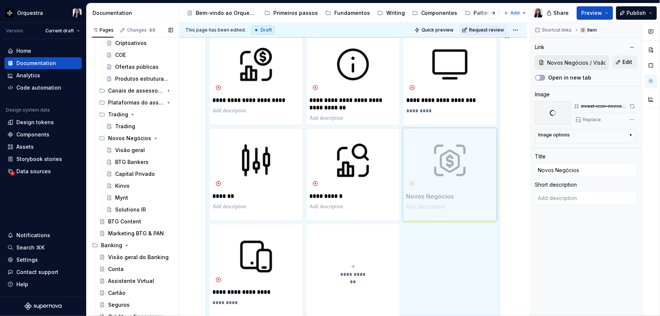
drag, startPoint x: 339, startPoint y: 176, endPoint x: 441, endPoint y: 179, distance: 102.2
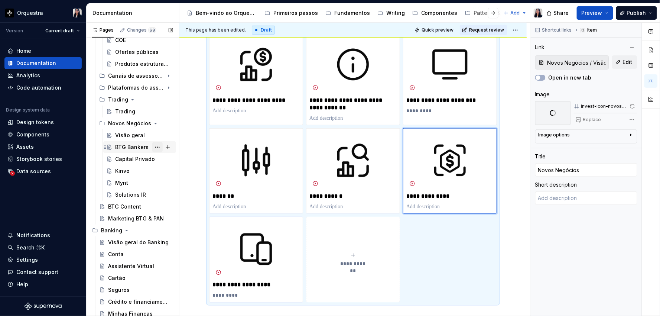
scroll to position [124, 0]
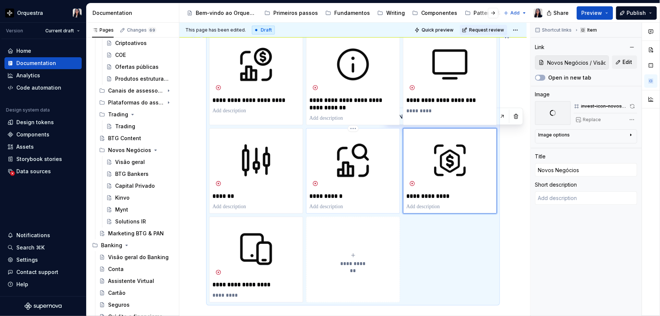
click at [364, 143] on img at bounding box center [352, 161] width 87 height 58
type textarea "*"
type input "BTG Content / Visão geral"
type input "BTG Content"
type input "BTG Content / Visão geral"
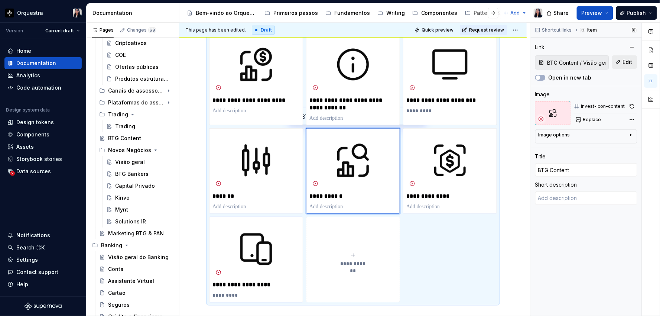
click at [622, 61] on button "Edit" at bounding box center [624, 61] width 25 height 13
type textarea "*"
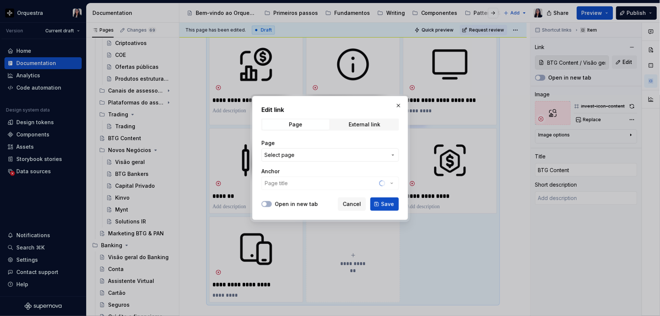
click at [302, 181] on div "Anchor Page title" at bounding box center [330, 179] width 137 height 22
click at [311, 149] on button "Select page" at bounding box center [330, 154] width 137 height 13
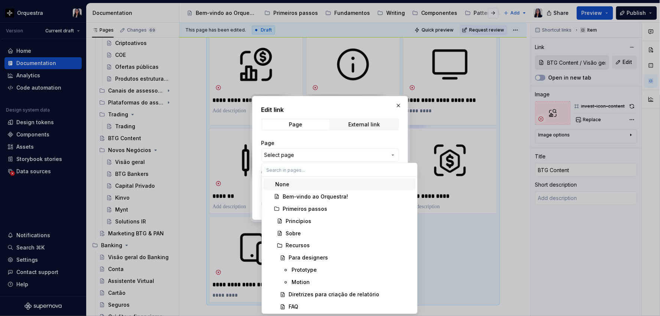
click at [316, 169] on input "text" at bounding box center [339, 169] width 155 height 13
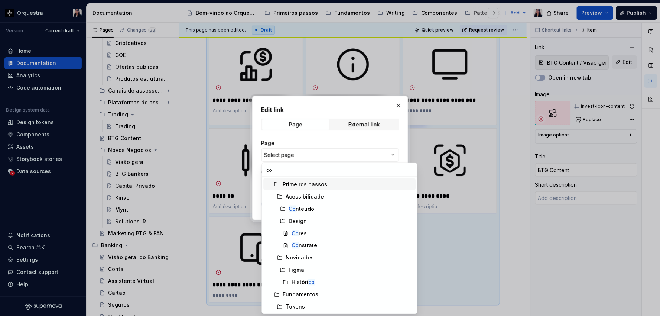
type input "c"
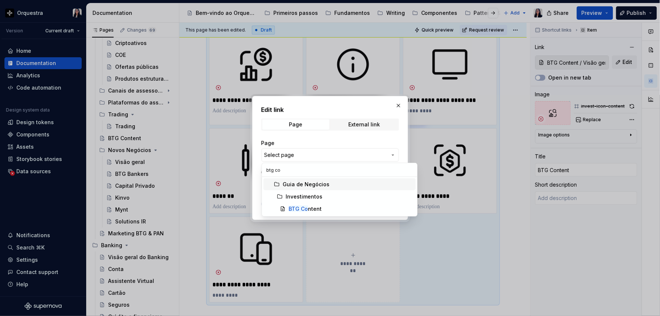
type input "btg con"
click at [309, 210] on mark "BTG Con" at bounding box center [300, 208] width 23 height 6
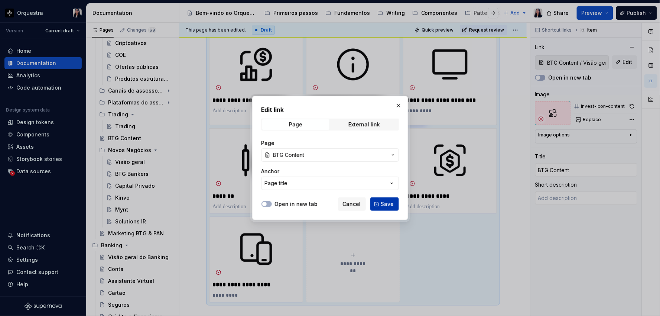
click at [389, 201] on span "Save" at bounding box center [387, 203] width 13 height 7
type textarea "*"
type input "Investimentos / BTG Content"
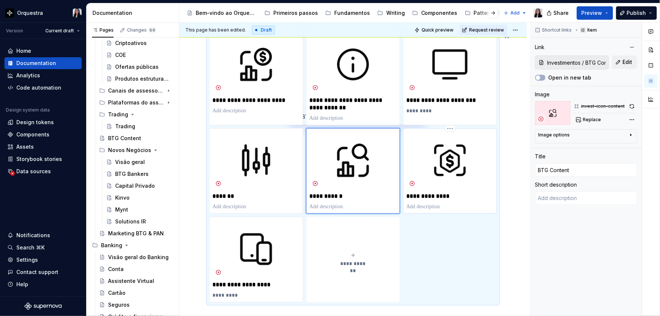
type textarea "*"
type input "Novos Negócios / Visão geral"
type input "Novos Negócios"
type input "Novos Negócios / Visão geral"
click at [460, 152] on img at bounding box center [449, 161] width 87 height 58
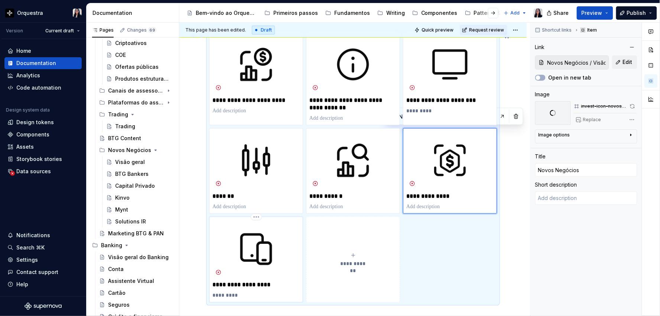
type textarea "*"
type input "Investimentos / Marketing BTG & PAN"
type input "Marketing BTG & PAN"
type textarea "Em breve!"
type input "Investimentos / Marketing BTG & PAN"
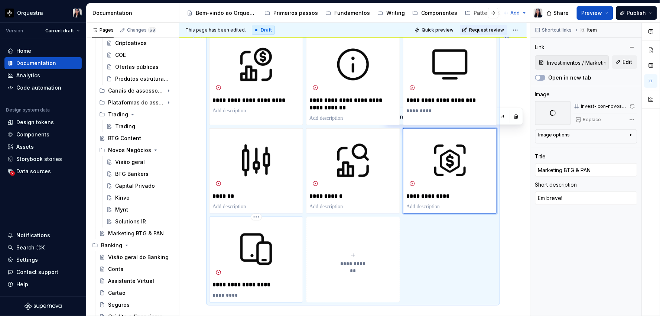
click at [260, 246] on img at bounding box center [255, 249] width 87 height 58
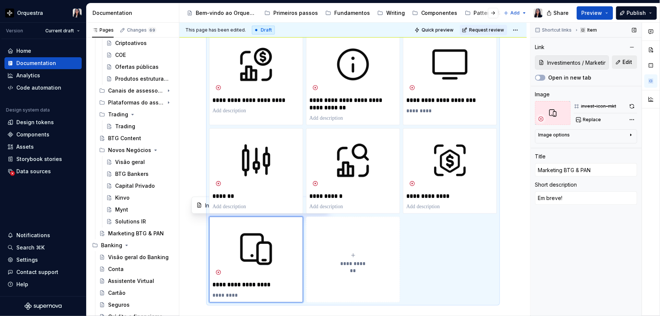
click at [626, 59] on span "Edit" at bounding box center [628, 61] width 10 height 7
type textarea "*"
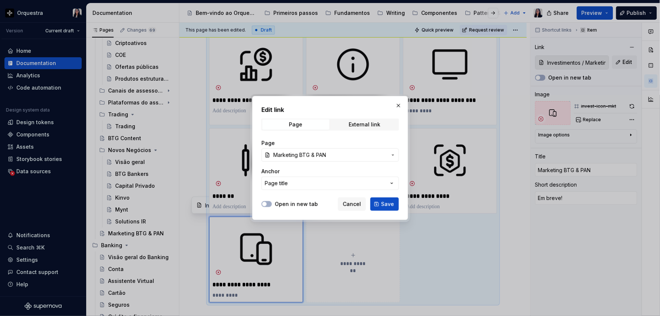
click at [317, 156] on span "Marketing BTG & PAN" at bounding box center [299, 154] width 53 height 7
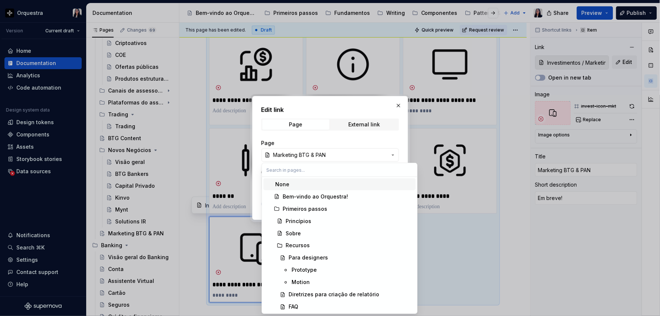
type input "a"
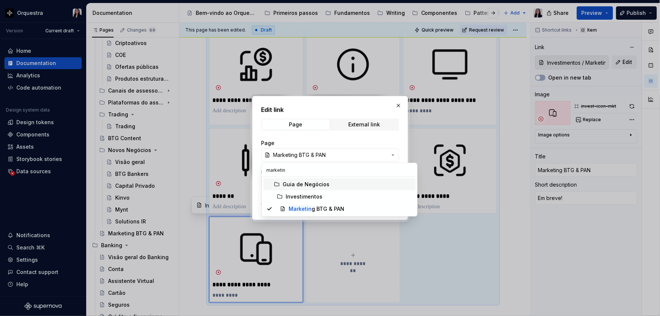
type input "marketing"
click at [337, 214] on span "Marketing BTG & PAN" at bounding box center [339, 209] width 152 height 12
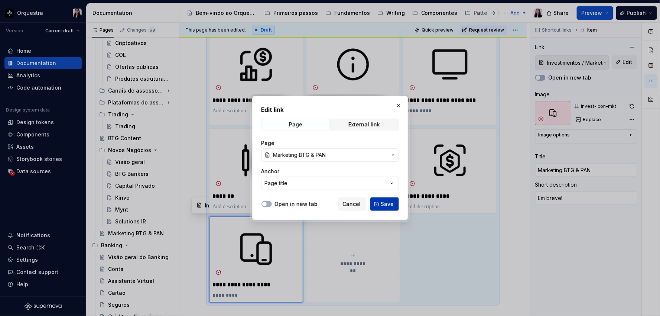
click at [385, 201] on span "Save" at bounding box center [387, 203] width 13 height 7
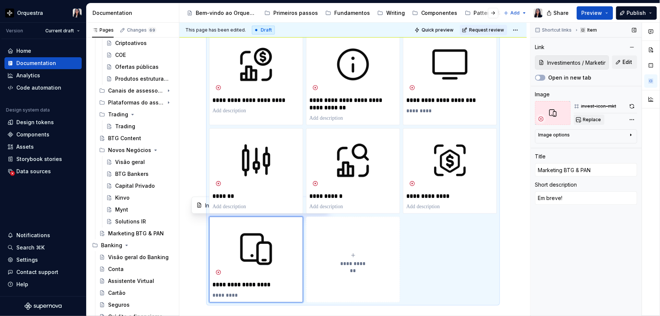
click at [587, 117] on span "Replace" at bounding box center [592, 120] width 18 height 6
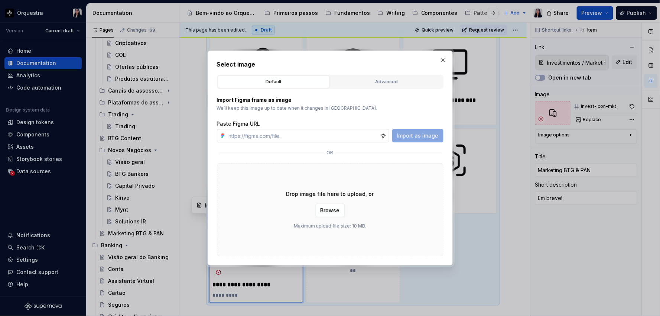
click at [324, 137] on input "text" at bounding box center [303, 135] width 155 height 13
click at [395, 110] on p "We’ll keep this image up to date when it changes in [GEOGRAPHIC_DATA]." at bounding box center [330, 108] width 227 height 6
click at [392, 85] on div "Advanced" at bounding box center [386, 81] width 107 height 7
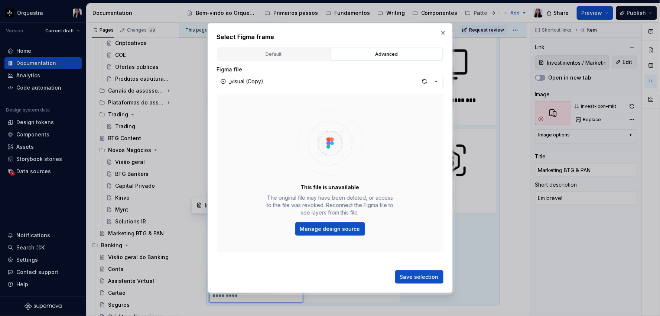
click at [340, 79] on button "_visual (Copy)" at bounding box center [330, 81] width 227 height 13
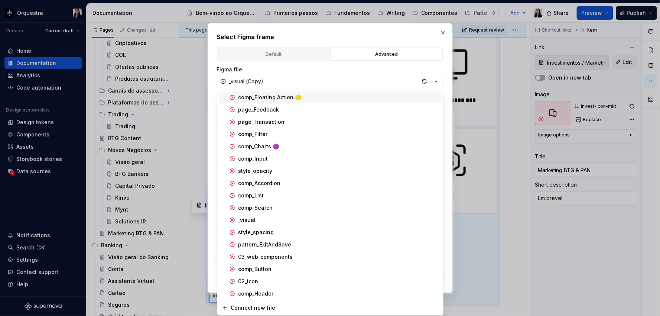
click at [366, 69] on div "Select Figma frame Default Advanced Import Figma frame as image We’ll keep this…" at bounding box center [330, 158] width 660 height 316
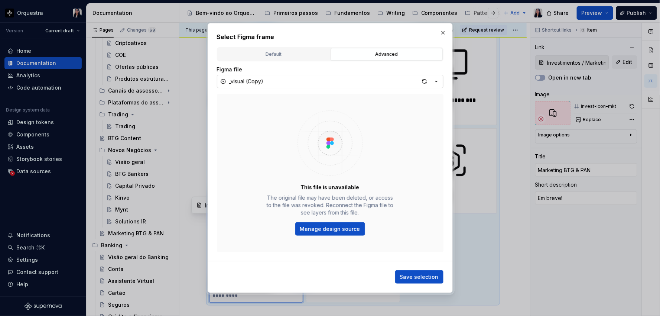
click at [434, 81] on icon "button" at bounding box center [436, 81] width 7 height 7
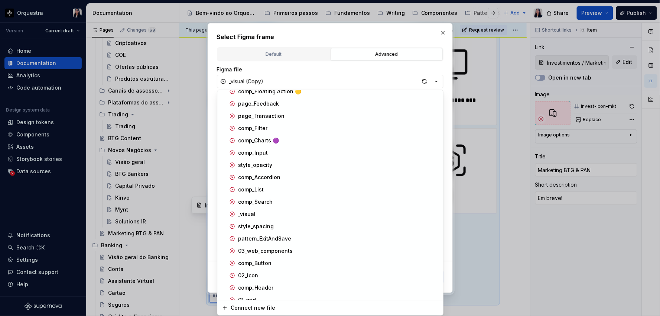
scroll to position [0, 0]
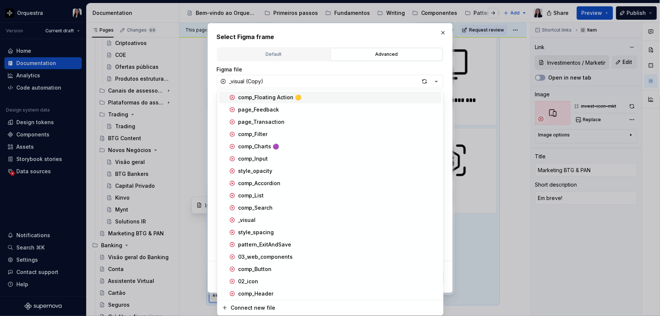
click at [371, 67] on div "Select Figma frame Default Advanced Import Figma frame as image We’ll keep this…" at bounding box center [330, 158] width 660 height 316
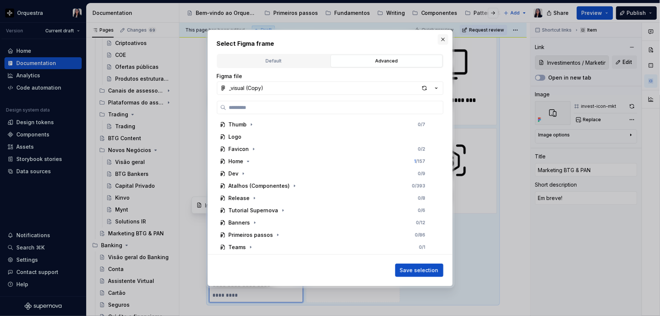
click at [441, 40] on button "button" at bounding box center [443, 39] width 10 height 10
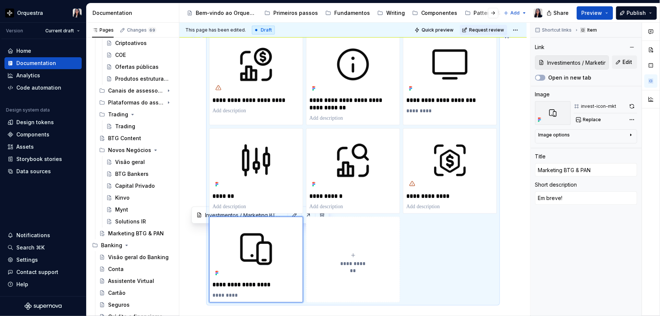
scroll to position [139, 0]
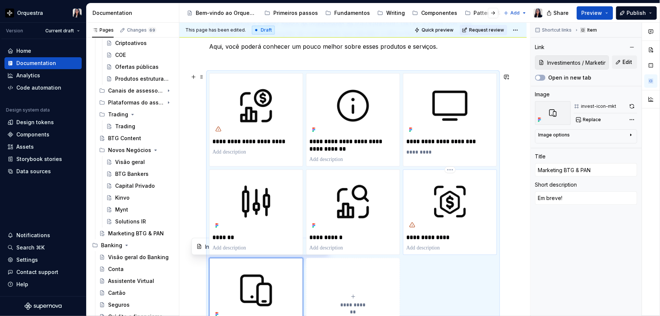
type textarea "*"
type input "Novos Negócios / Visão geral"
type input "Novos Negócios"
type input "Novos Negócios / Visão geral"
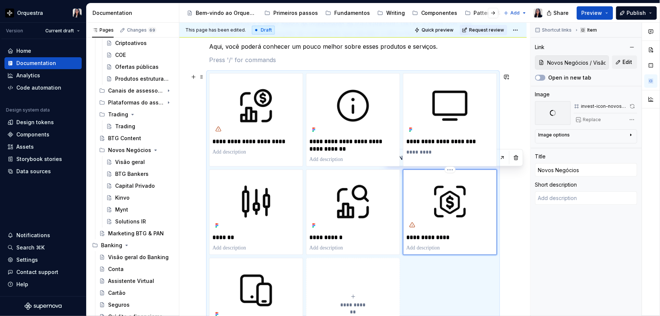
click at [463, 182] on img at bounding box center [449, 202] width 87 height 58
click at [626, 60] on span "Edit" at bounding box center [628, 61] width 10 height 7
type textarea "*"
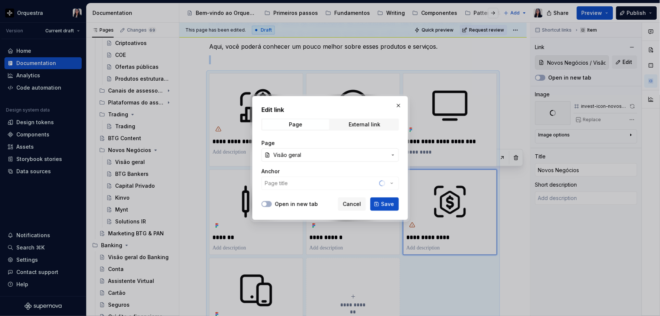
click at [347, 156] on span "Visão geral" at bounding box center [330, 154] width 114 height 7
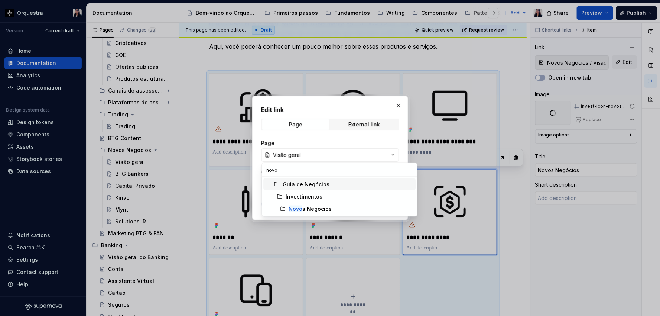
click at [295, 170] on input "novo" at bounding box center [339, 169] width 155 height 13
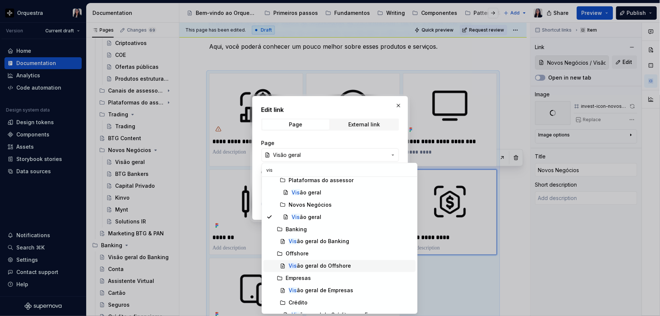
scroll to position [88, 0]
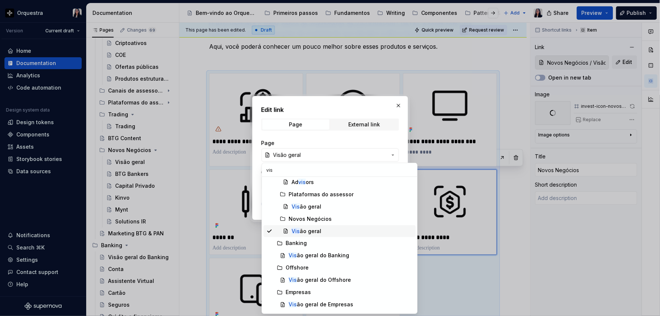
type input "vis"
click at [309, 230] on div "Vis ão geral" at bounding box center [307, 230] width 30 height 7
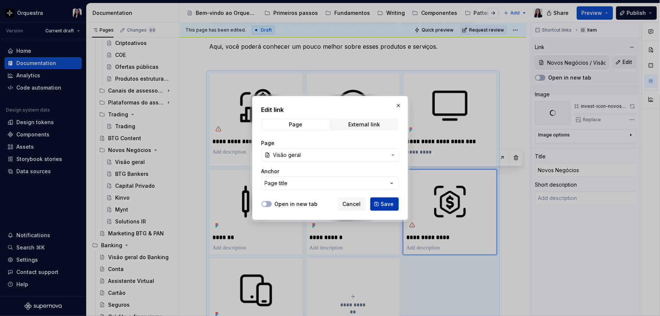
click at [392, 203] on span "Save" at bounding box center [387, 203] width 13 height 7
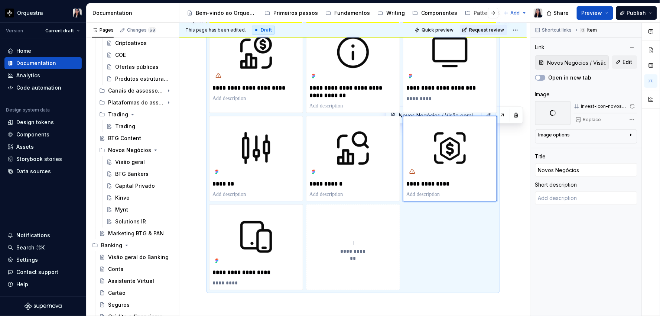
scroll to position [180, 0]
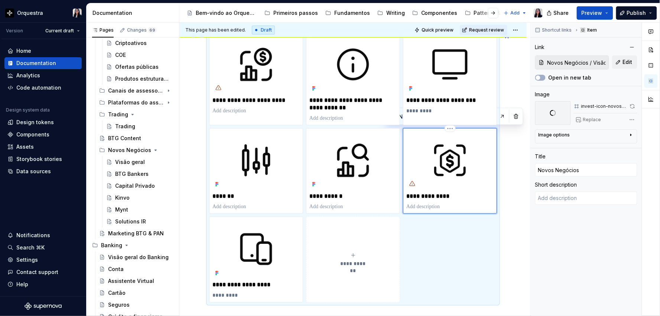
click at [413, 184] on icon at bounding box center [412, 184] width 6 height 6
click at [413, 183] on icon at bounding box center [412, 184] width 6 height 6
click at [516, 184] on div "**********" at bounding box center [352, 185] width 347 height 477
click at [128, 185] on div "Capital Privado" at bounding box center [133, 185] width 36 height 7
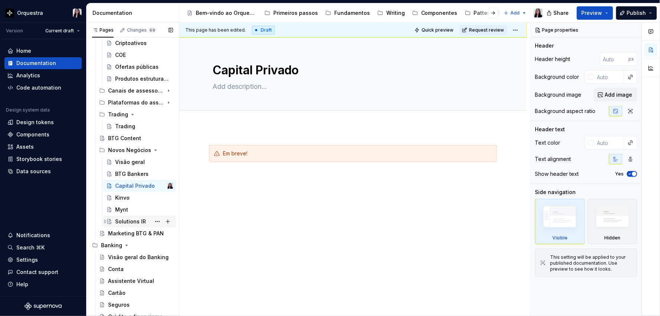
click at [131, 222] on div "Solutions IR" at bounding box center [130, 221] width 31 height 7
click at [128, 210] on div "Mynt" at bounding box center [144, 209] width 58 height 10
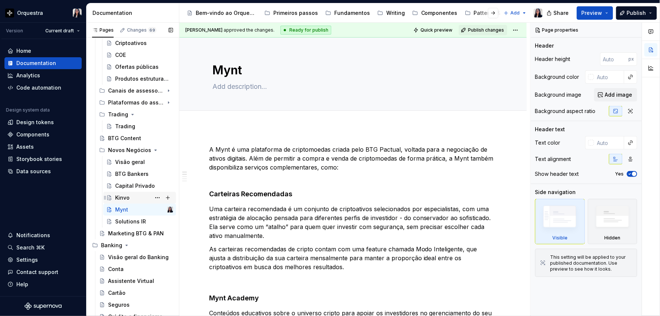
click at [129, 197] on div "Kinvo" at bounding box center [144, 197] width 58 height 10
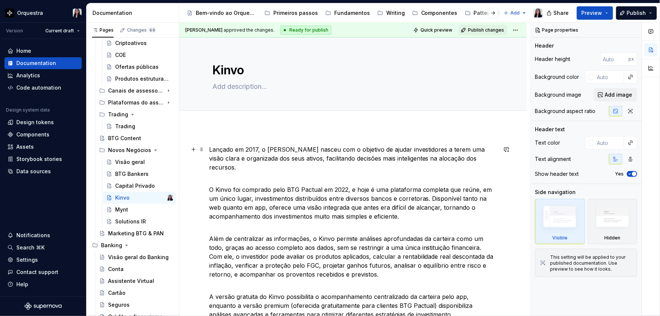
click at [273, 148] on p "Lançado em 2017, o [PERSON_NAME] nasceu com o objetivo de ajudar investidores a…" at bounding box center [353, 158] width 288 height 27
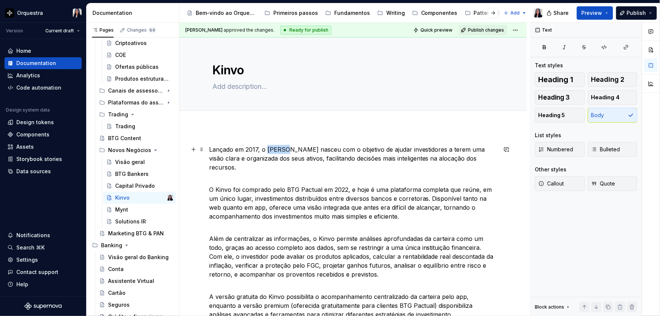
click at [273, 148] on p "Lançado em 2017, o [PERSON_NAME] nasceu com o objetivo de ajudar investidores a…" at bounding box center [353, 158] width 288 height 27
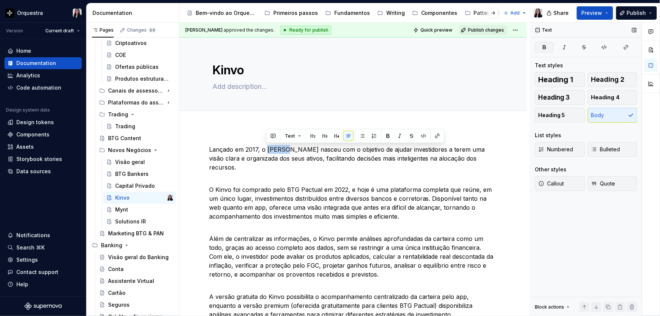
click at [547, 51] on button "button" at bounding box center [544, 47] width 19 height 10
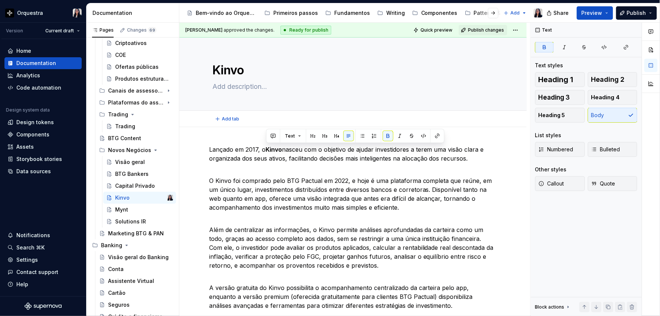
click at [396, 192] on p "O Kinvo foi comprado pelo BTG Pactual em 2022, e hoje é uma plataforma completa…" at bounding box center [353, 189] width 288 height 45
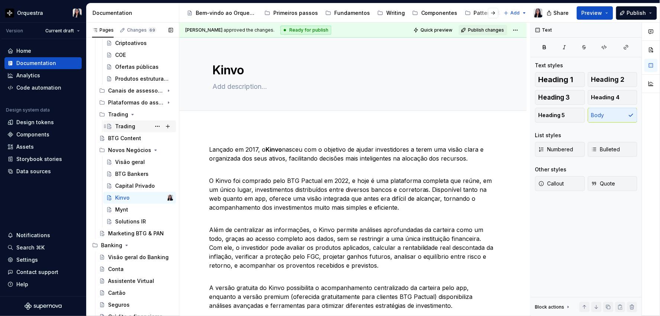
click at [121, 126] on div "Trading" at bounding box center [125, 126] width 20 height 7
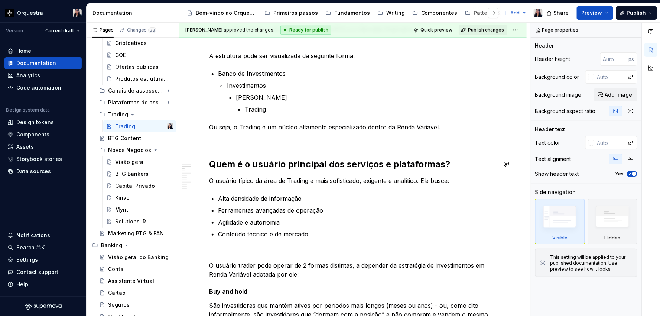
scroll to position [124, 0]
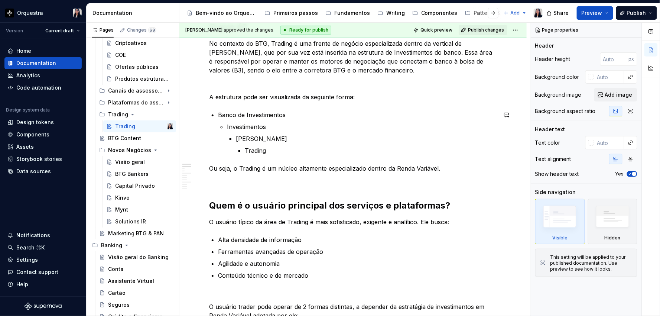
click at [262, 84] on p at bounding box center [353, 83] width 288 height 9
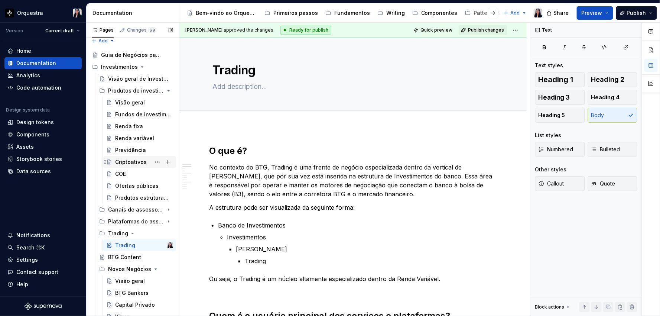
scroll to position [0, 0]
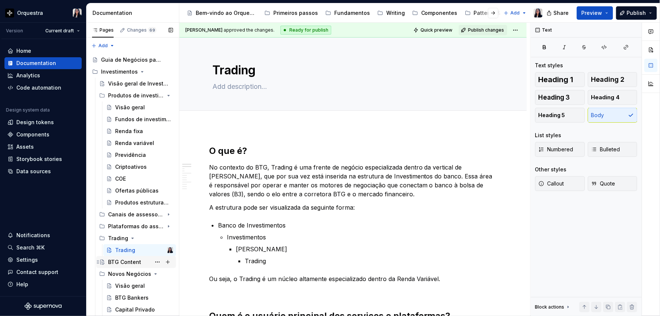
click at [123, 260] on div "BTG Content" at bounding box center [124, 261] width 33 height 7
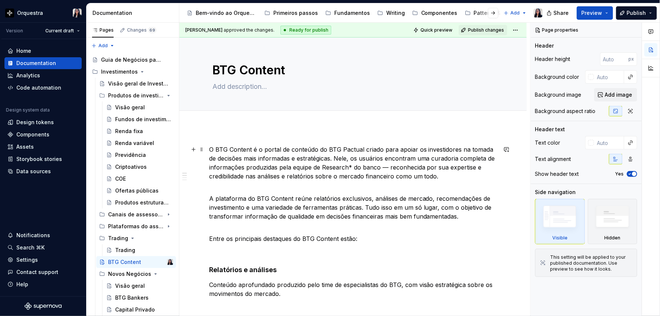
scroll to position [41, 0]
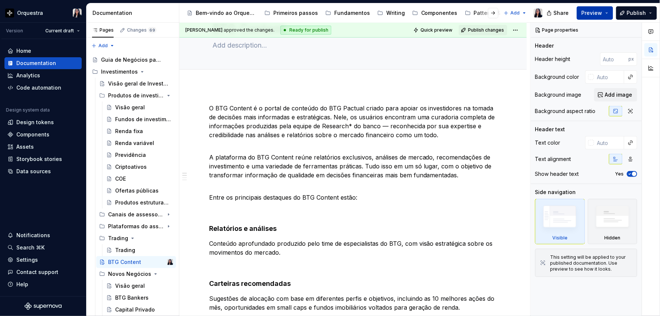
click at [603, 12] on span "Preview" at bounding box center [592, 12] width 21 height 7
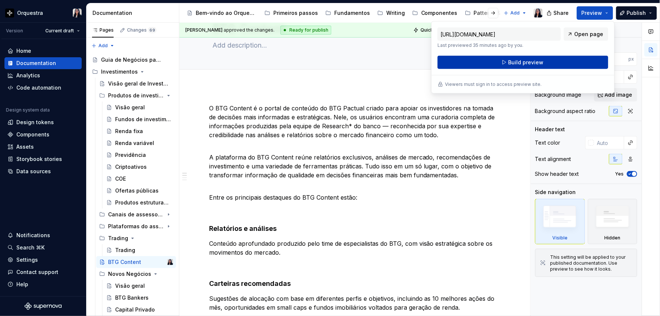
click at [549, 64] on button "Build preview" at bounding box center [523, 62] width 171 height 13
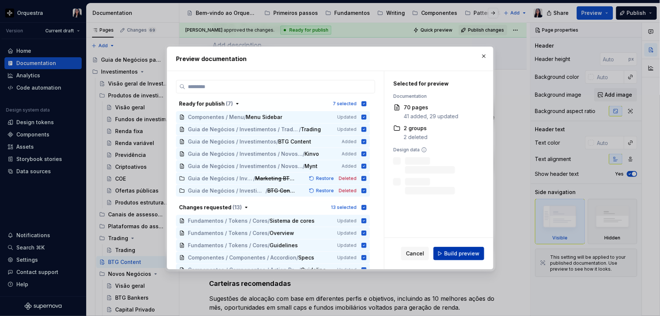
click at [470, 254] on span "Build preview" at bounding box center [461, 253] width 35 height 7
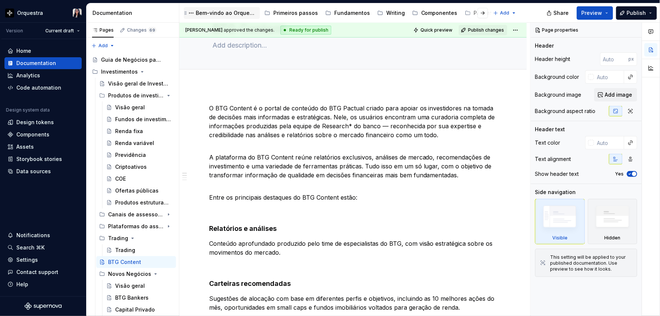
type textarea "*"
